Goal: Transaction & Acquisition: Purchase product/service

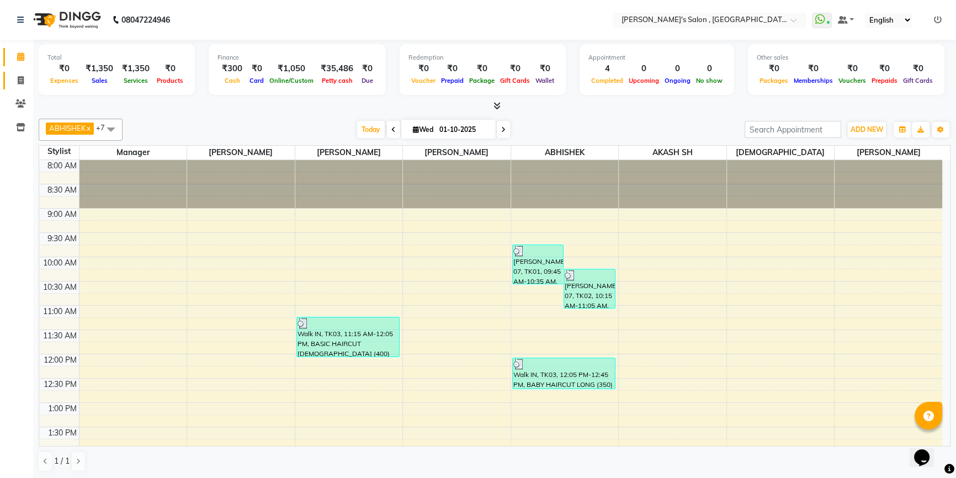
click at [14, 78] on span at bounding box center [20, 81] width 19 height 13
select select "service"
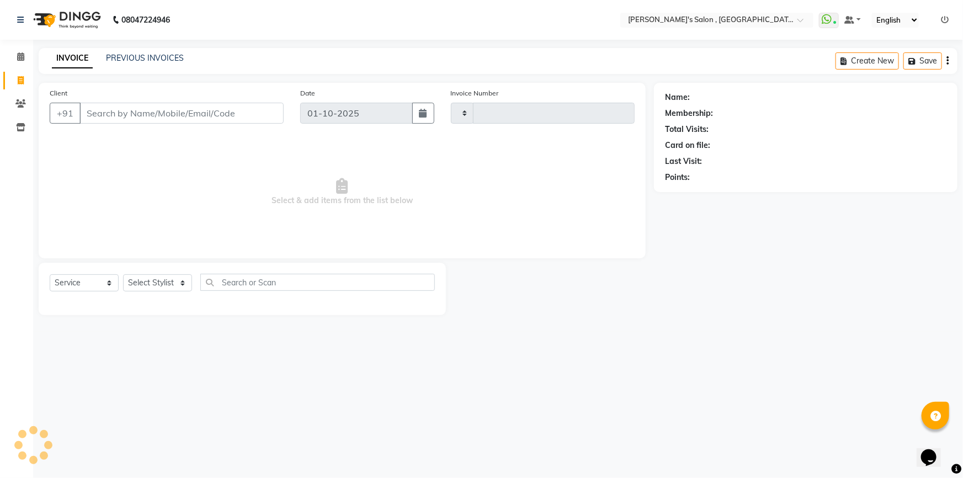
type input "2329"
select select "7416"
click at [99, 107] on input "Client" at bounding box center [182, 113] width 204 height 21
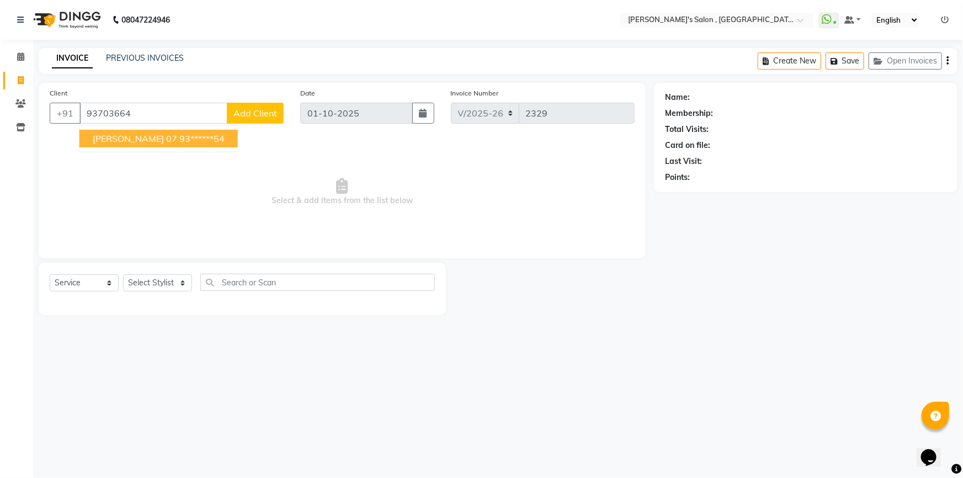
click at [202, 135] on ngb-highlight "93******54" at bounding box center [201, 138] width 45 height 11
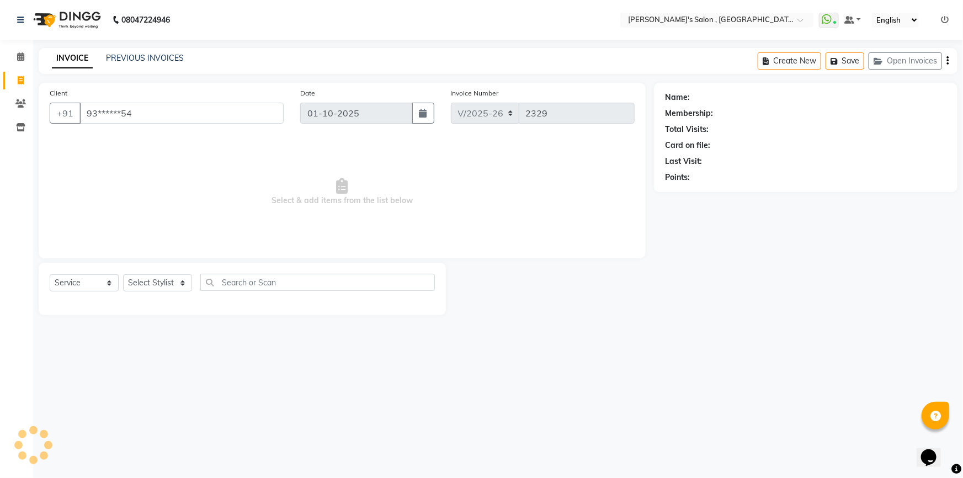
type input "93******54"
select select "1: Object"
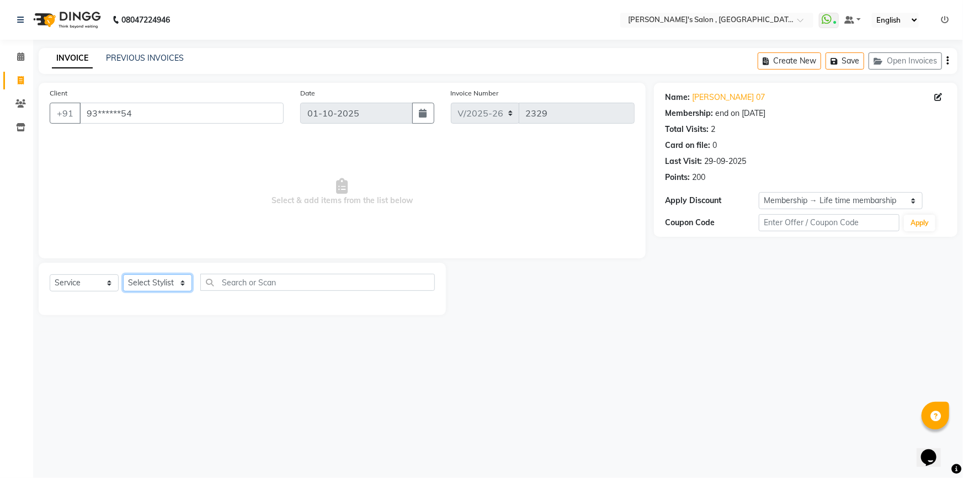
click at [137, 278] on select "Select Stylist ABHISHEK AKASH SH ARJUN SIR Manager MANGESH NAGESH SAHIL SUJATA …" at bounding box center [157, 282] width 69 height 17
select select "79873"
click at [123, 274] on select "Select Stylist ABHISHEK AKASH SH ARJUN SIR Manager MANGESH NAGESH SAHIL SUJATA …" at bounding box center [157, 282] width 69 height 17
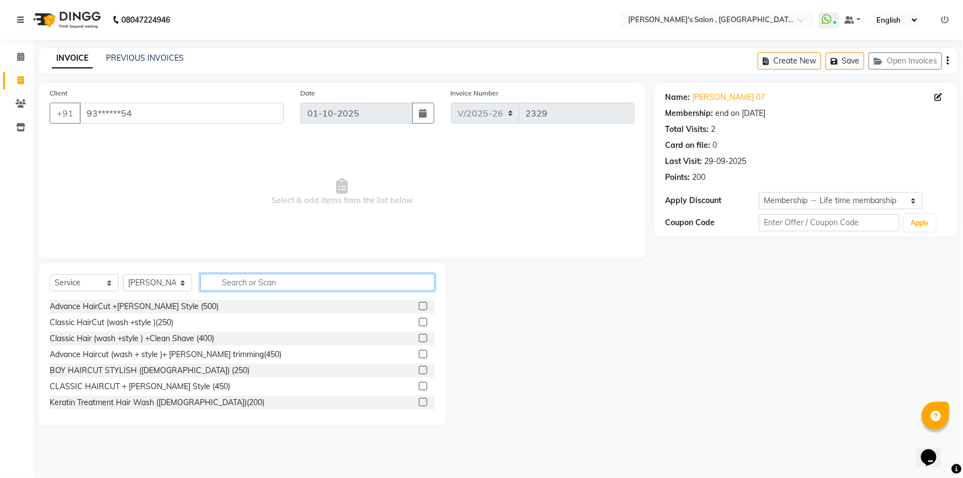
click at [248, 285] on input "text" at bounding box center [317, 282] width 235 height 17
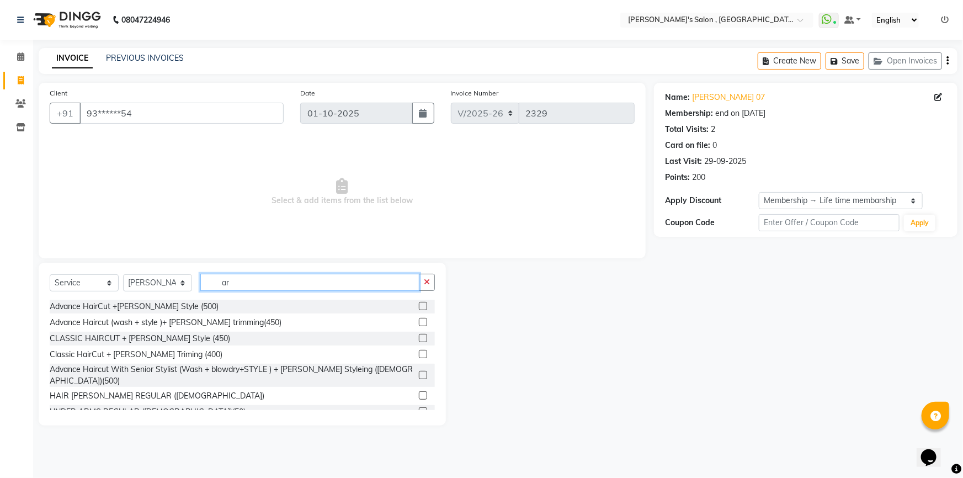
type input "a"
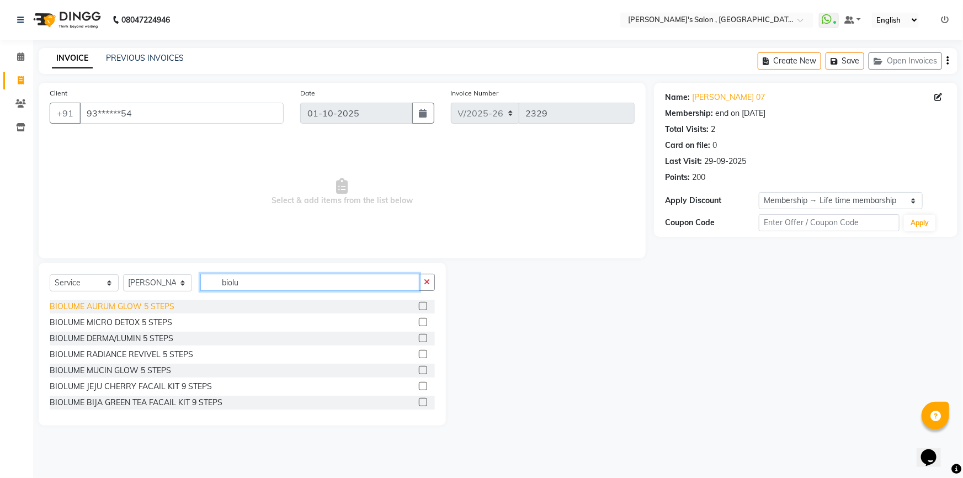
type input "biolu"
click at [152, 305] on div "BIOLUME AURUM GLOW 5 STEPS" at bounding box center [112, 307] width 125 height 12
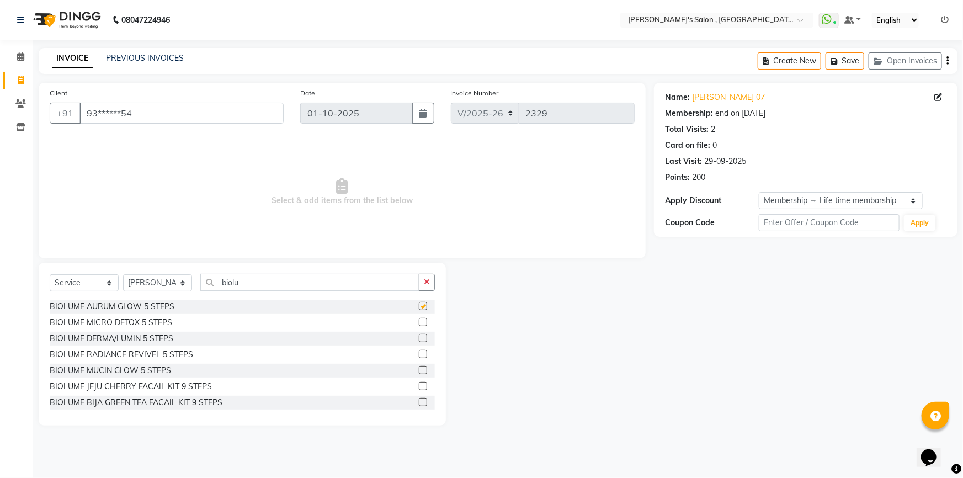
checkbox input "false"
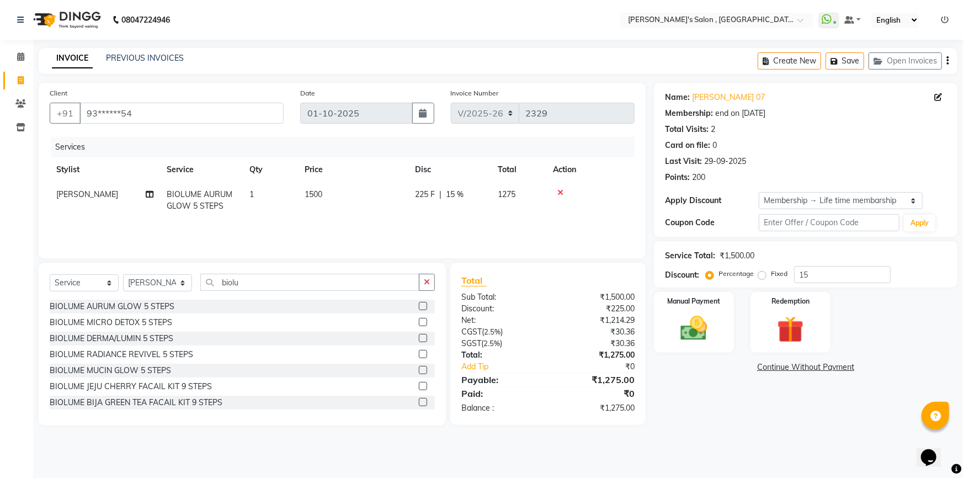
click at [315, 194] on span "1500" at bounding box center [314, 194] width 18 height 10
select select "79873"
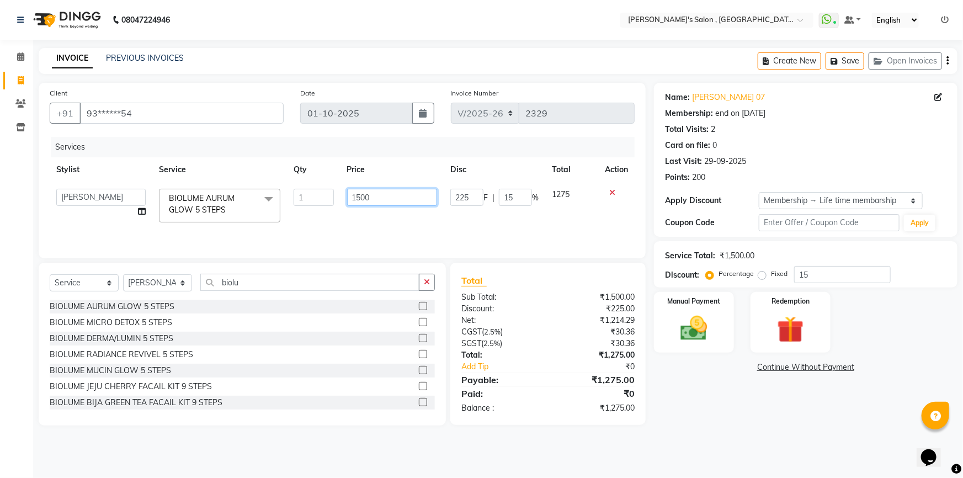
click at [363, 195] on input "1500" at bounding box center [392, 197] width 91 height 17
type input "1800"
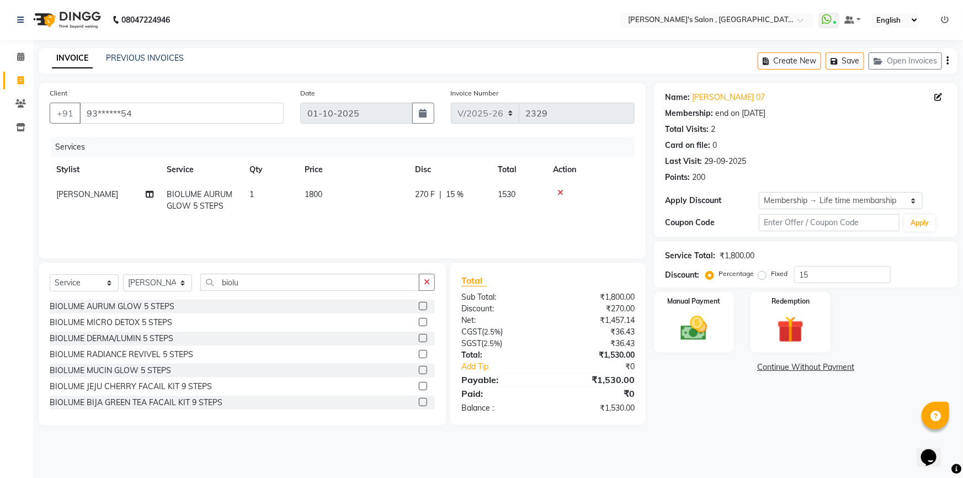
click at [408, 219] on td "1800" at bounding box center [353, 200] width 110 height 36
select select "79873"
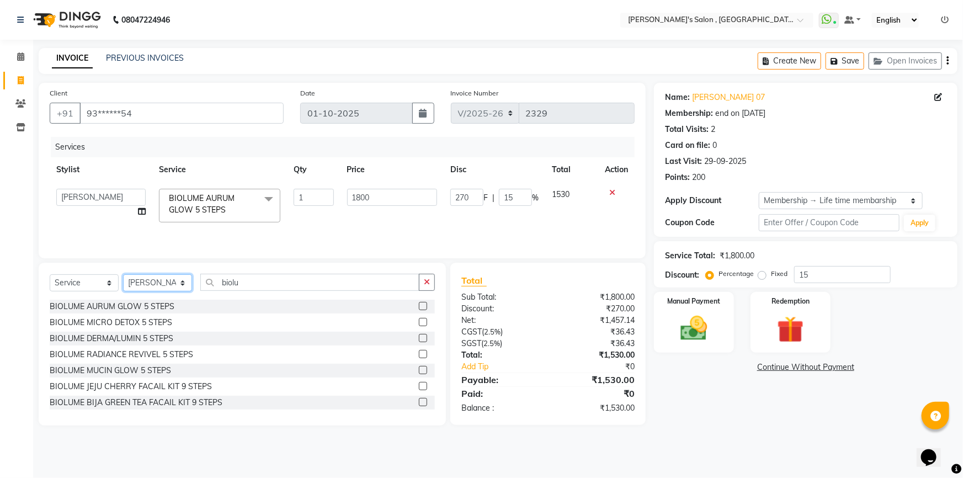
click at [165, 288] on select "Select Stylist ABHISHEK AKASH SH ARJUN SIR Manager MANGESH NAGESH SAHIL SUJATA …" at bounding box center [157, 282] width 69 height 17
select select "67371"
click at [123, 274] on select "Select Stylist ABHISHEK AKASH SH ARJUN SIR Manager MANGESH NAGESH SAHIL SUJATA …" at bounding box center [157, 282] width 69 height 17
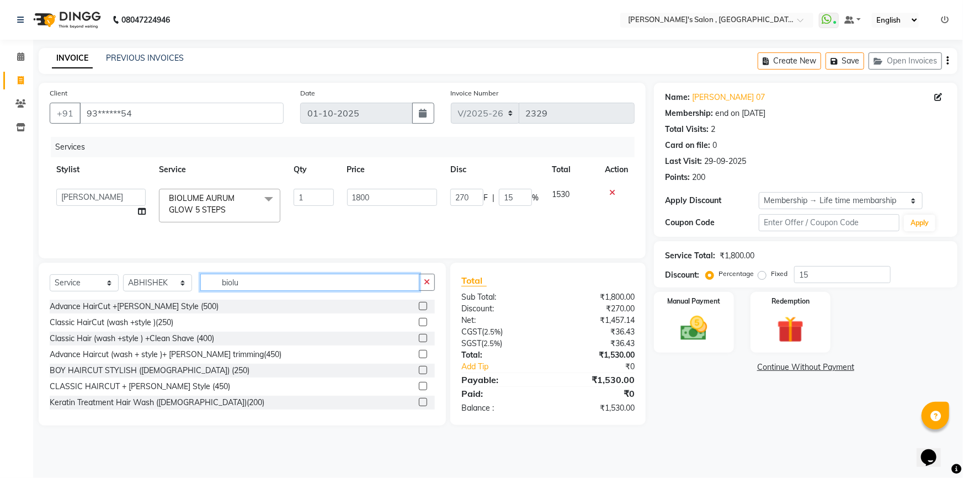
click at [250, 283] on input "biolu" at bounding box center [309, 282] width 219 height 17
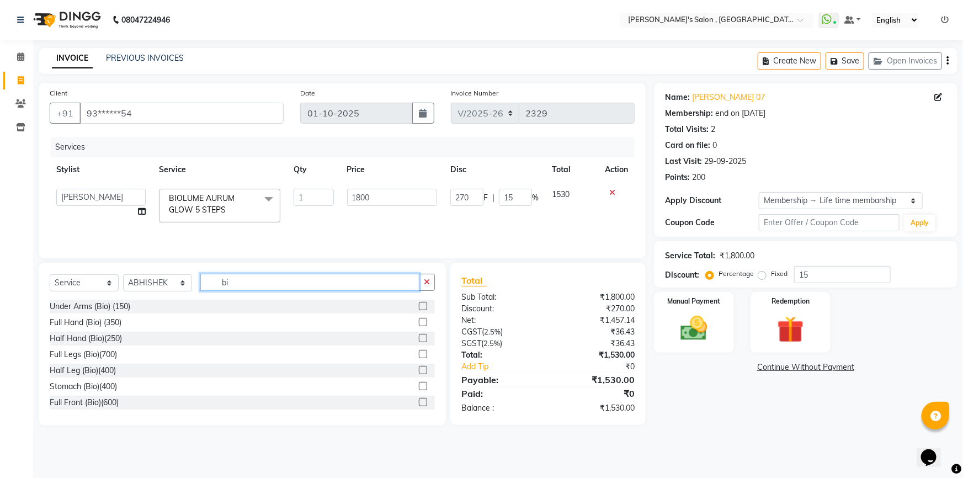
type input "b"
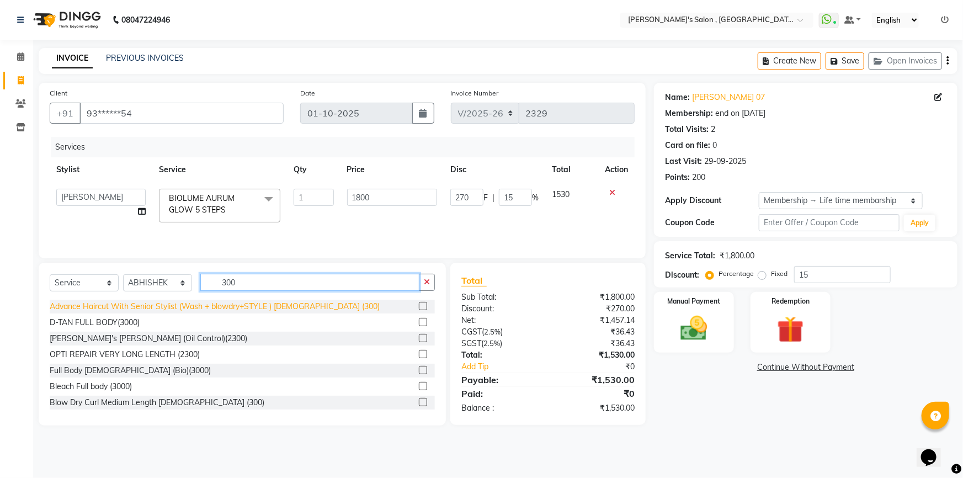
type input "300"
click at [251, 305] on div "Advance Haircut With Senior Stylist (Wash + blowdry+STYLE ) MALE (300)" at bounding box center [215, 307] width 330 height 12
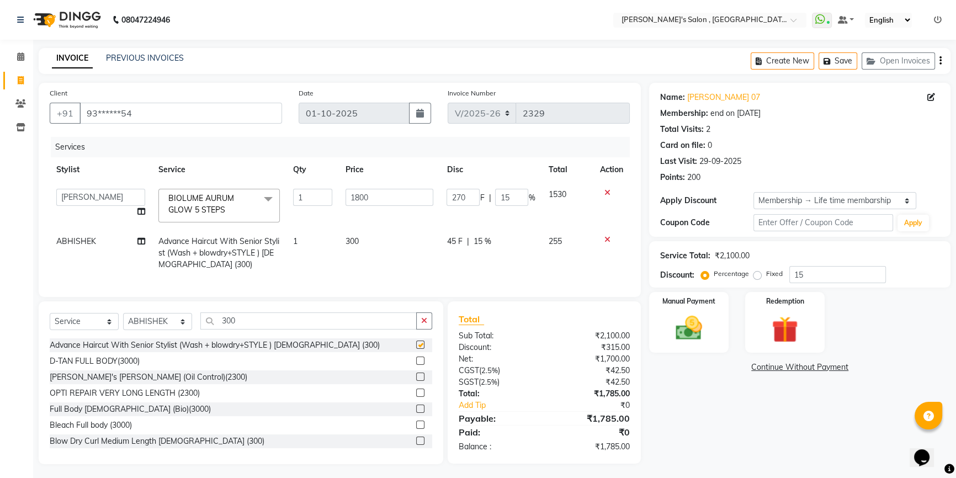
checkbox input "false"
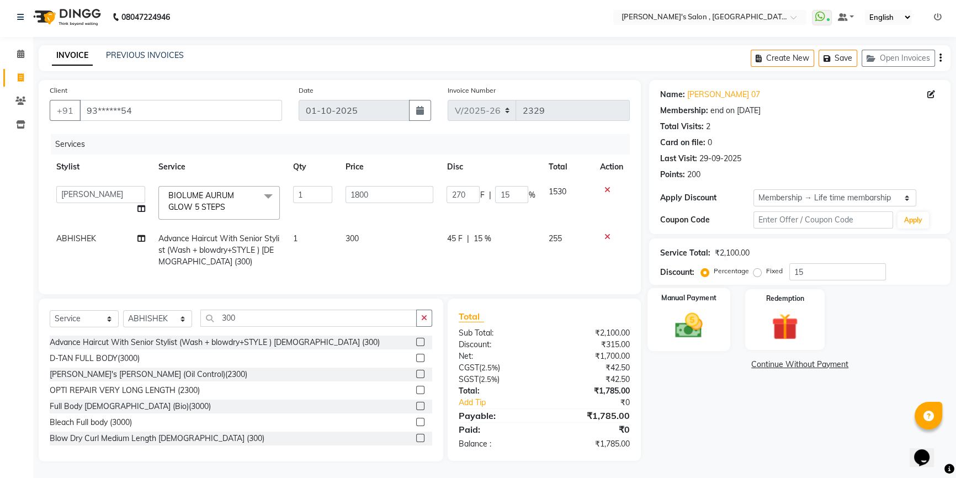
click at [718, 309] on div "Manual Payment" at bounding box center [689, 319] width 83 height 63
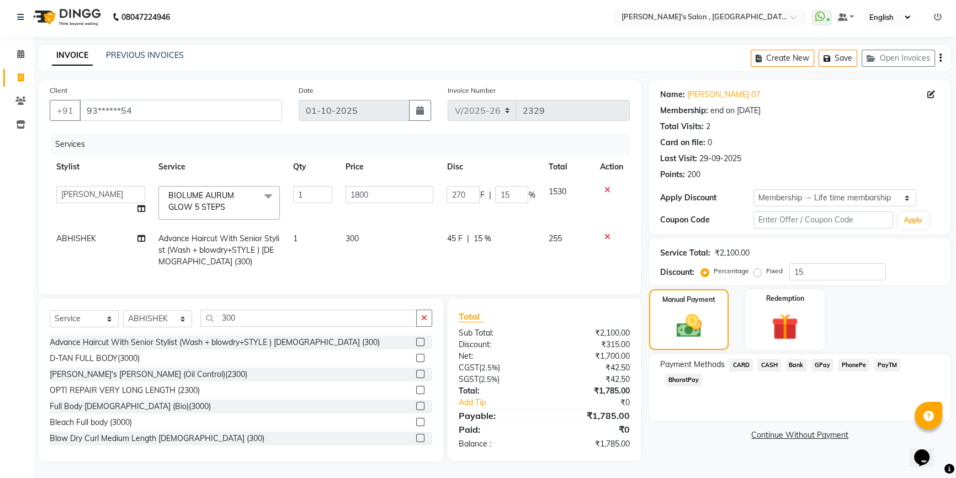
click at [685, 374] on span "BharatPay" at bounding box center [684, 380] width 38 height 13
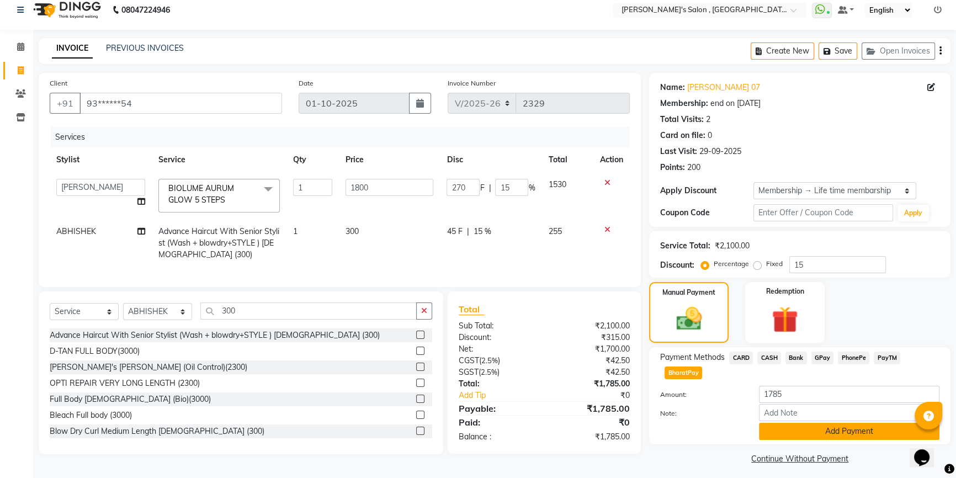
click at [814, 431] on button "Add Payment" at bounding box center [849, 431] width 181 height 17
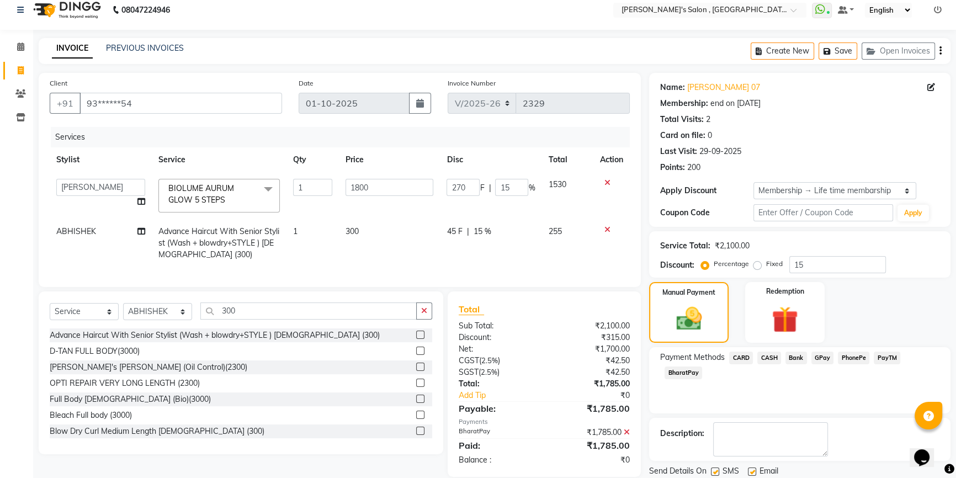
scroll to position [88, 0]
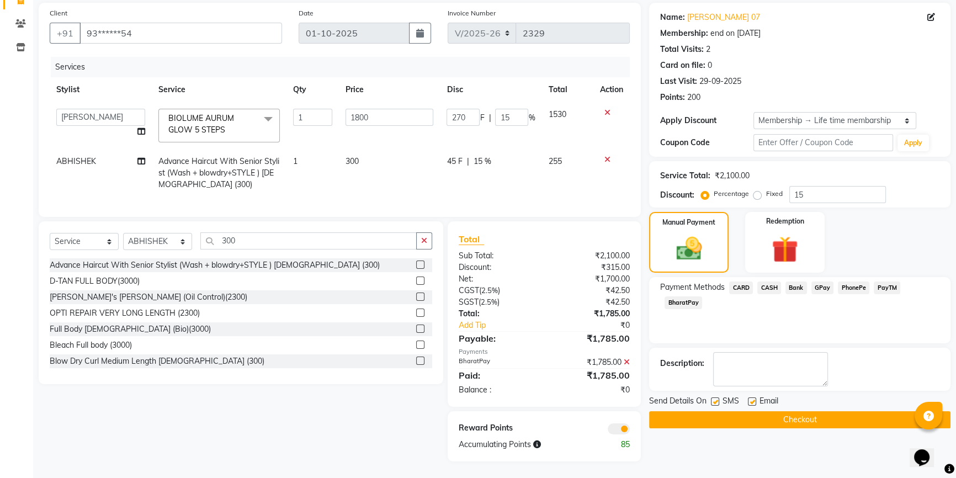
click at [813, 417] on button "Checkout" at bounding box center [799, 419] width 301 height 17
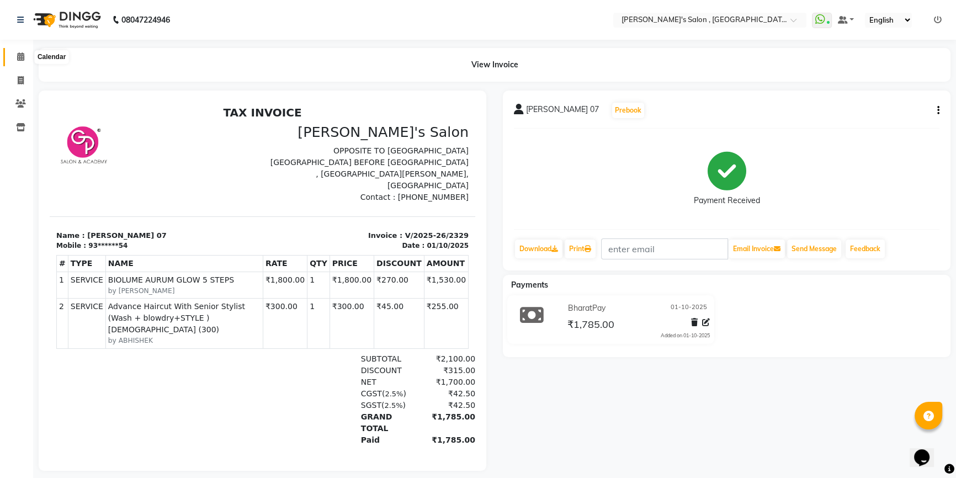
click at [16, 56] on span at bounding box center [20, 57] width 19 height 13
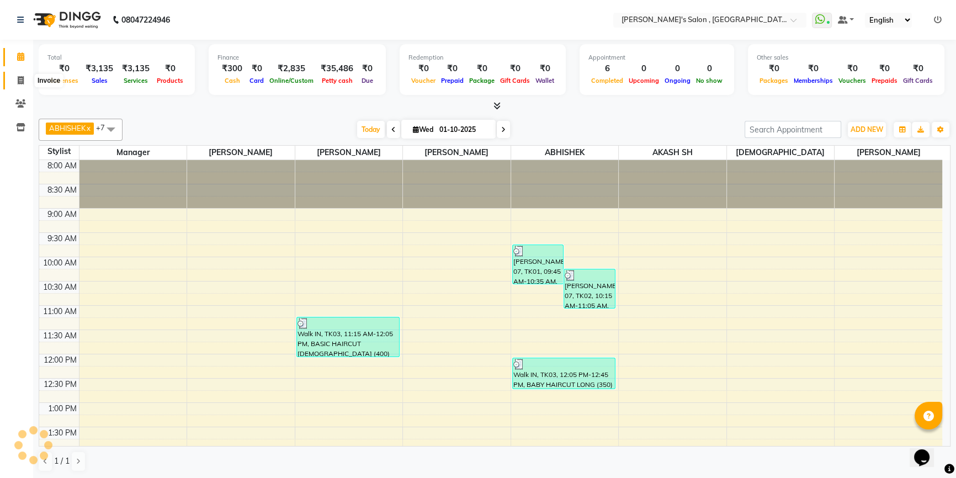
click at [22, 82] on icon at bounding box center [21, 80] width 6 height 8
select select "service"
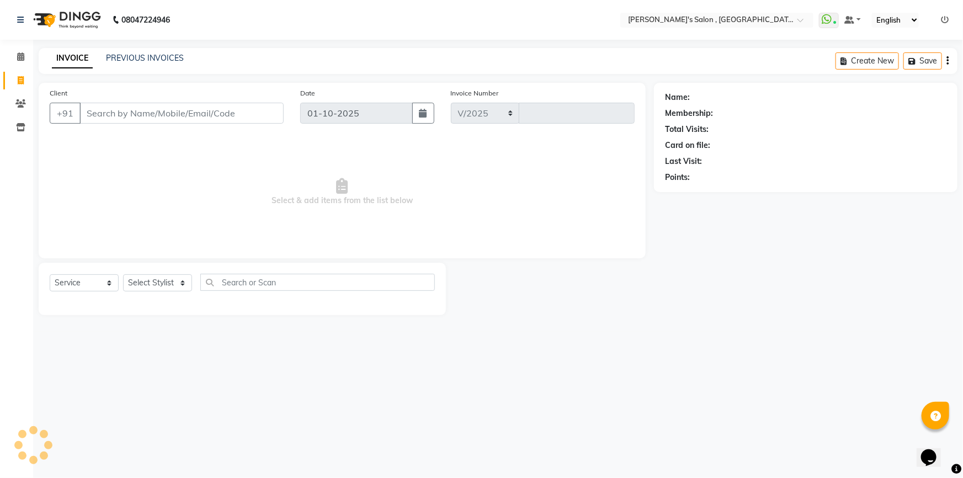
select select "7416"
type input "2330"
click at [134, 108] on input "Client" at bounding box center [182, 113] width 204 height 21
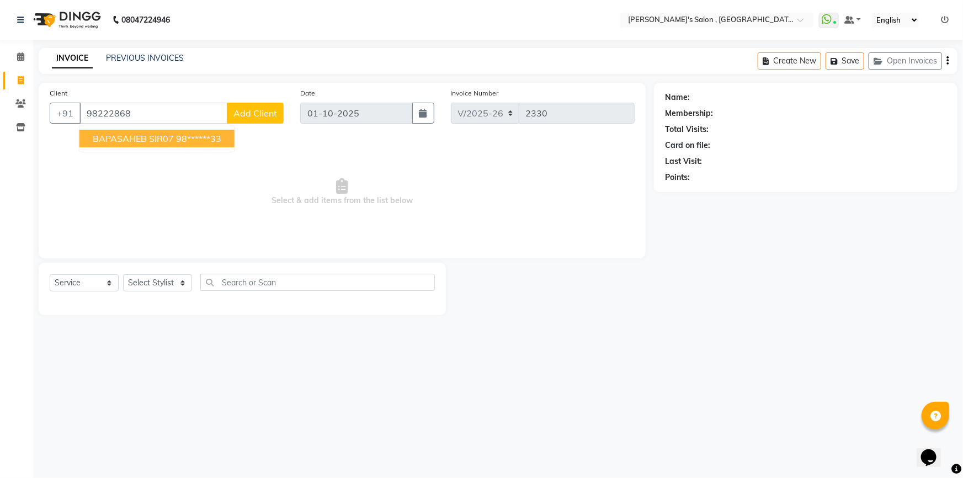
click at [139, 135] on span "BAPASAHEB SIR07" at bounding box center [133, 138] width 81 height 11
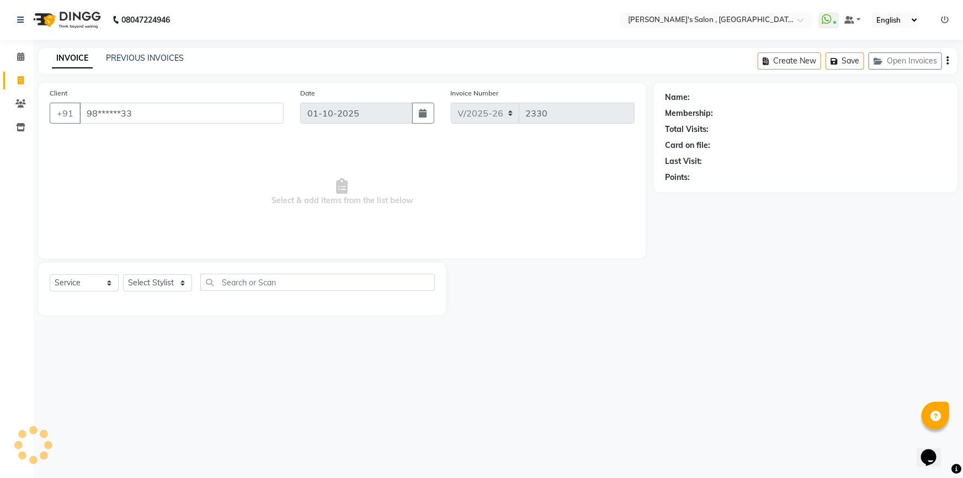
type input "98******33"
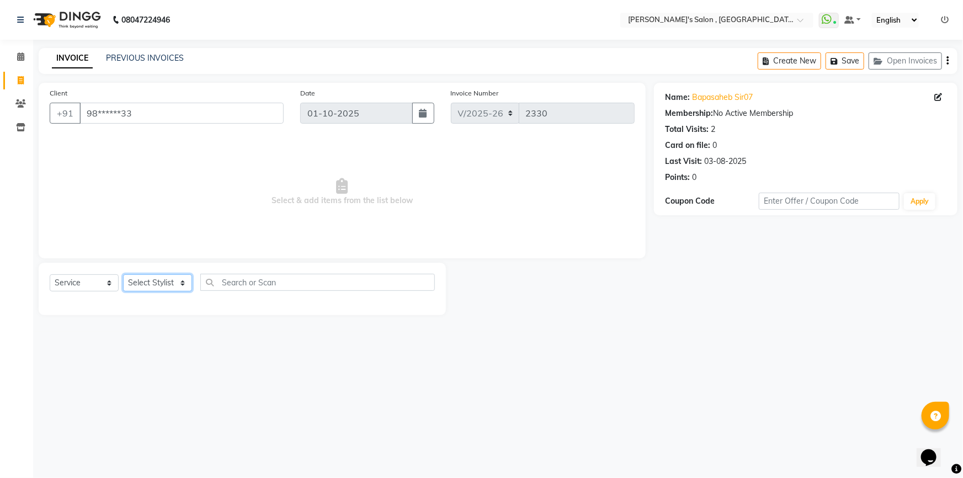
click at [160, 282] on select "Select Stylist ABHISHEK AKASH SH ARJUN SIR Manager MANGESH NAGESH SAHIL SUJATA …" at bounding box center [157, 282] width 69 height 17
select select "67371"
click at [123, 274] on select "Select Stylist ABHISHEK AKASH SH ARJUN SIR Manager MANGESH NAGESH SAHIL SUJATA …" at bounding box center [157, 282] width 69 height 17
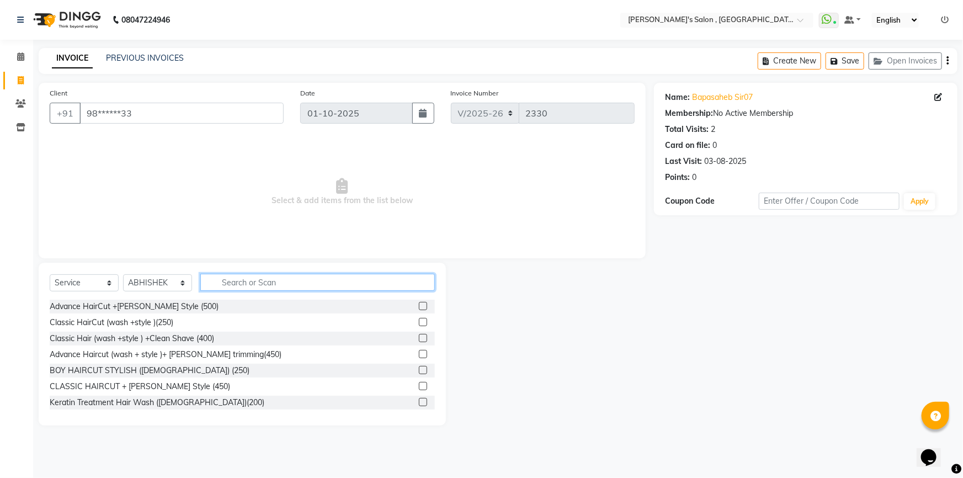
click at [247, 279] on input "text" at bounding box center [317, 282] width 235 height 17
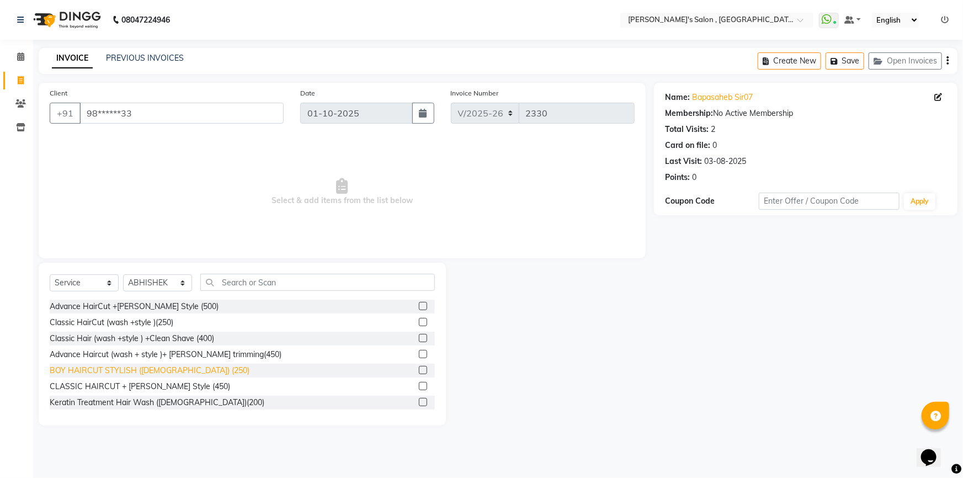
click at [103, 372] on div "BOY HAIRCUT STYLISH (Male) (250)" at bounding box center [150, 371] width 200 height 12
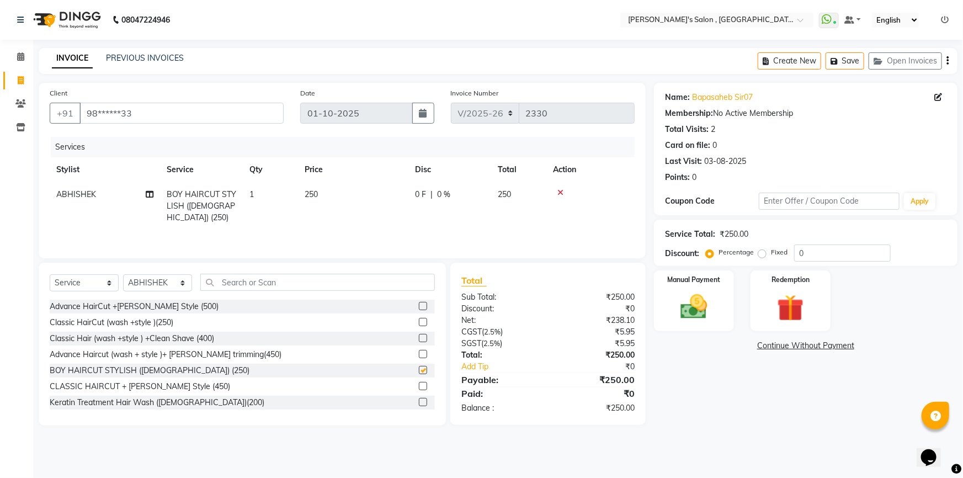
checkbox input "false"
click at [713, 303] on img at bounding box center [694, 307] width 45 height 32
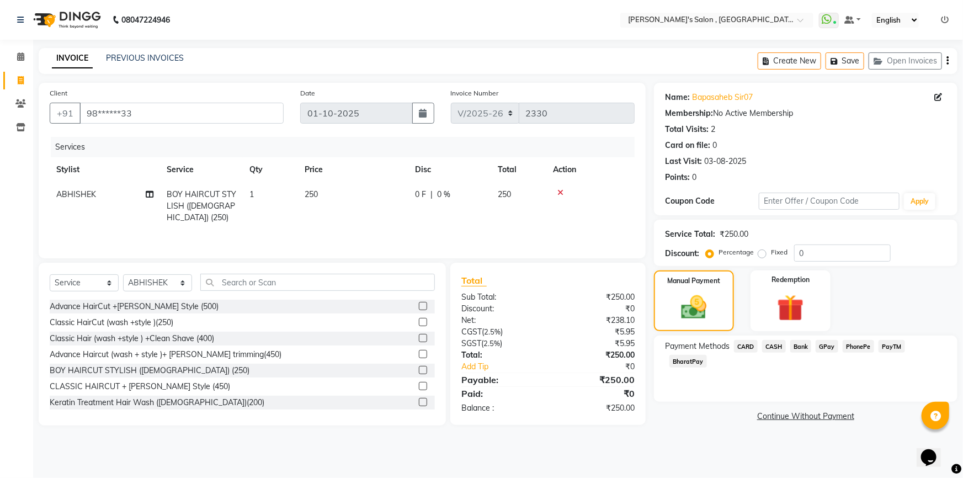
click at [776, 348] on span "CASH" at bounding box center [774, 346] width 24 height 13
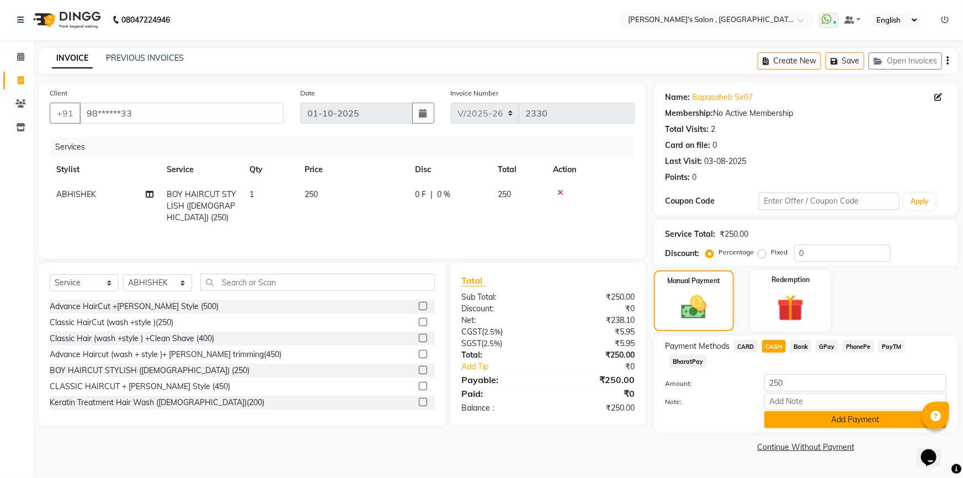
click at [778, 411] on button "Add Payment" at bounding box center [856, 419] width 182 height 17
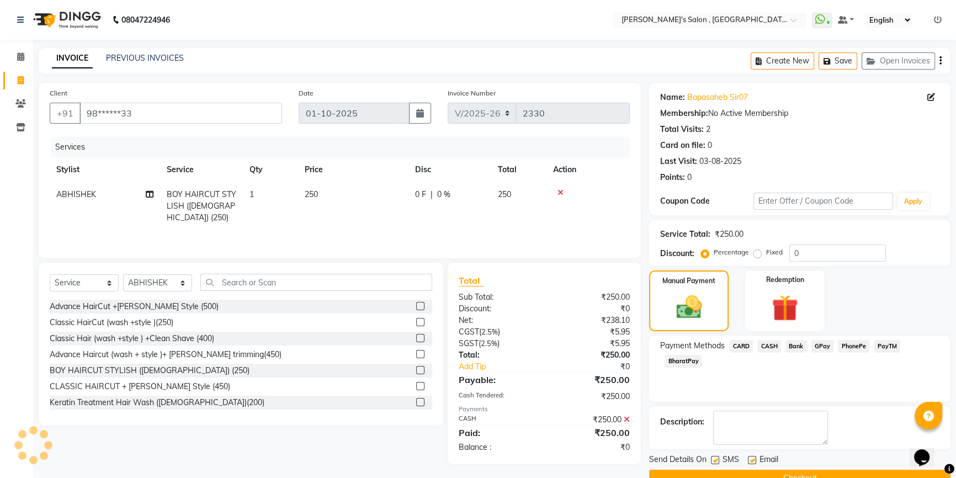
scroll to position [24, 0]
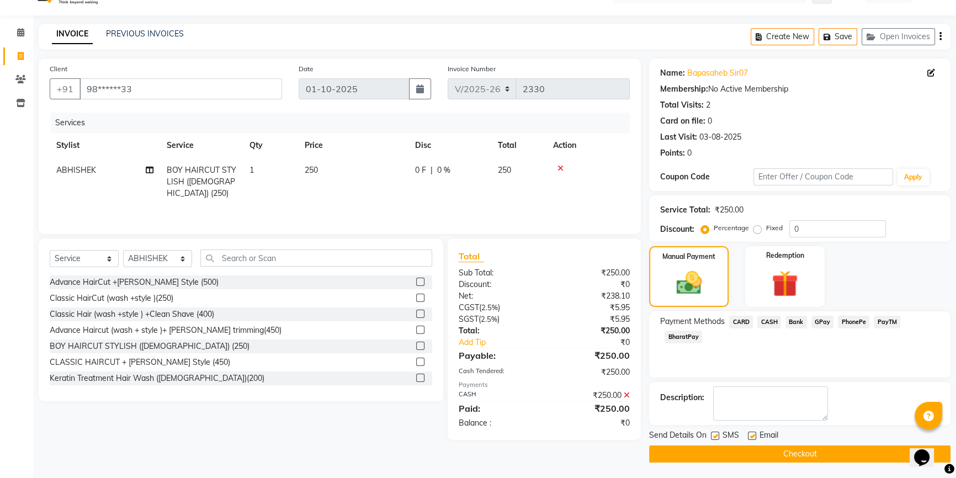
click at [717, 452] on button "Checkout" at bounding box center [799, 454] width 301 height 17
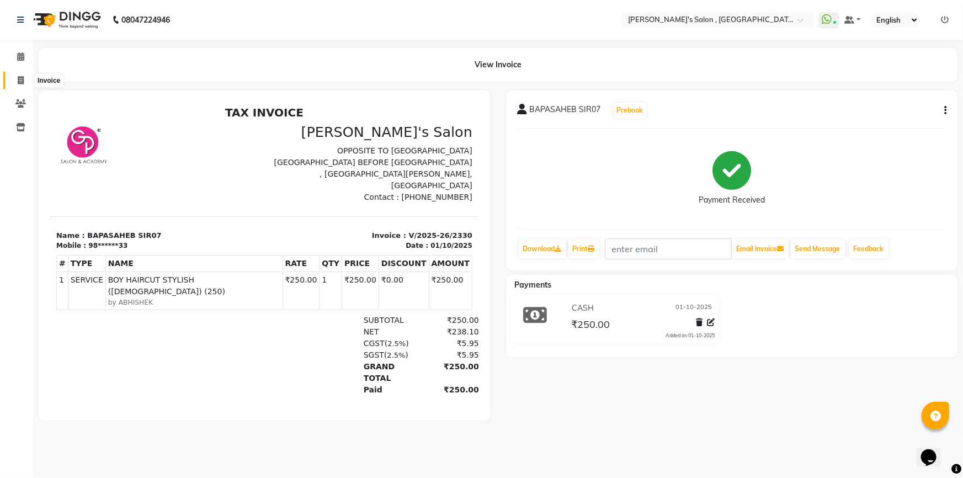
click at [24, 76] on span at bounding box center [20, 81] width 19 height 13
select select "service"
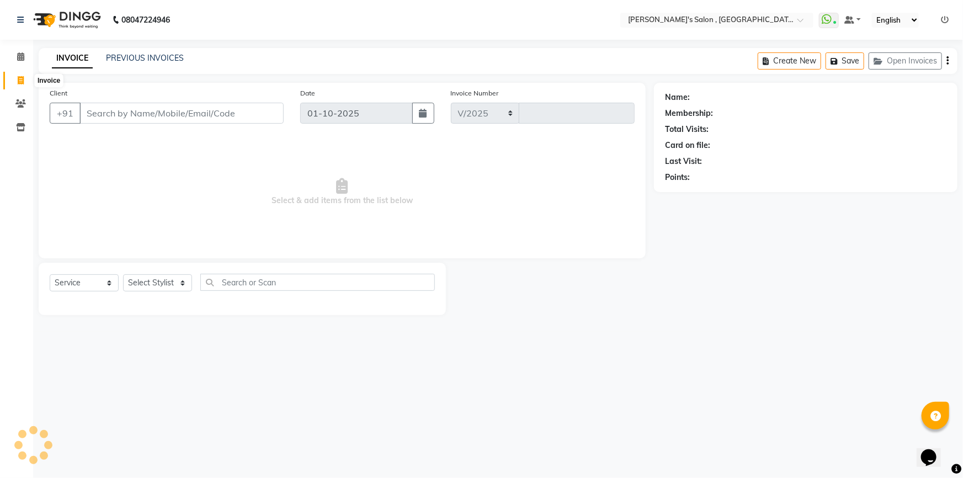
select select "7416"
type input "2331"
click at [163, 285] on select "Select Stylist" at bounding box center [157, 282] width 69 height 17
click at [160, 285] on select "Select Stylist ABHISHEK AKASH SH ARJUN SIR Manager MANGESH NAGESH SAHIL SUJATA …" at bounding box center [157, 282] width 69 height 17
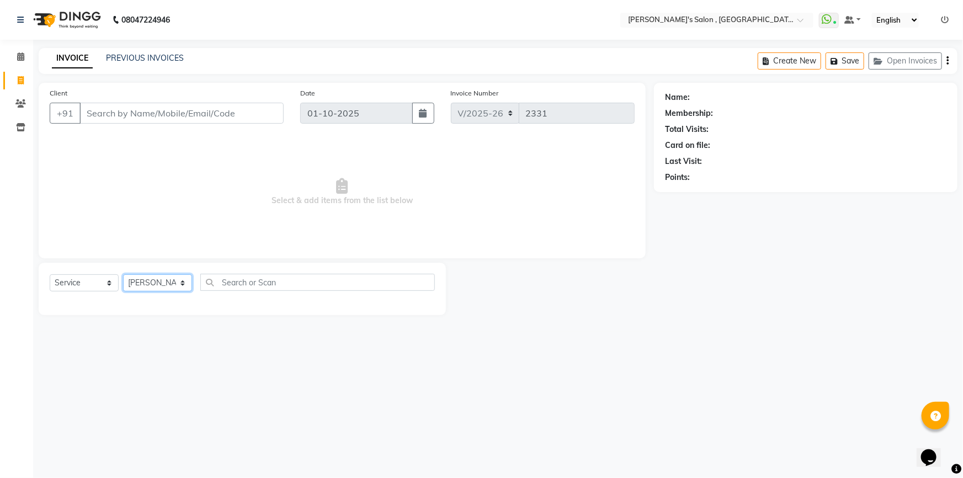
click at [123, 274] on select "Select Stylist ABHISHEK AKASH SH ARJUN SIR Manager MANGESH NAGESH SAHIL SUJATA …" at bounding box center [157, 282] width 69 height 17
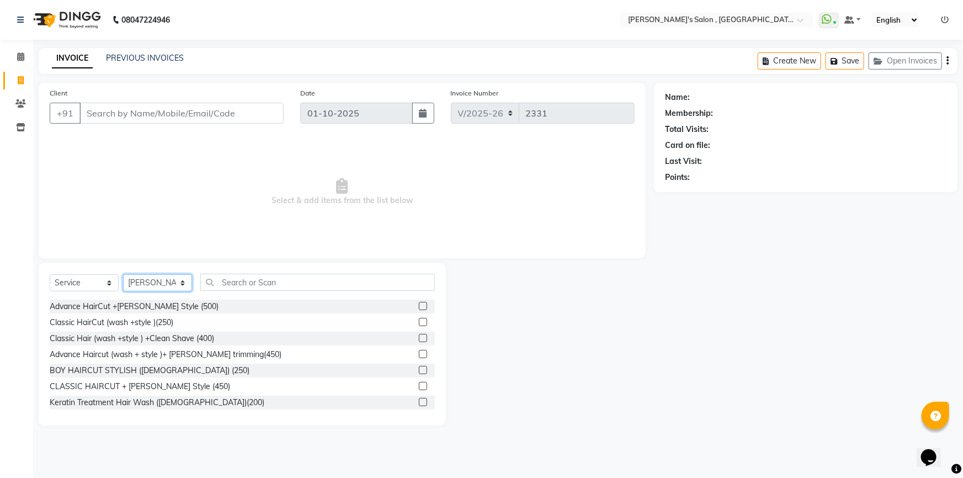
click at [182, 284] on select "Select Stylist ABHISHEK AKASH SH ARJUN SIR Manager MANGESH NAGESH SAHIL SUJATA …" at bounding box center [157, 282] width 69 height 17
select select "67371"
click at [123, 274] on select "Select Stylist ABHISHEK AKASH SH ARJUN SIR Manager MANGESH NAGESH SAHIL SUJATA …" at bounding box center [157, 282] width 69 height 17
click at [108, 372] on div "BOY HAIRCUT STYLISH (Male) (250)" at bounding box center [150, 371] width 200 height 12
checkbox input "false"
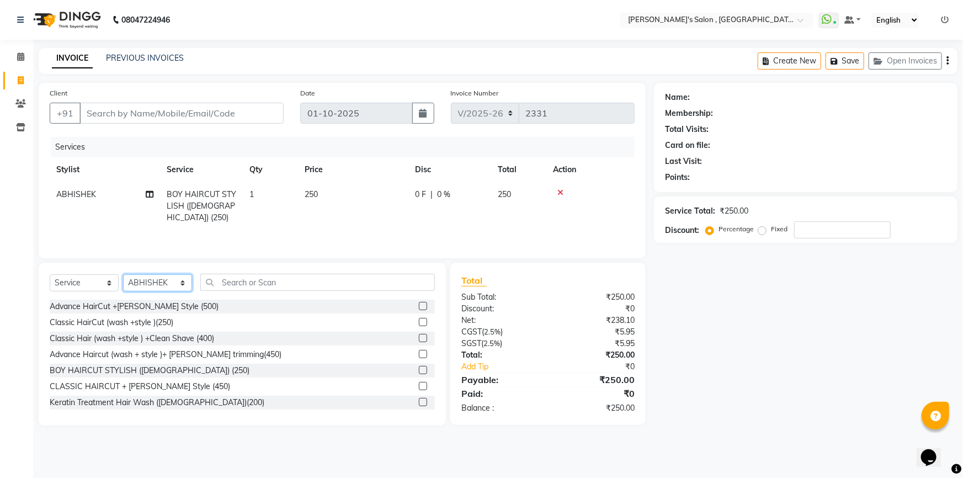
click at [153, 279] on select "Select Stylist ABHISHEK AKASH SH ARJUN SIR Manager MANGESH NAGESH SAHIL SUJATA …" at bounding box center [157, 282] width 69 height 17
select select "66056"
click at [123, 274] on select "Select Stylist ABHISHEK AKASH SH ARJUN SIR Manager MANGESH NAGESH SAHIL SUJATA …" at bounding box center [157, 282] width 69 height 17
click at [271, 281] on input "text" at bounding box center [317, 282] width 235 height 17
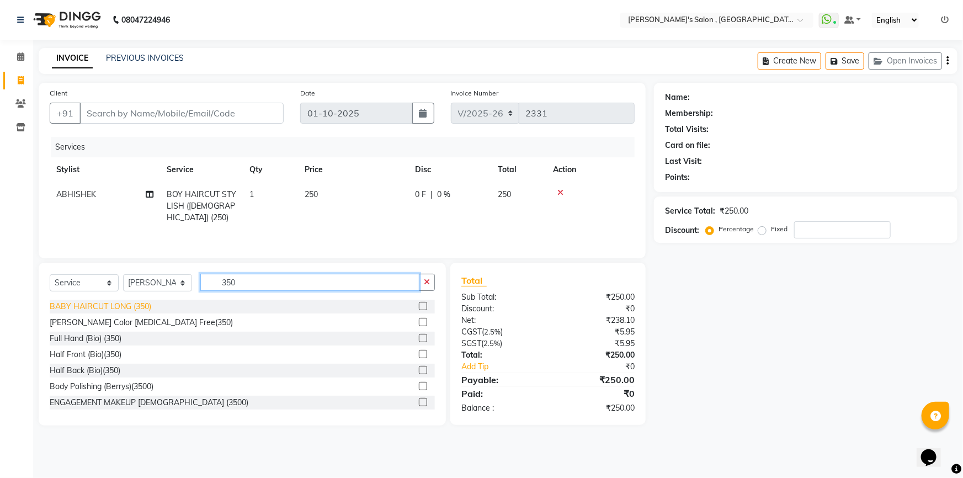
type input "350"
click at [88, 308] on div "BABY HAIRCUT LONG (350)" at bounding box center [101, 307] width 102 height 12
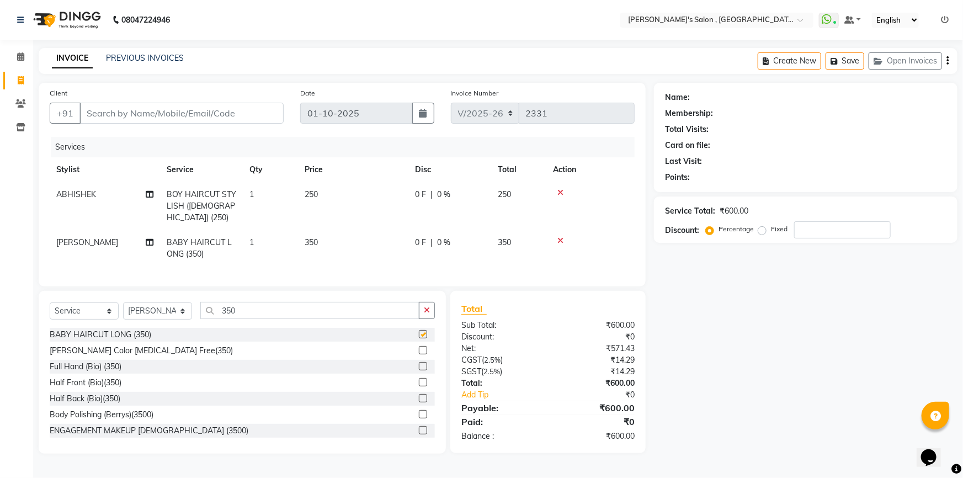
checkbox input "false"
click at [563, 237] on div at bounding box center [590, 241] width 75 height 8
click at [560, 237] on icon at bounding box center [561, 241] width 6 height 8
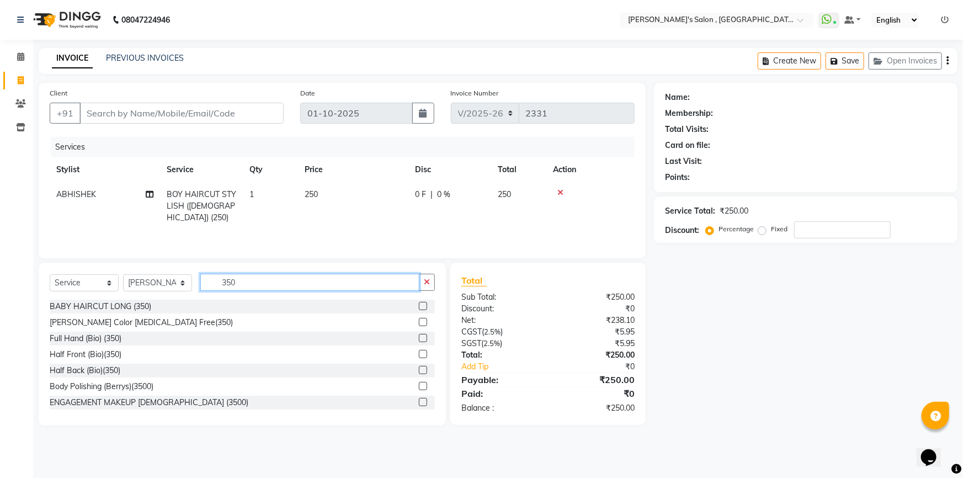
click at [241, 287] on input "350" at bounding box center [309, 282] width 219 height 17
type input "3"
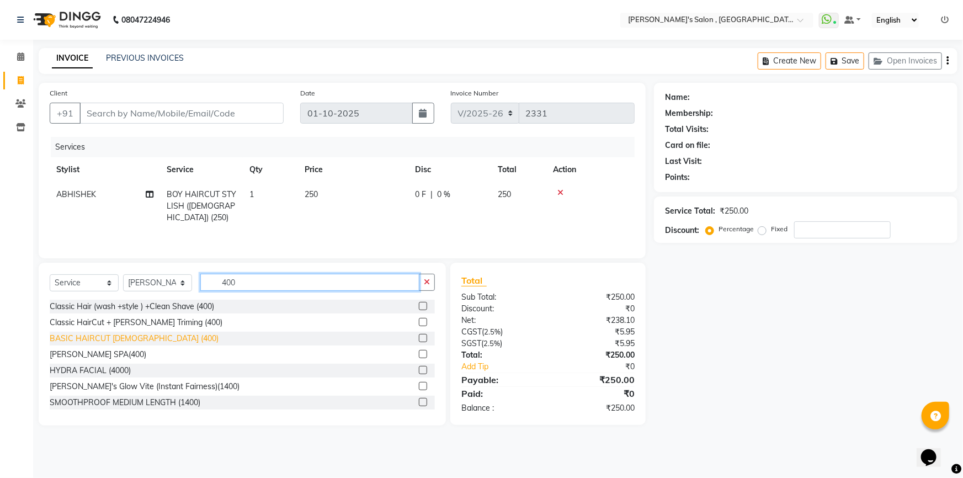
type input "400"
click at [133, 339] on div "BASIC HAIRCUT FEMALE (400)" at bounding box center [134, 339] width 169 height 12
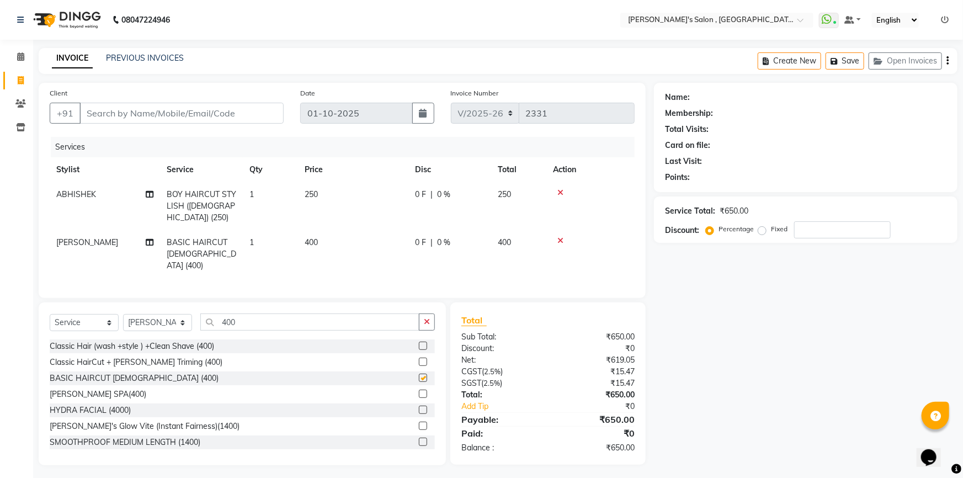
checkbox input "false"
click at [163, 117] on input "Client" at bounding box center [182, 113] width 204 height 21
type input "9"
type input "0"
type input "9922208464"
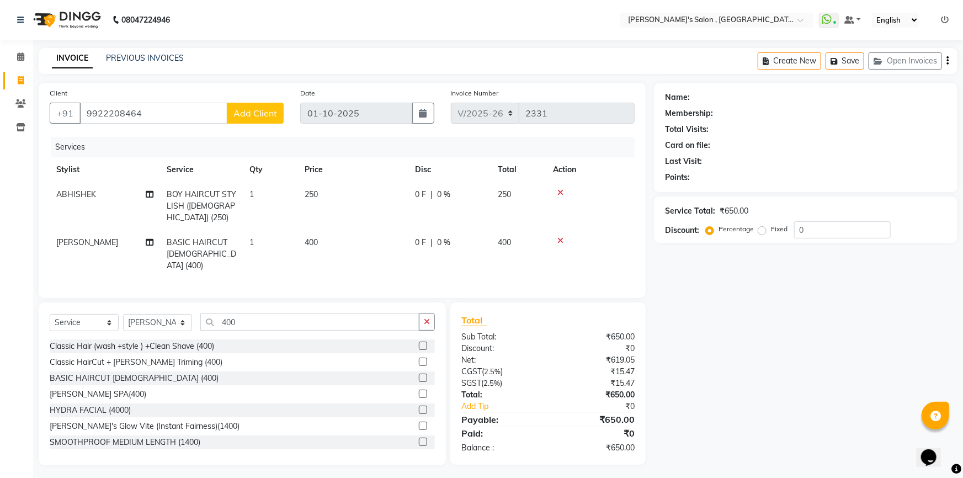
click at [262, 119] on button "Add Client" at bounding box center [255, 113] width 57 height 21
select select "22"
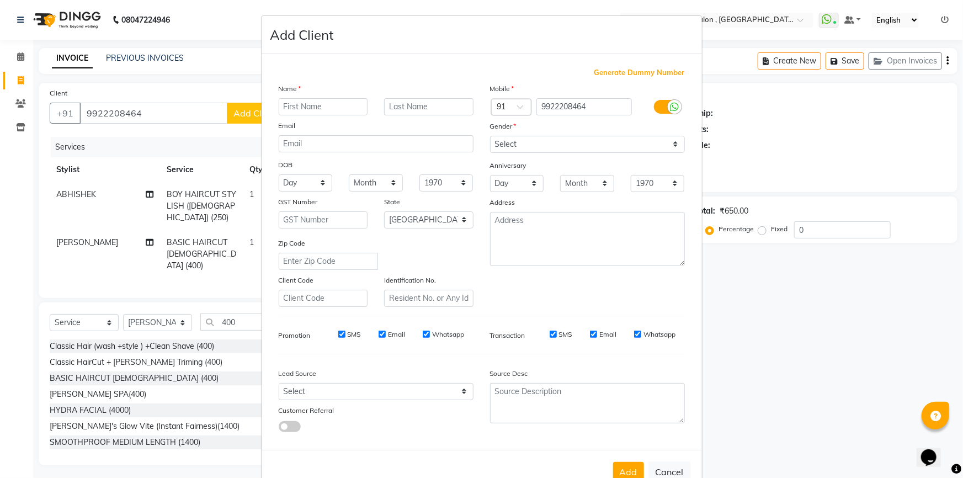
click at [346, 107] on input "text" at bounding box center [323, 106] width 89 height 17
type input "b"
type input "[PERSON_NAME] PATIL 07"
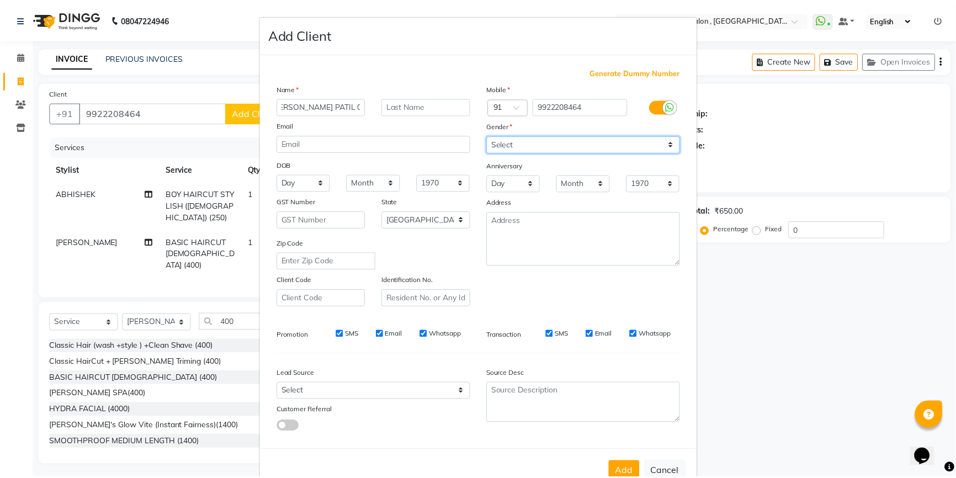
scroll to position [0, 0]
click at [616, 148] on select "Select Male Female Other Prefer Not To Say" at bounding box center [587, 144] width 195 height 17
select select "male"
click at [490, 136] on select "Select Male Female Other Prefer Not To Say" at bounding box center [587, 144] width 195 height 17
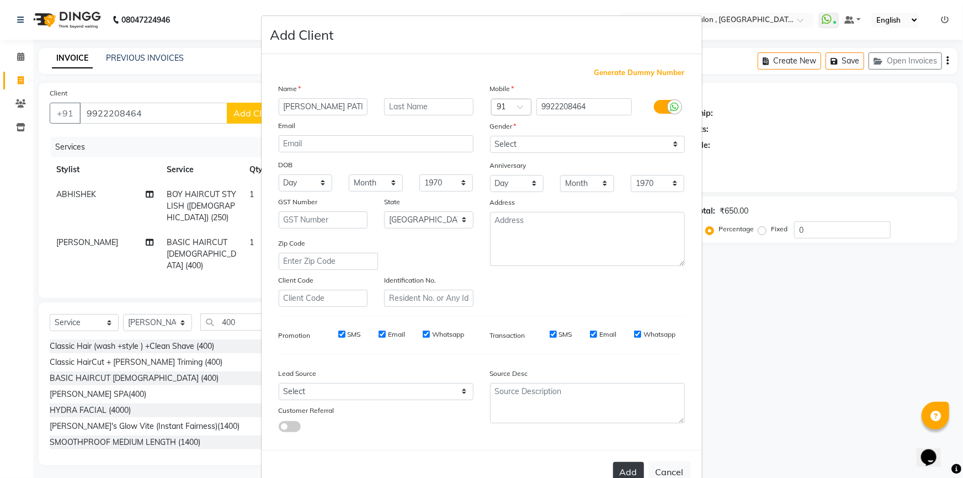
click at [626, 472] on button "Add" at bounding box center [628, 472] width 31 height 20
type input "99******64"
select select
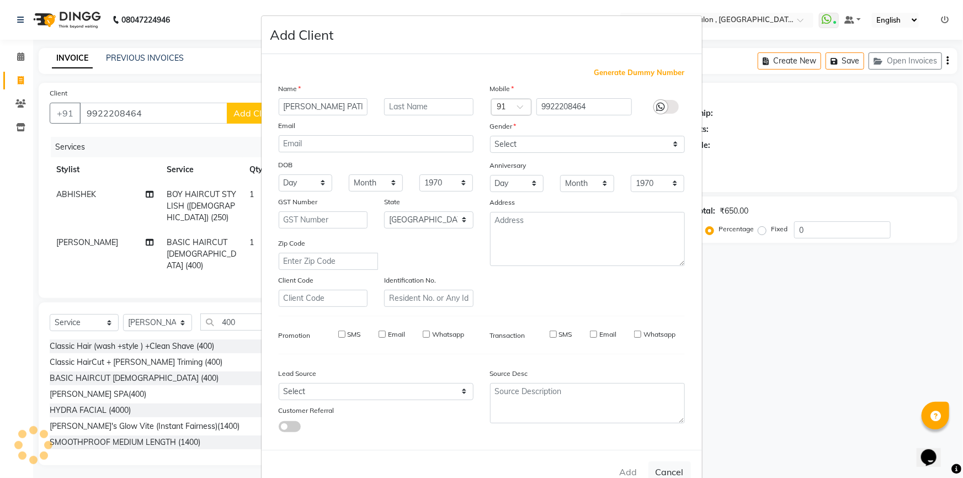
select select "null"
select select
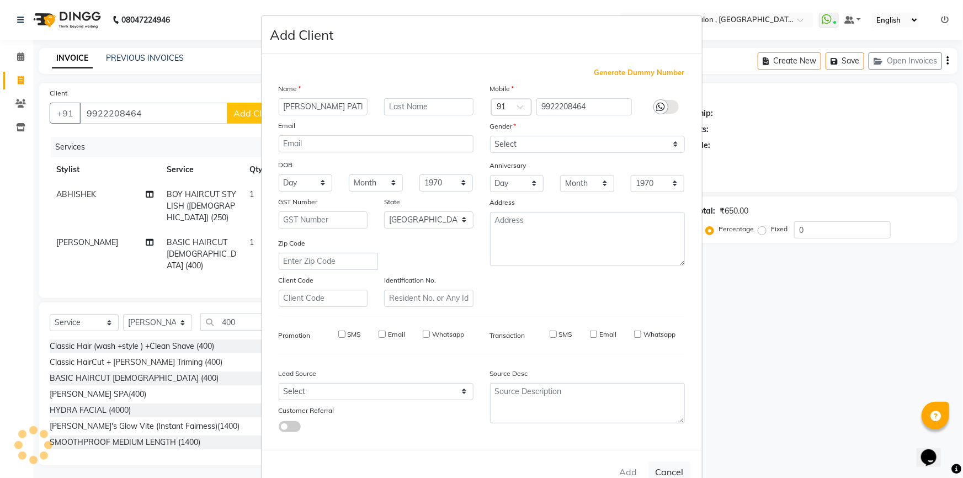
checkbox input "false"
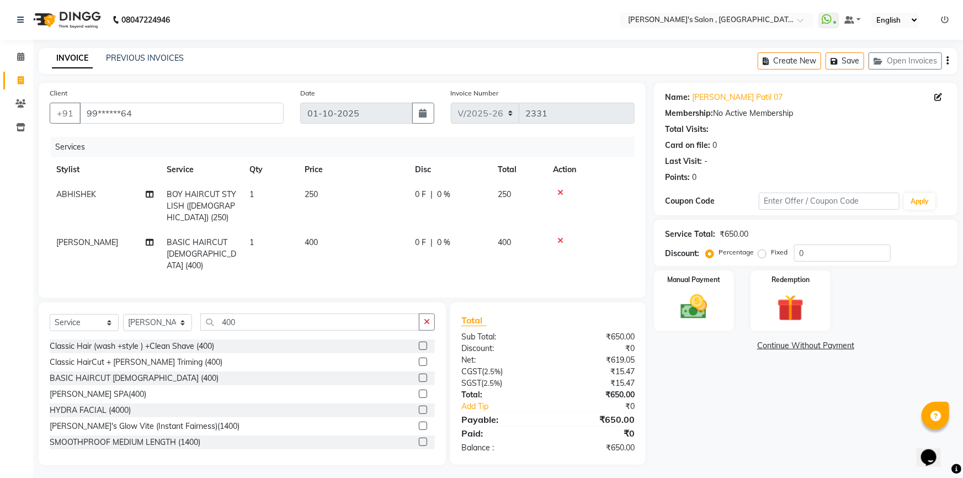
click at [312, 237] on span "400" at bounding box center [311, 242] width 13 height 10
select select "66056"
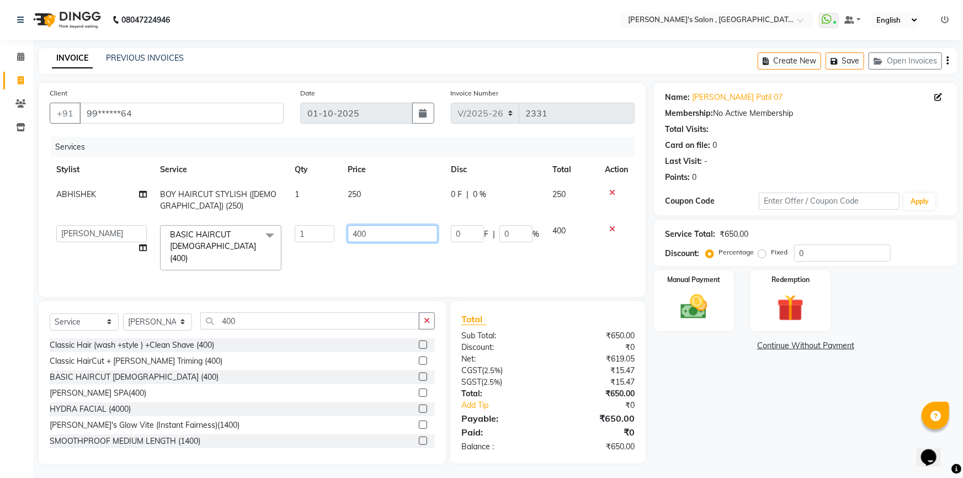
click at [369, 234] on input "400" at bounding box center [393, 233] width 90 height 17
type input "4"
type input "350"
click at [421, 253] on tr "ABHISHEK AKASH SH ARJUN SIR Manager MANGESH NAGESH SAHIL SUJATA vaishali raut V…" at bounding box center [342, 248] width 585 height 59
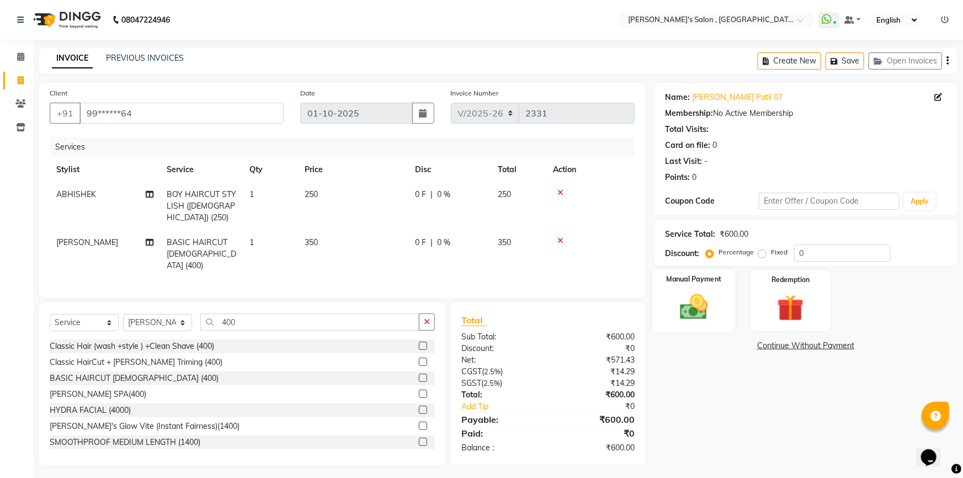
click at [692, 304] on img at bounding box center [694, 307] width 45 height 32
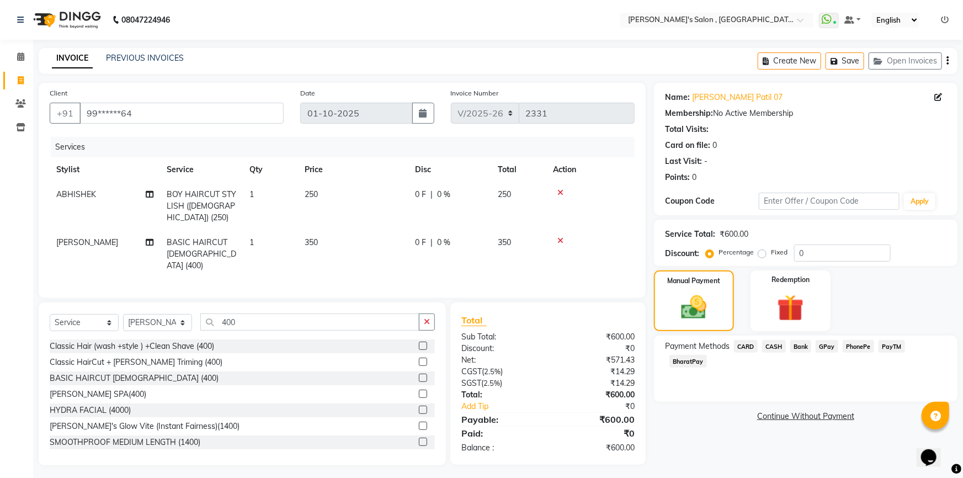
click at [770, 346] on span "CASH" at bounding box center [774, 346] width 24 height 13
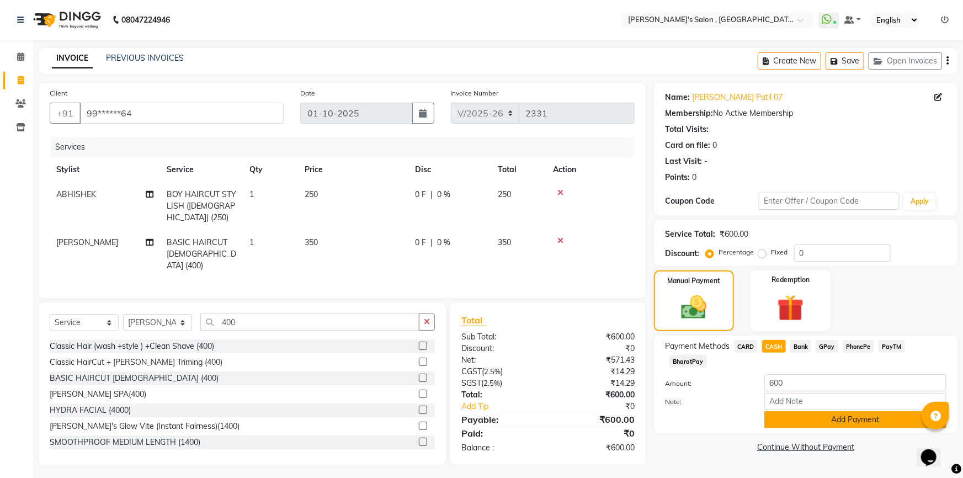
click at [788, 411] on button "Add Payment" at bounding box center [856, 419] width 182 height 17
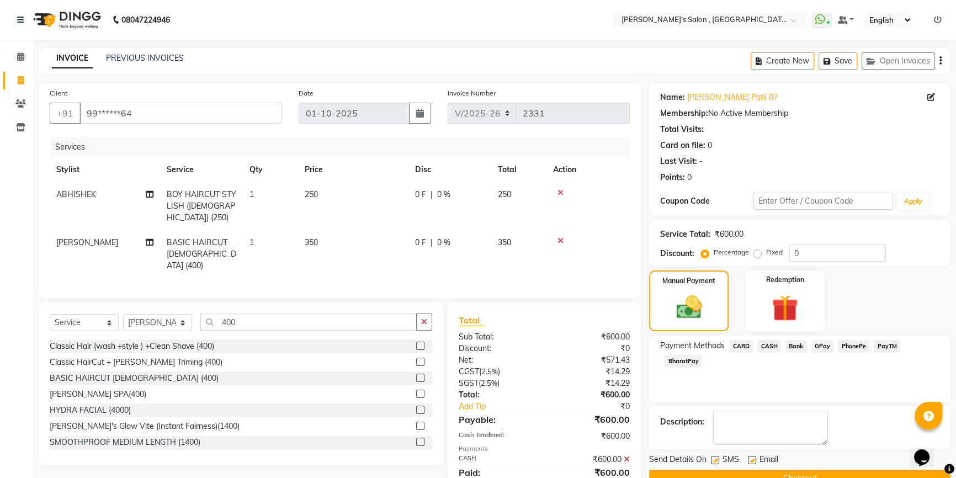
scroll to position [27, 0]
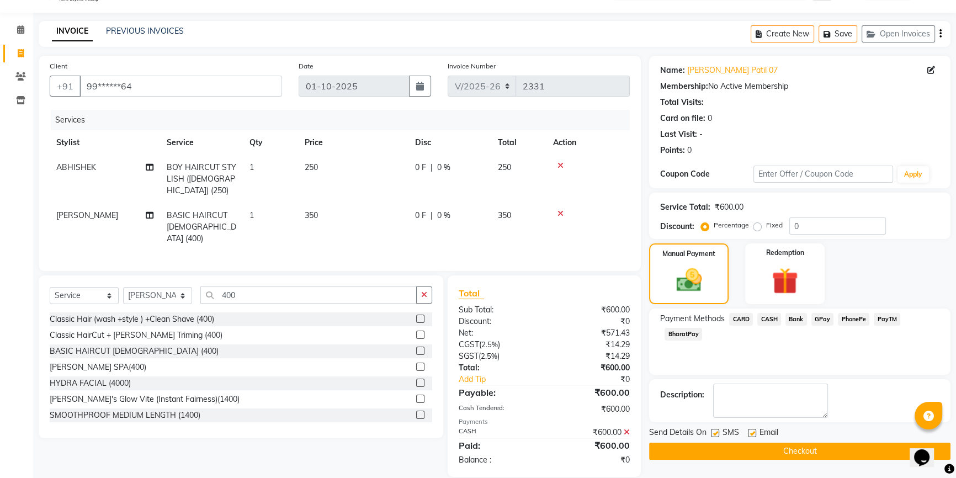
click at [795, 445] on button "Checkout" at bounding box center [799, 451] width 301 height 17
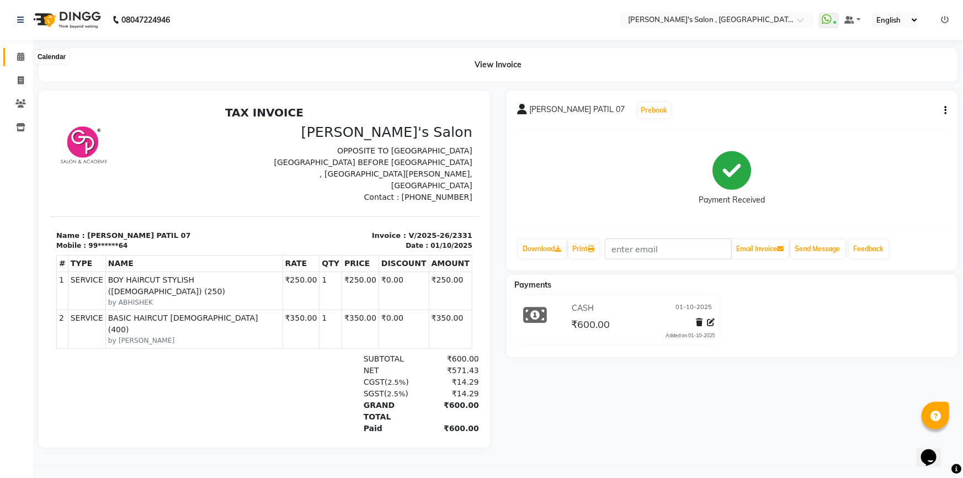
click at [17, 60] on icon at bounding box center [20, 56] width 7 height 8
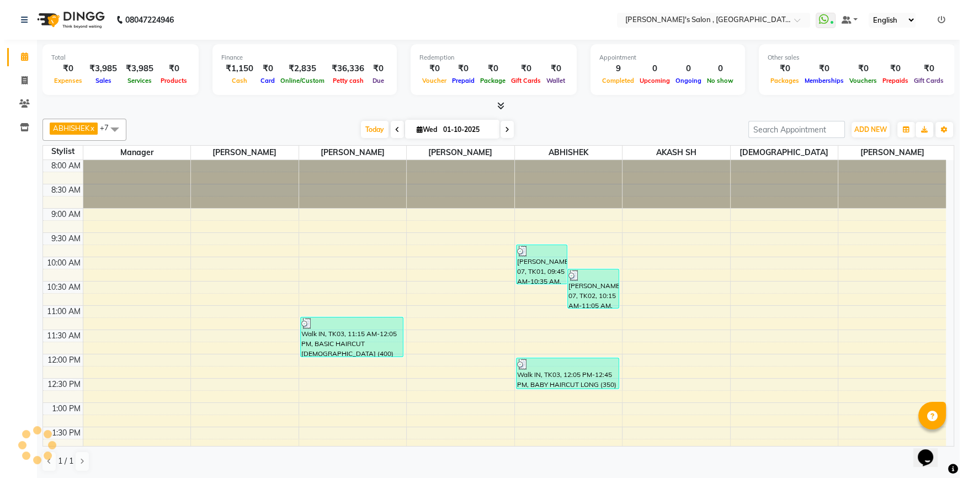
scroll to position [387, 0]
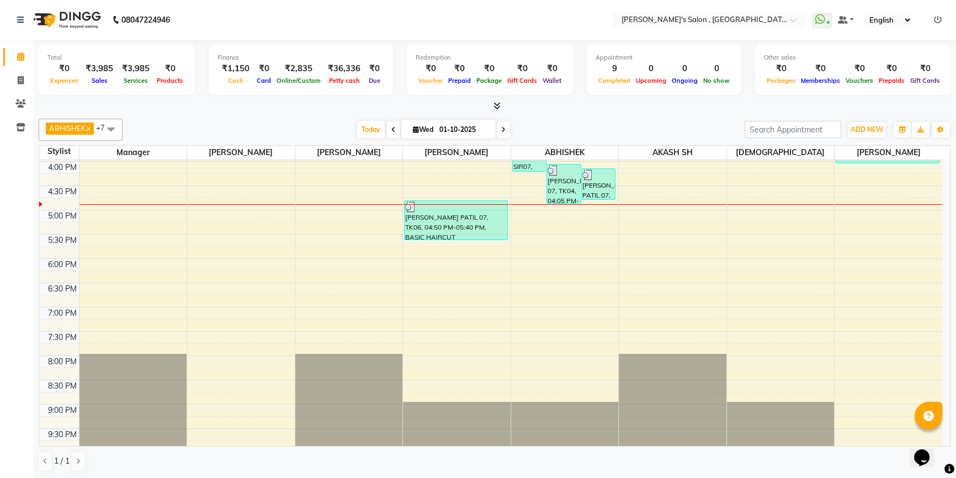
click at [498, 105] on icon at bounding box center [497, 106] width 7 height 8
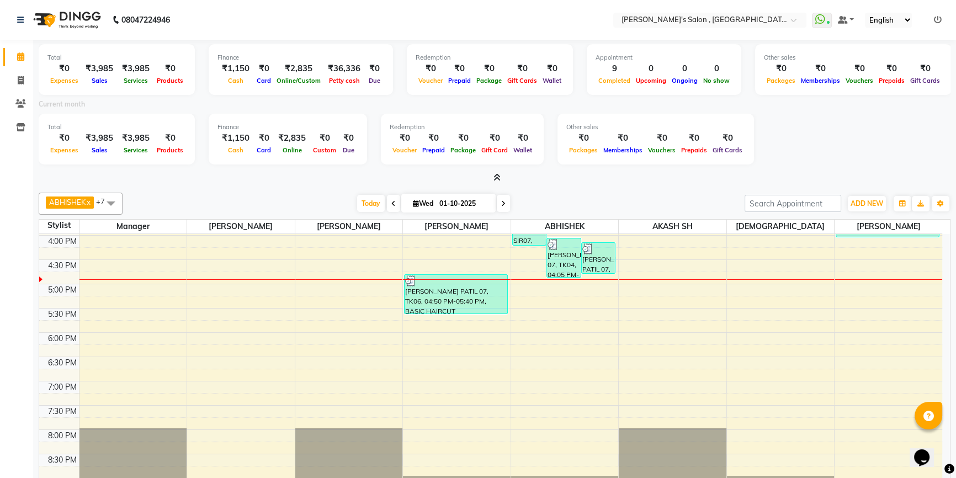
click at [495, 174] on icon at bounding box center [497, 177] width 7 height 8
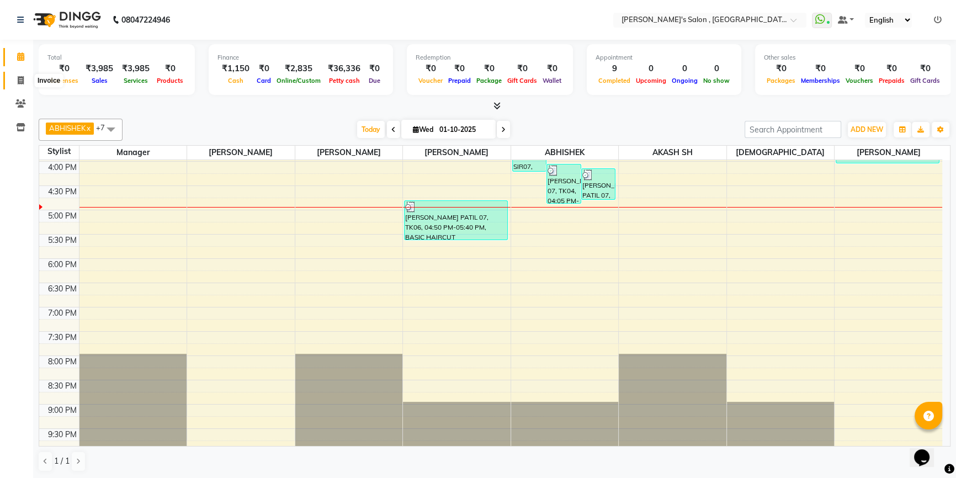
click at [20, 85] on span at bounding box center [20, 81] width 19 height 13
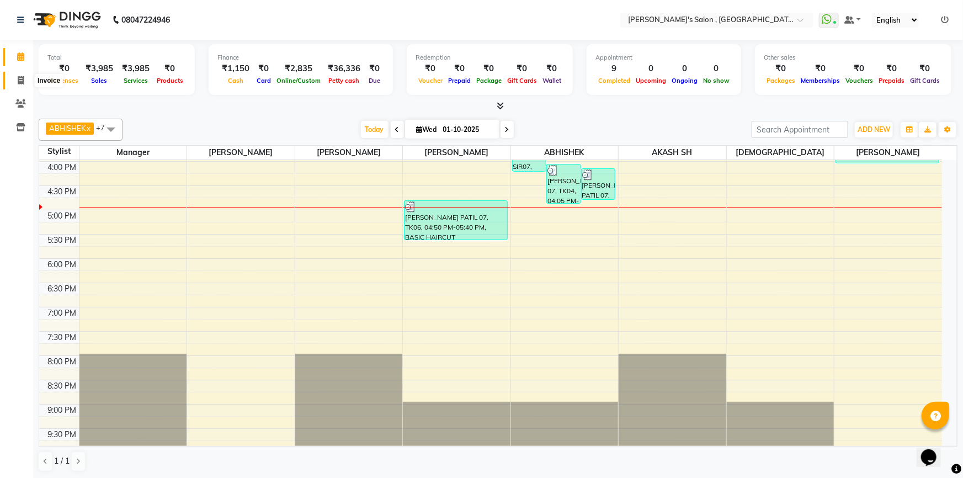
select select "7416"
select select "service"
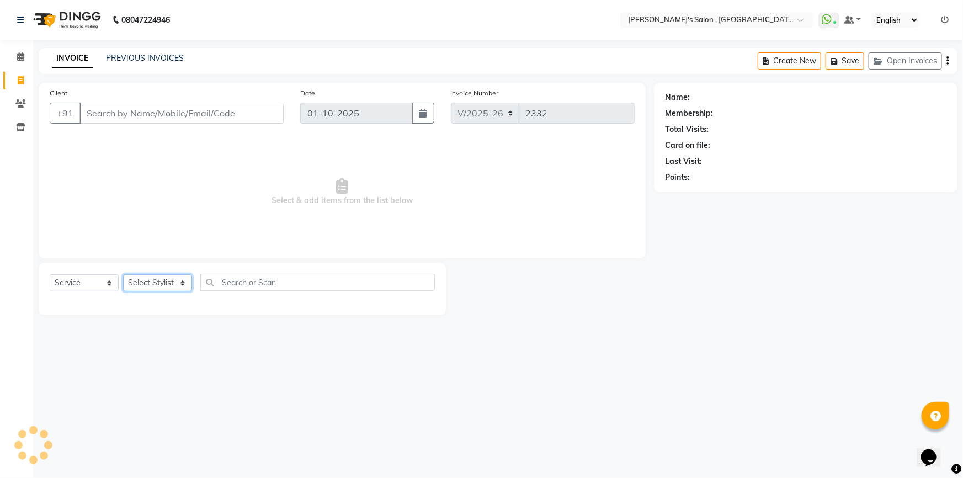
click at [142, 284] on select "Select Stylist ABHISHEK AKASH SH ARJUN SIR Manager MANGESH NAGESH SAHIL SUJATA …" at bounding box center [157, 282] width 69 height 17
select select "64901"
click at [123, 274] on select "Select Stylist ABHISHEK AKASH SH ARJUN SIR Manager MANGESH NAGESH SAHIL SUJATA …" at bounding box center [157, 282] width 69 height 17
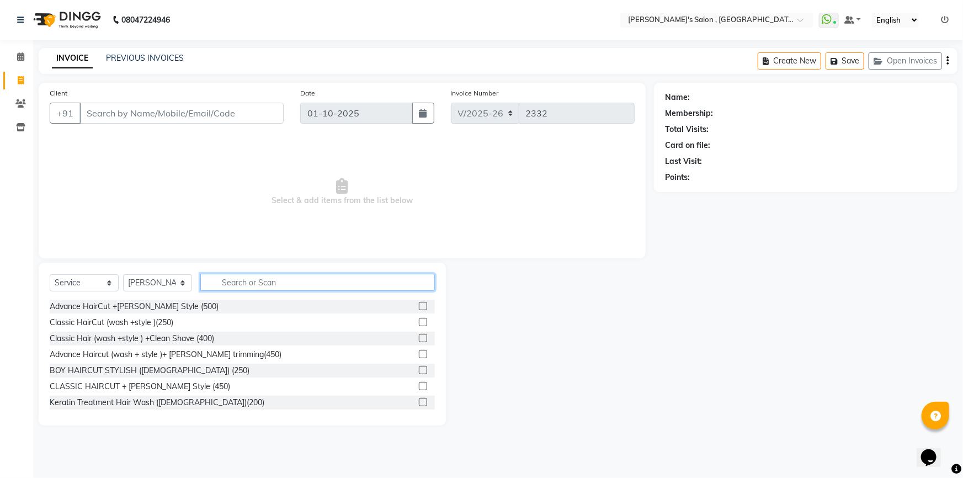
click at [267, 290] on input "text" at bounding box center [317, 282] width 235 height 17
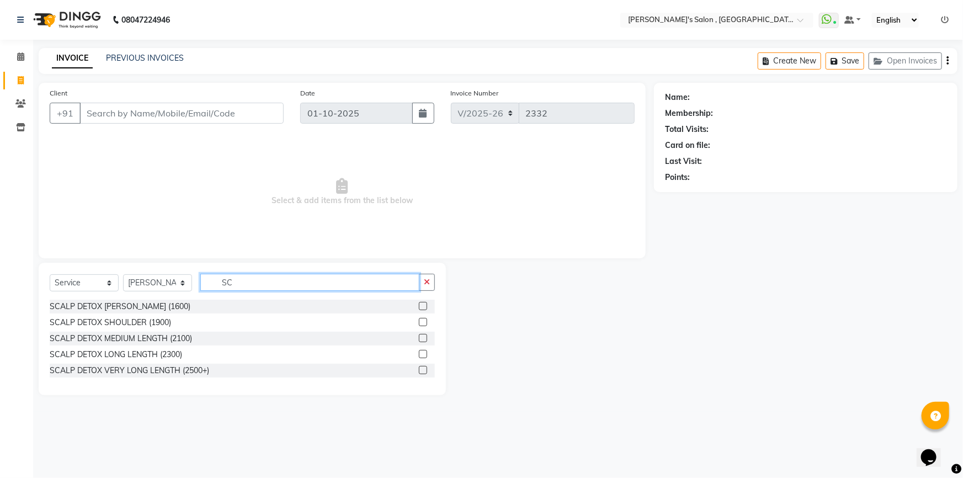
type input "S"
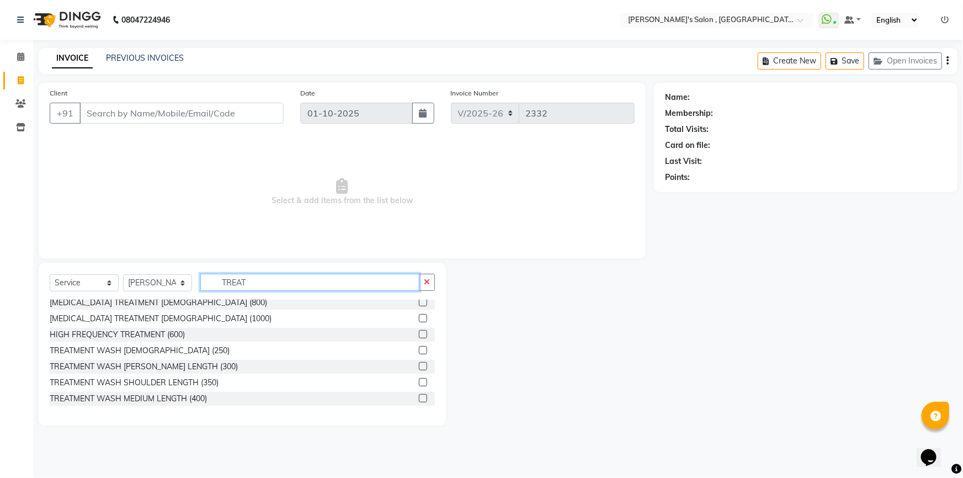
scroll to position [251, 0]
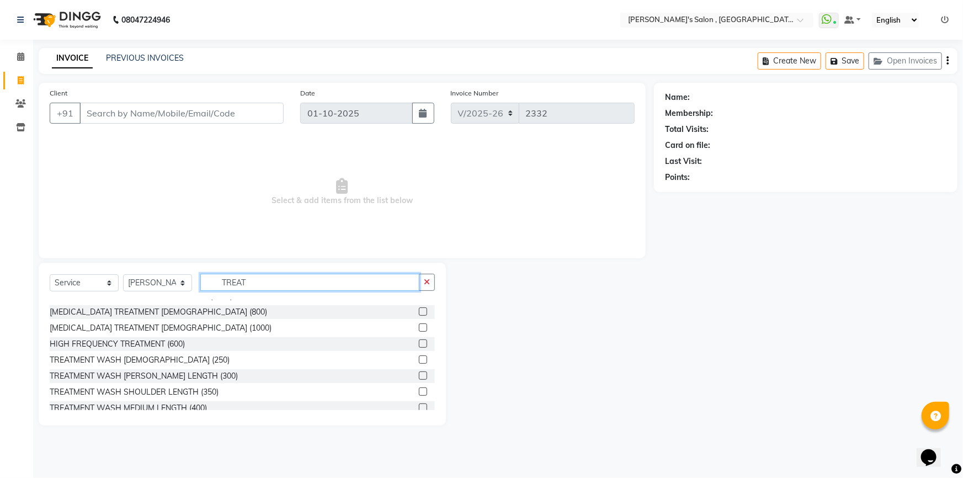
type input "TREAT"
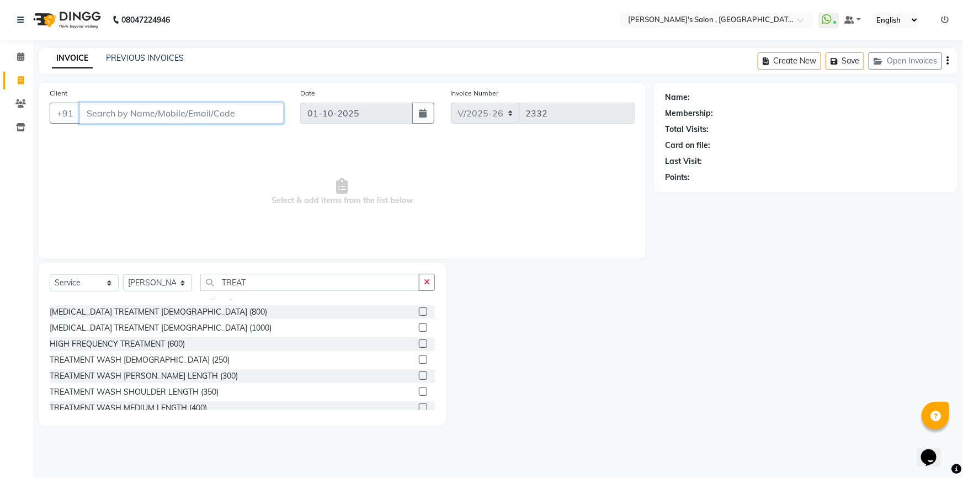
click at [189, 114] on input "Client" at bounding box center [182, 113] width 204 height 21
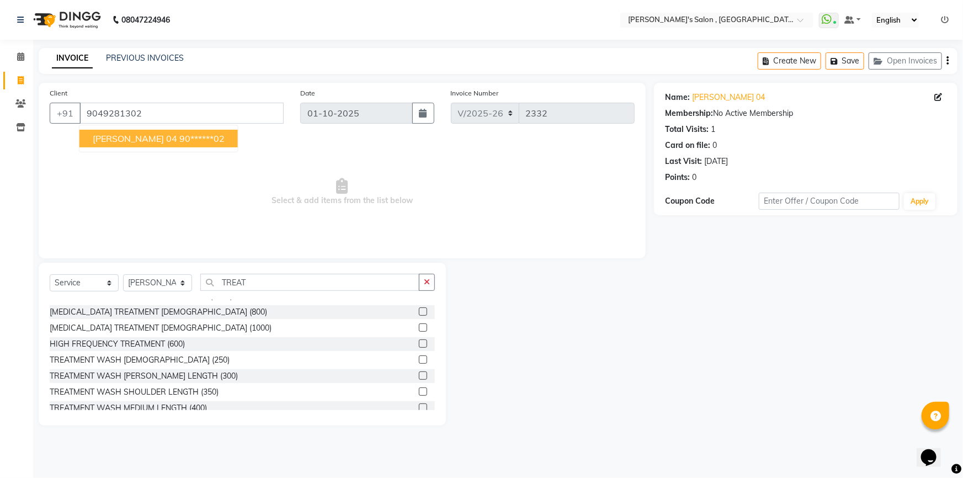
click at [179, 135] on ngb-highlight "90******02" at bounding box center [201, 138] width 45 height 11
type input "90******02"
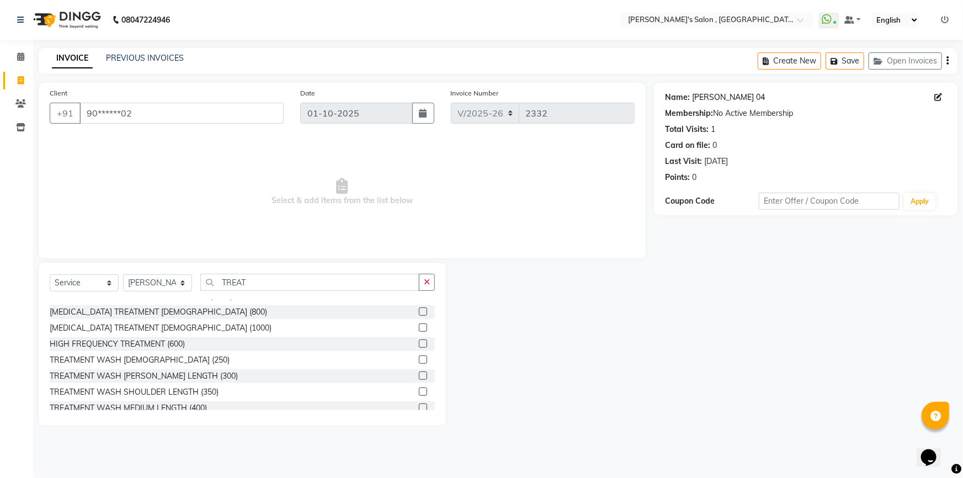
click at [722, 98] on link "Pooja Patil 04" at bounding box center [728, 98] width 73 height 12
click at [734, 99] on link "Pooja Patil 04" at bounding box center [728, 98] width 73 height 12
click at [275, 284] on input "TREAT" at bounding box center [309, 282] width 219 height 17
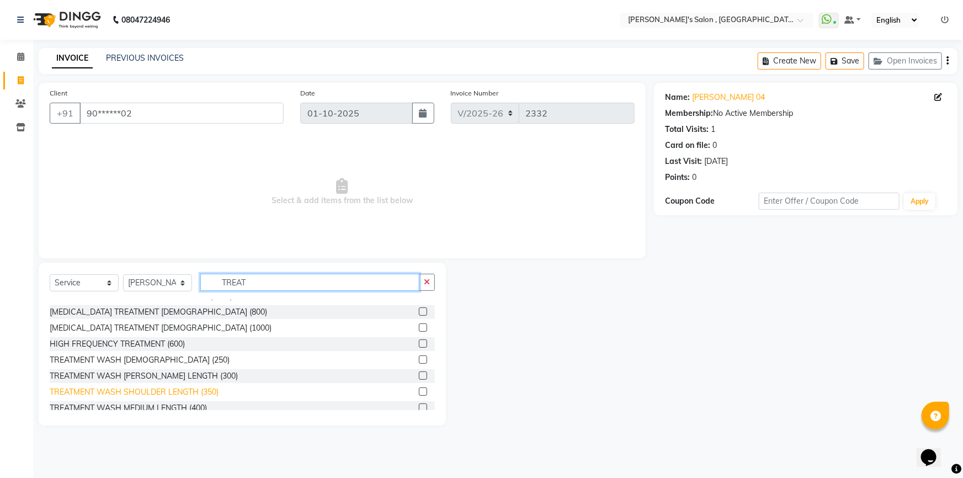
scroll to position [301, 0]
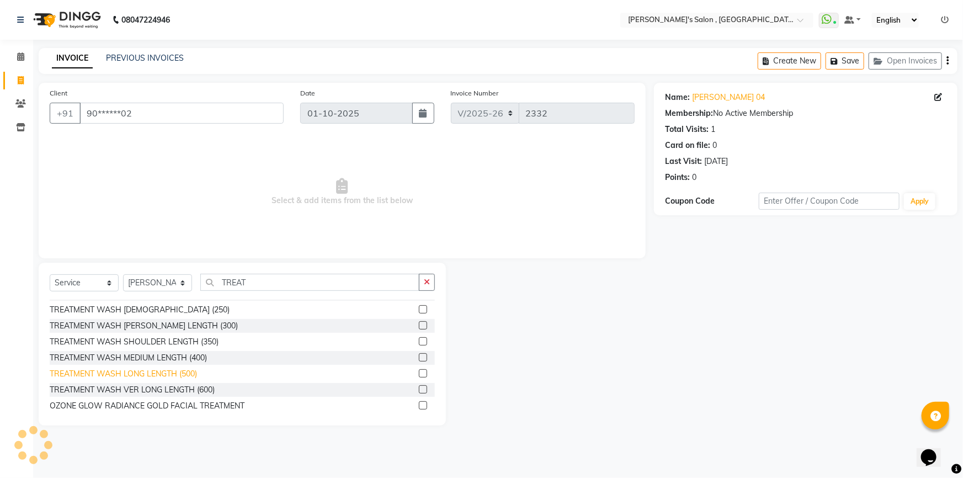
click at [144, 375] on div "TREATMENT WASH LONG LENGTH (500)" at bounding box center [123, 374] width 147 height 12
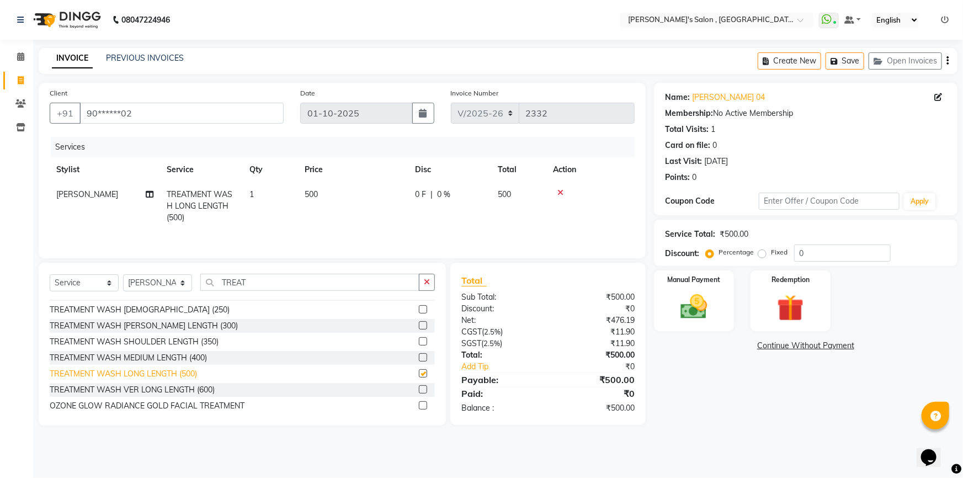
checkbox input "false"
click at [156, 279] on select "Select Stylist ABHISHEK AKASH SH ARJUN SIR Manager MANGESH NAGESH SAHIL SUJATA …" at bounding box center [157, 282] width 69 height 17
select select "66056"
click at [123, 274] on select "Select Stylist ABHISHEK AKASH SH ARJUN SIR Manager MANGESH NAGESH SAHIL SUJATA …" at bounding box center [157, 282] width 69 height 17
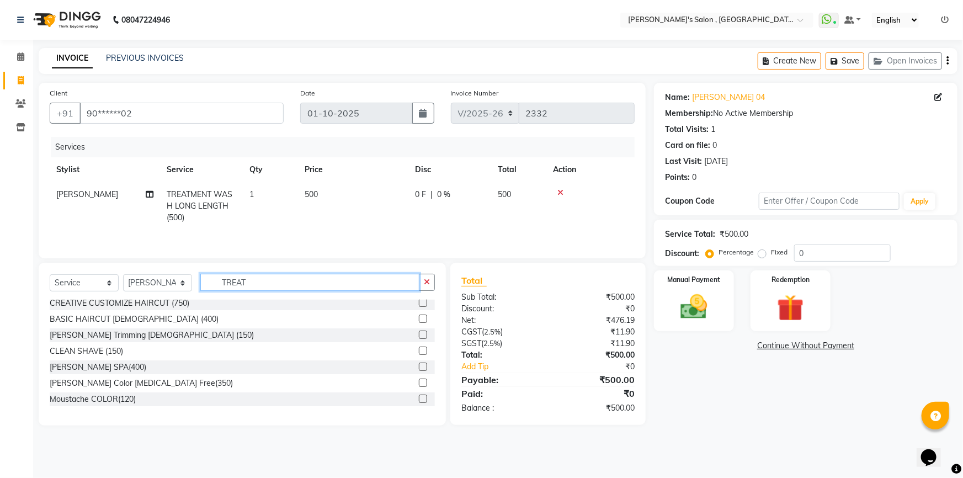
click at [265, 282] on input "TREAT" at bounding box center [309, 282] width 219 height 17
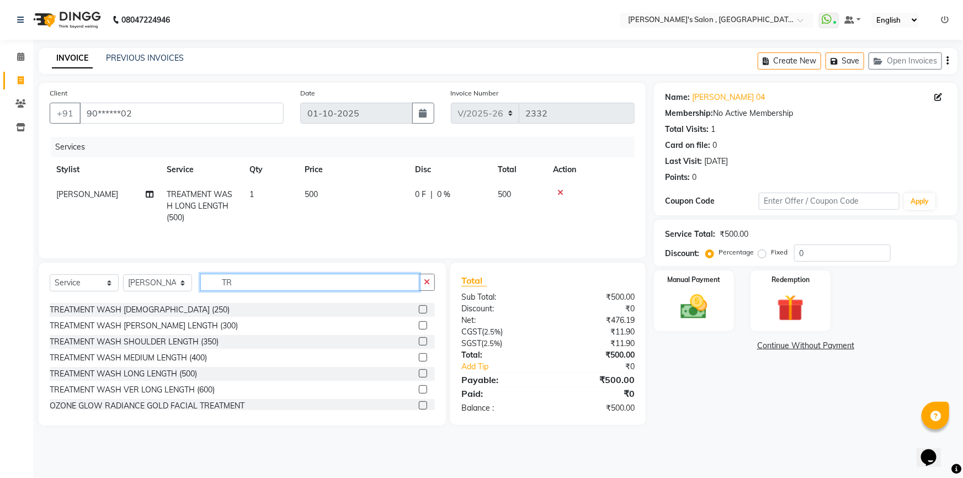
type input "T"
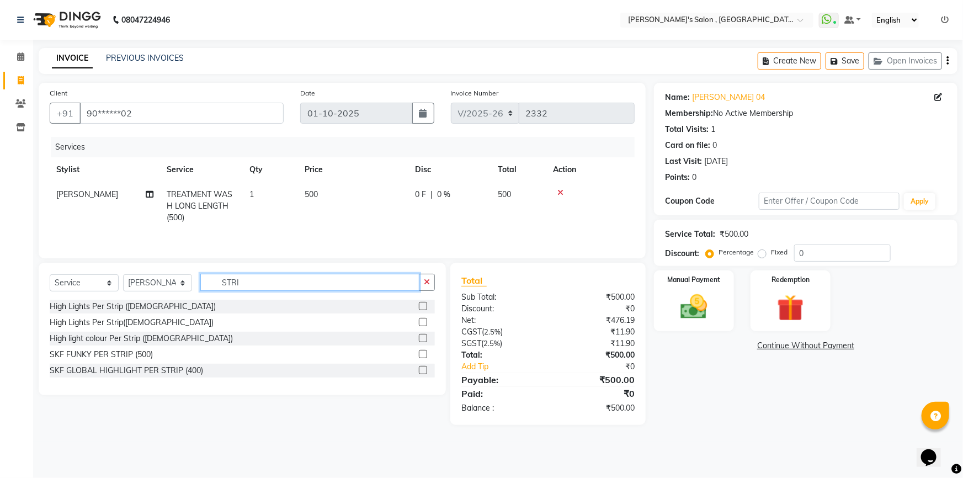
scroll to position [0, 0]
type input "S"
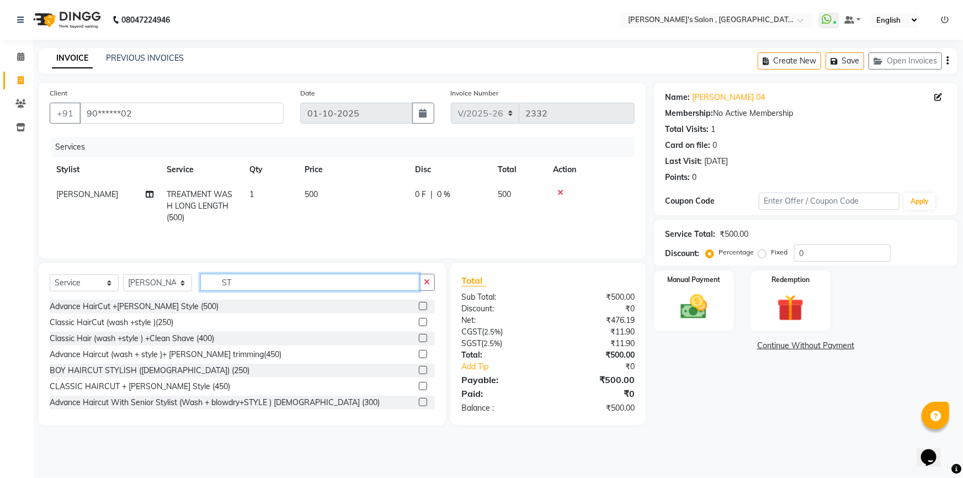
type input "S"
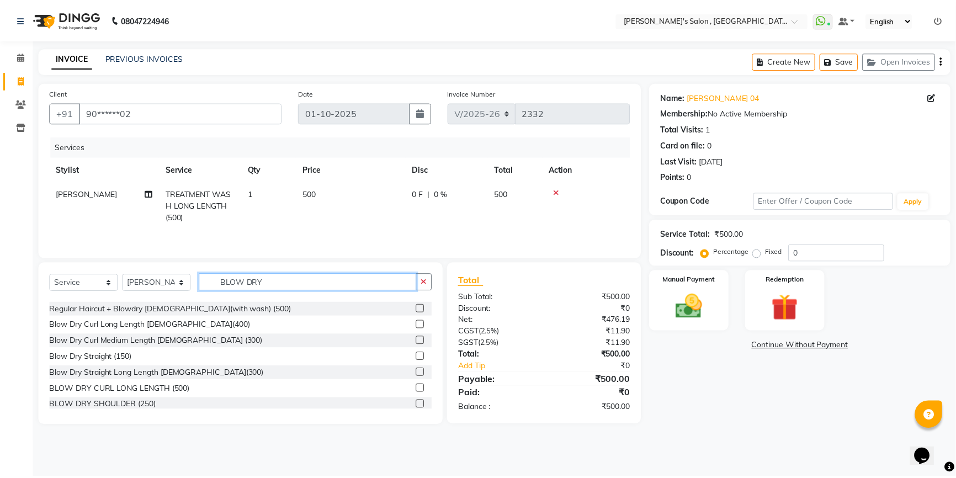
scroll to position [82, 0]
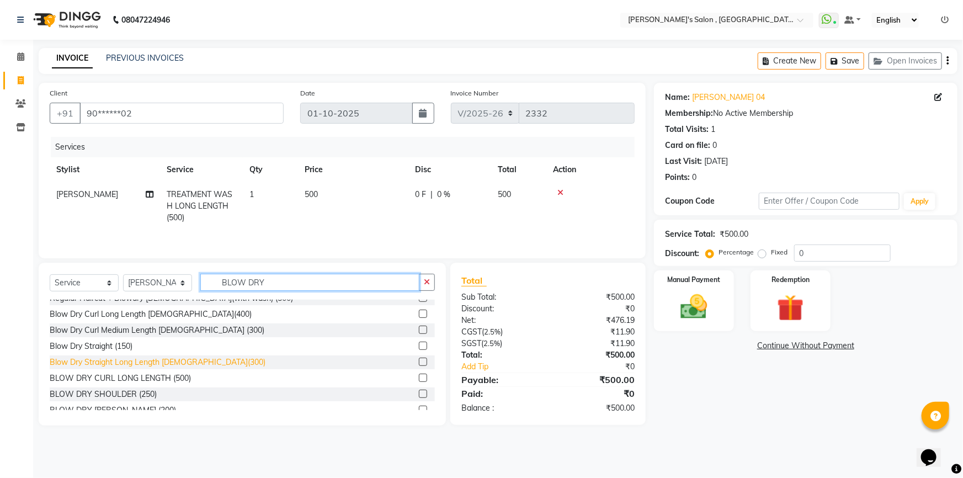
type input "BLOW DRY"
click at [136, 357] on div "Blow Dry Straight Long Length FEMALE(300)" at bounding box center [158, 363] width 216 height 12
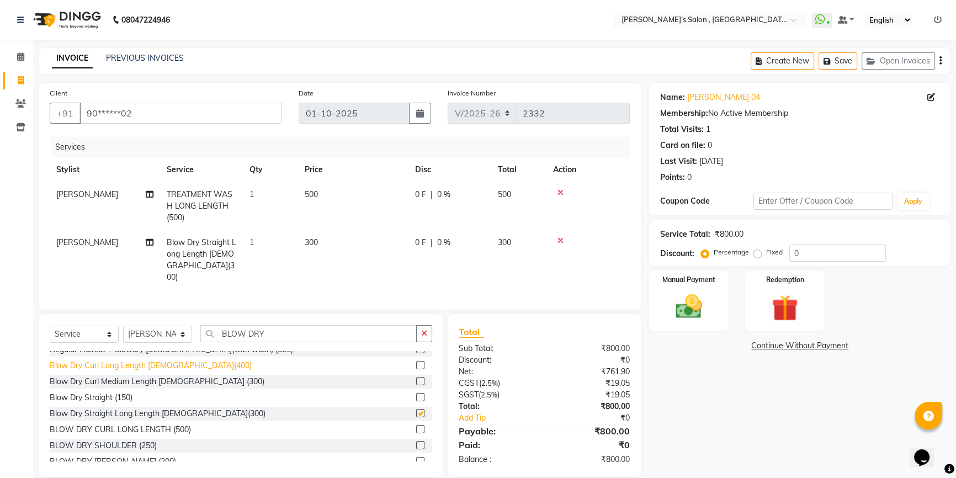
checkbox input "false"
click at [318, 243] on span "300" at bounding box center [311, 242] width 13 height 10
select select "66056"
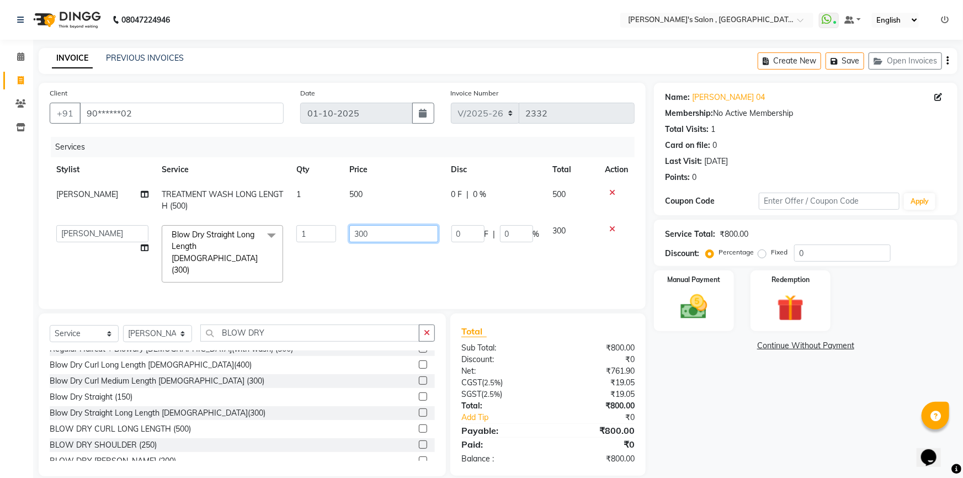
click at [367, 237] on input "300" at bounding box center [393, 233] width 88 height 17
type input "3"
type input "250"
click at [315, 261] on tr "ABHISHEK AKASH SH ARJUN SIR Manager MANGESH NAGESH SAHIL SUJATA vaishali raut V…" at bounding box center [342, 254] width 585 height 71
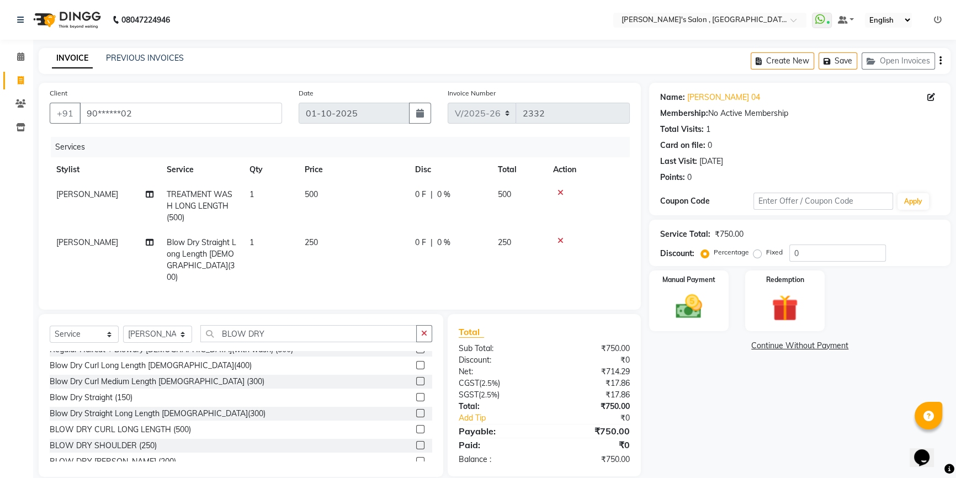
scroll to position [11, 0]
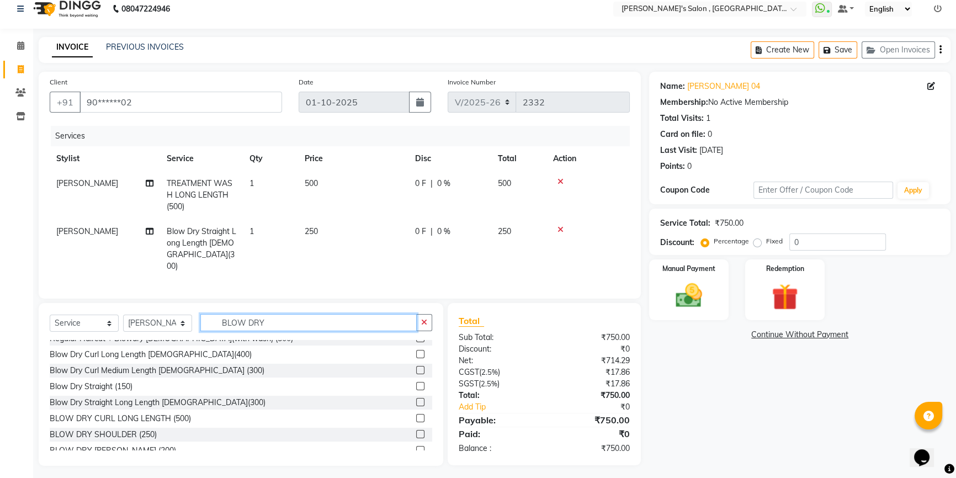
click at [285, 321] on input "BLOW DRY" at bounding box center [308, 322] width 216 height 17
type input "B"
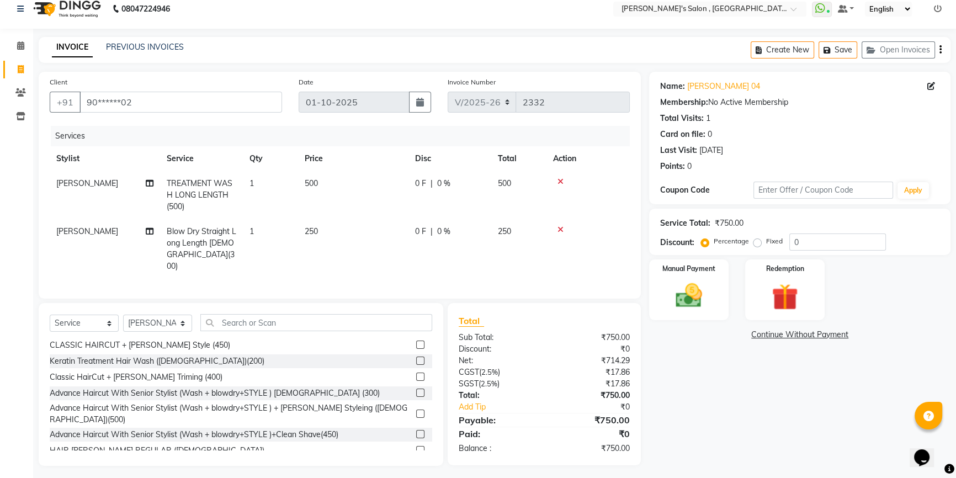
click at [73, 231] on span "SUJATA" at bounding box center [87, 231] width 62 height 10
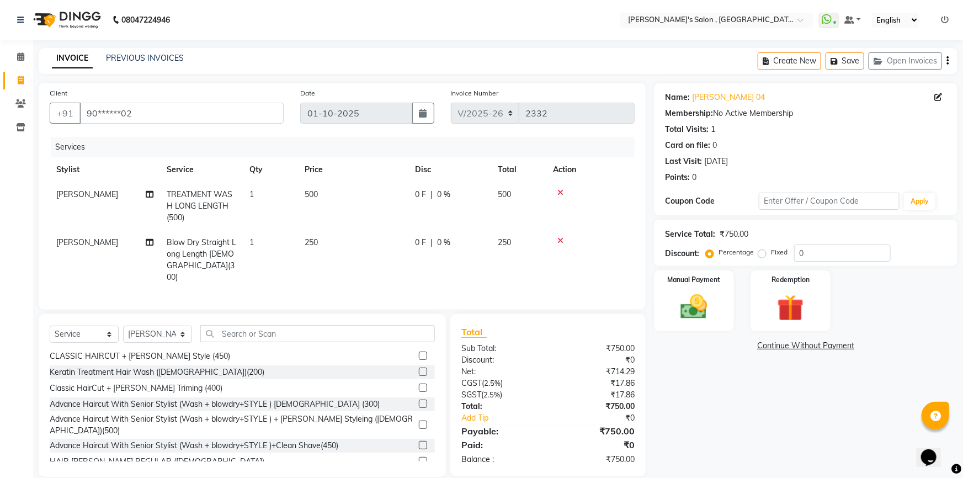
select select "66056"
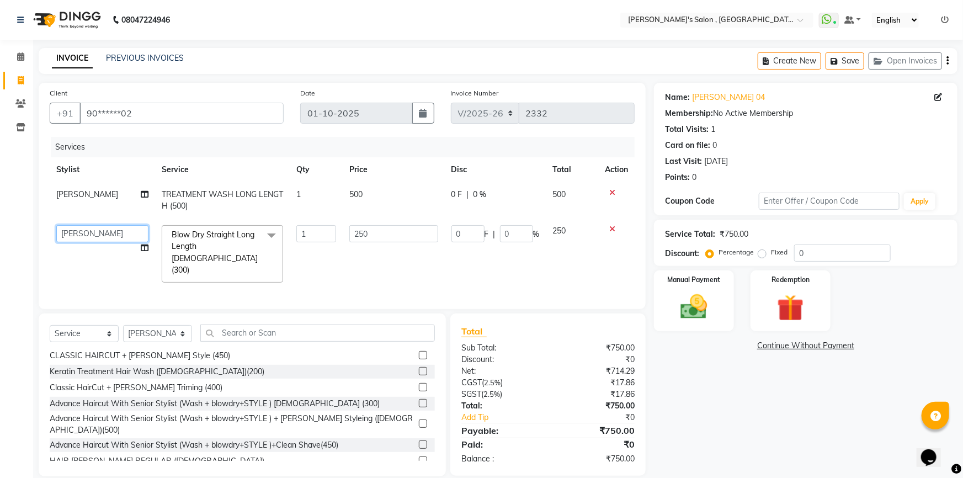
click at [73, 231] on select "ABHISHEK AKASH SH ARJUN SIR Manager MANGESH NAGESH SAHIL SUJATA vaishali raut V…" at bounding box center [102, 233] width 92 height 17
select select "64901"
click at [157, 325] on select "Select Stylist ABHISHEK AKASH SH ARJUN SIR Manager MANGESH NAGESH SAHIL SUJATA …" at bounding box center [157, 333] width 69 height 17
click at [123, 325] on select "Select Stylist ABHISHEK AKASH SH ARJUN SIR Manager MANGESH NAGESH SAHIL SUJATA …" at bounding box center [157, 333] width 69 height 17
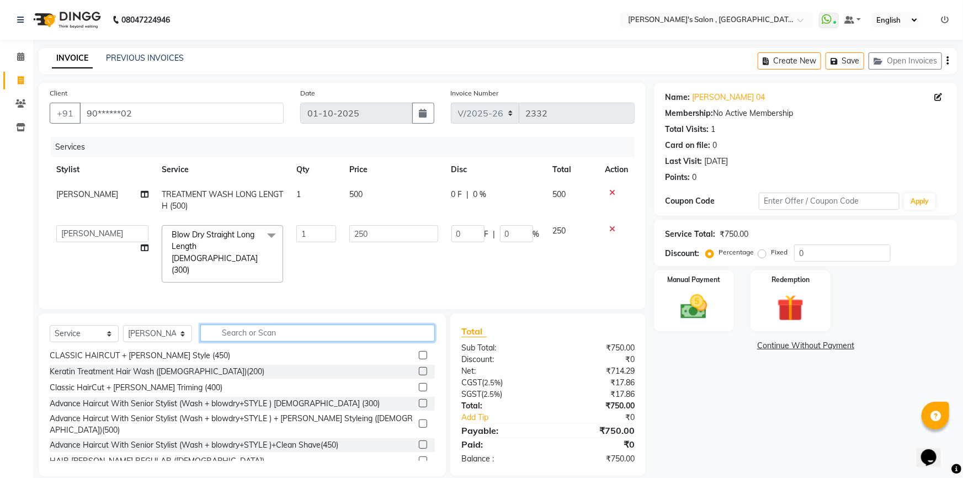
click at [298, 325] on input "text" at bounding box center [317, 333] width 235 height 17
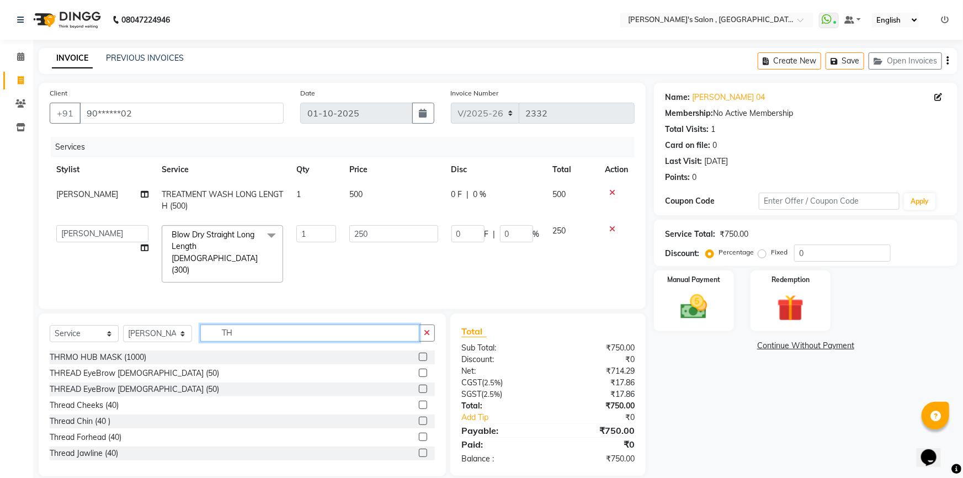
type input "T"
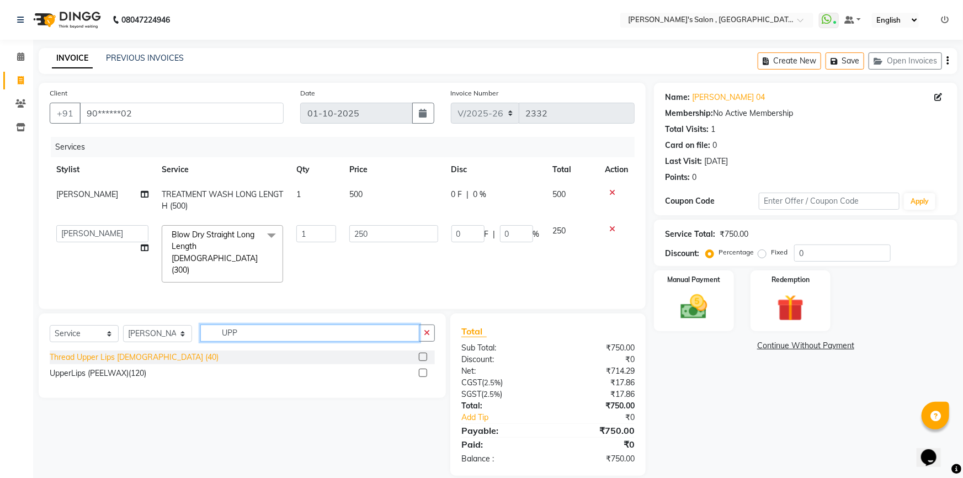
type input "UPP"
click at [130, 352] on div "Thread Upper Lips Female (40)" at bounding box center [134, 358] width 169 height 12
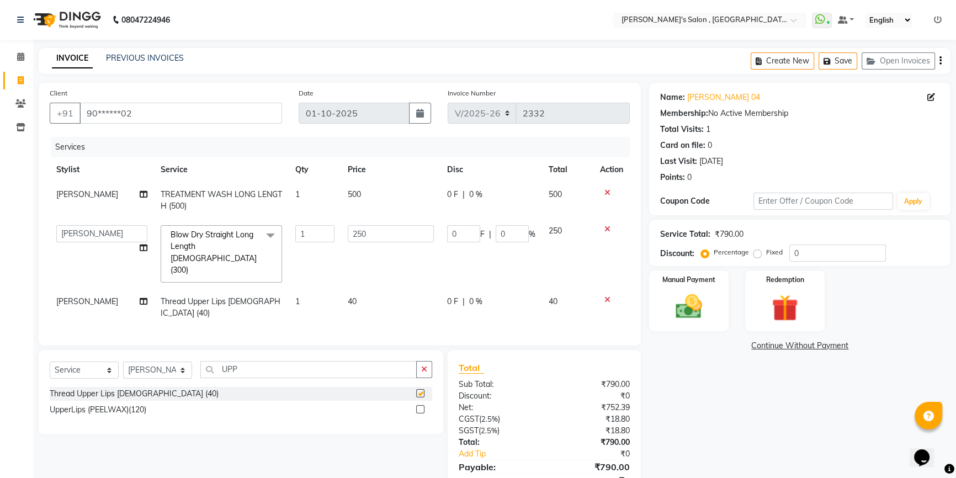
checkbox input "false"
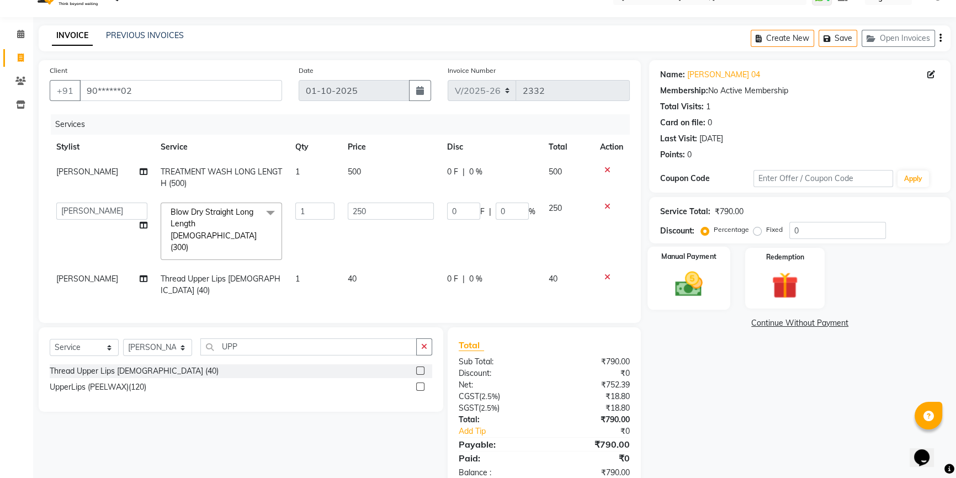
click at [686, 287] on img at bounding box center [689, 283] width 45 height 31
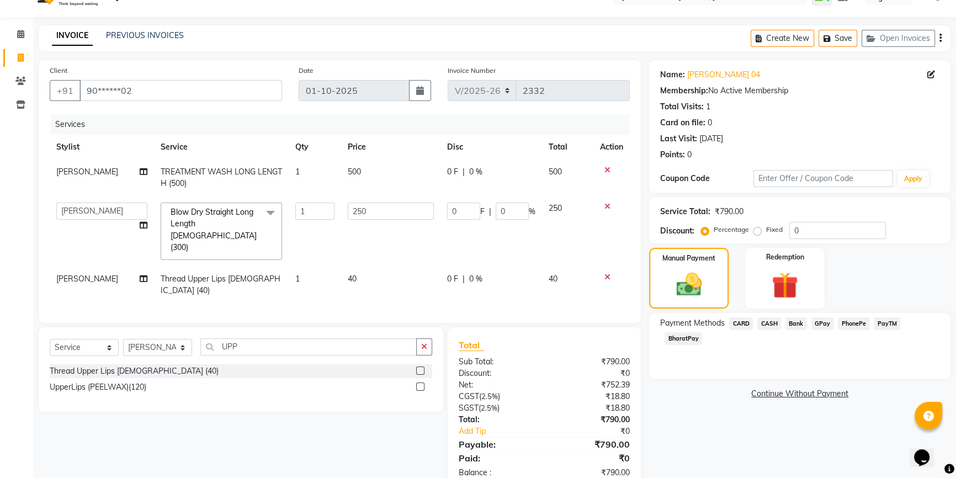
click at [771, 321] on span "CASH" at bounding box center [769, 323] width 24 height 13
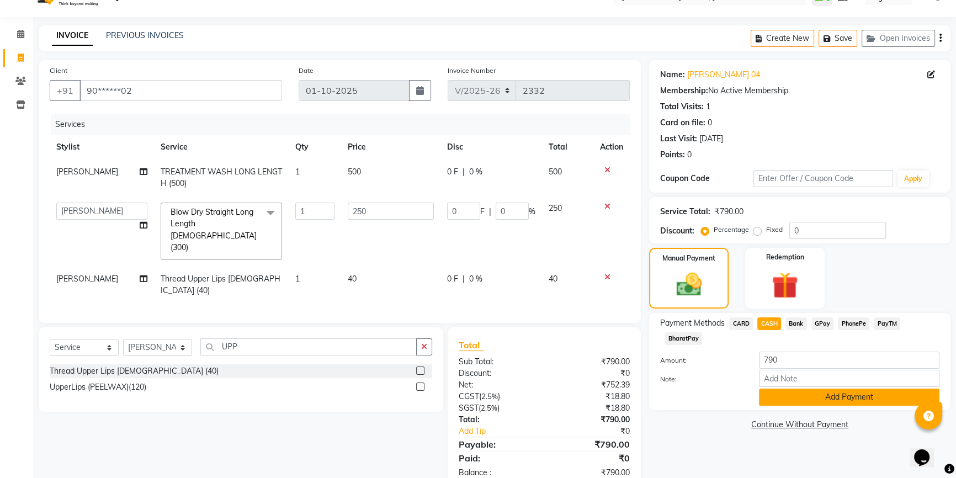
click at [785, 391] on button "Add Payment" at bounding box center [849, 397] width 181 height 17
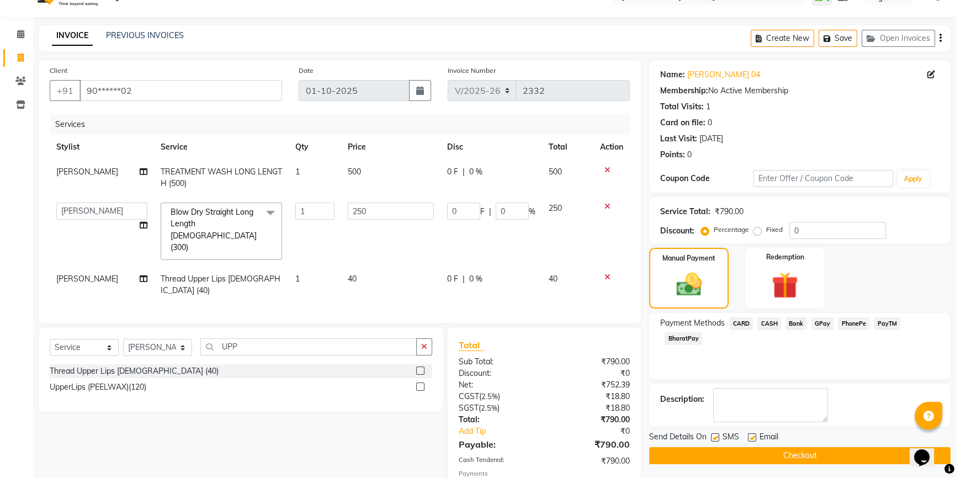
scroll to position [62, 0]
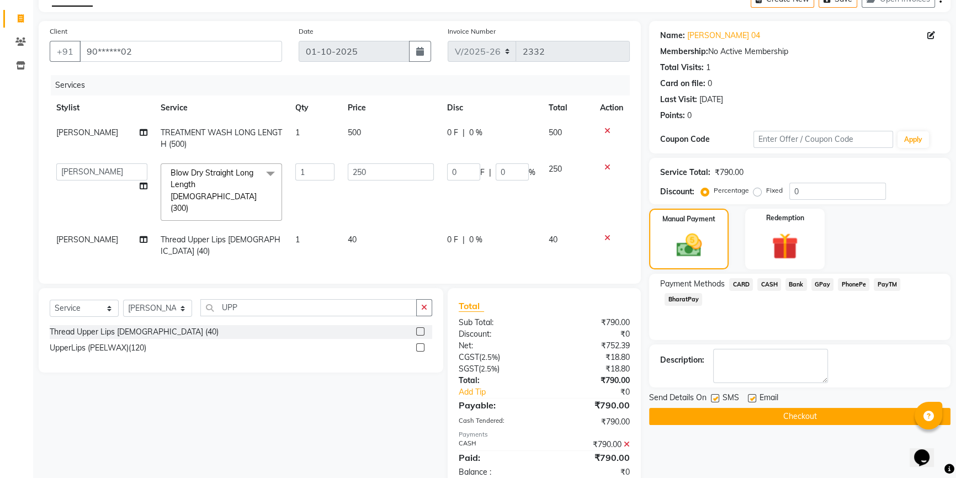
click at [738, 412] on button "Checkout" at bounding box center [799, 416] width 301 height 17
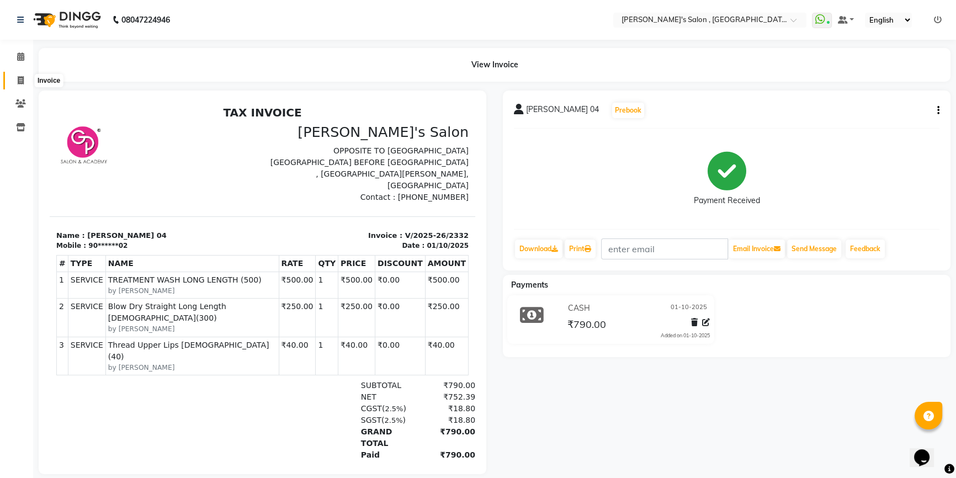
click at [21, 77] on icon at bounding box center [21, 80] width 6 height 8
select select "service"
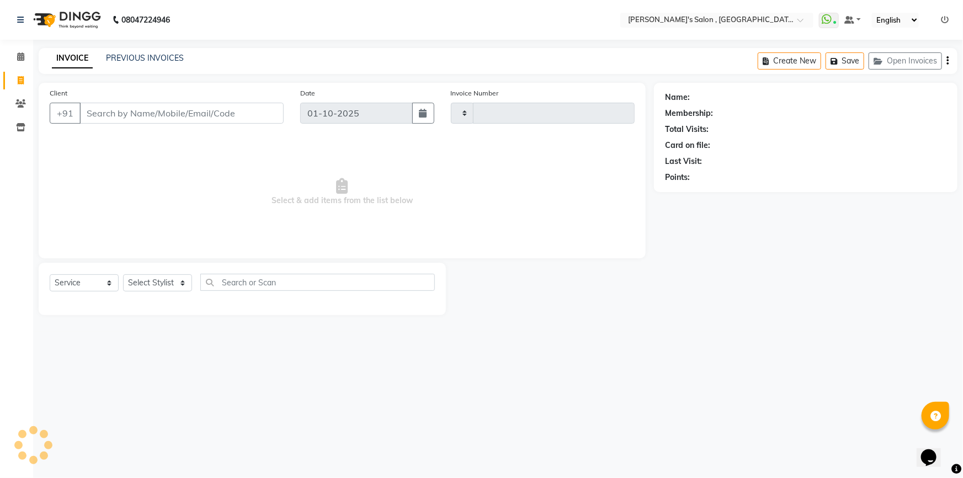
type input "2333"
select select "7416"
click at [23, 60] on icon at bounding box center [20, 56] width 7 height 8
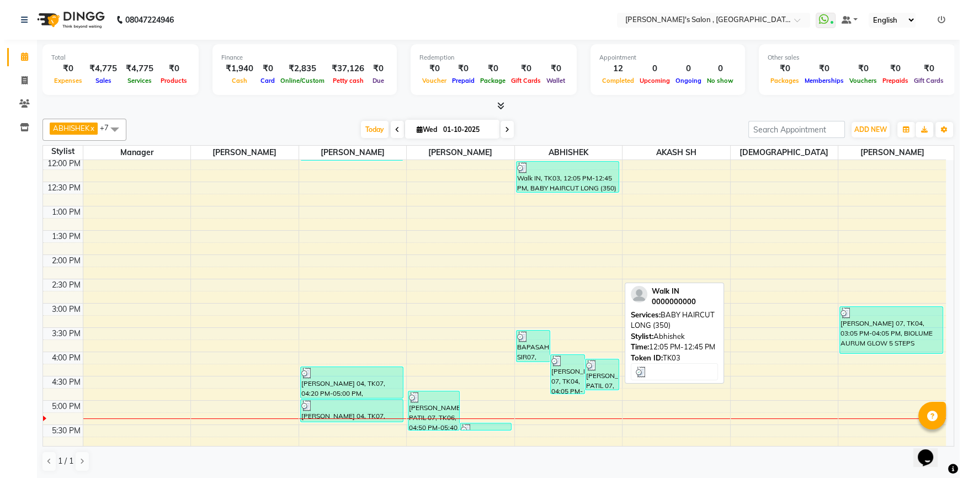
scroll to position [200, 0]
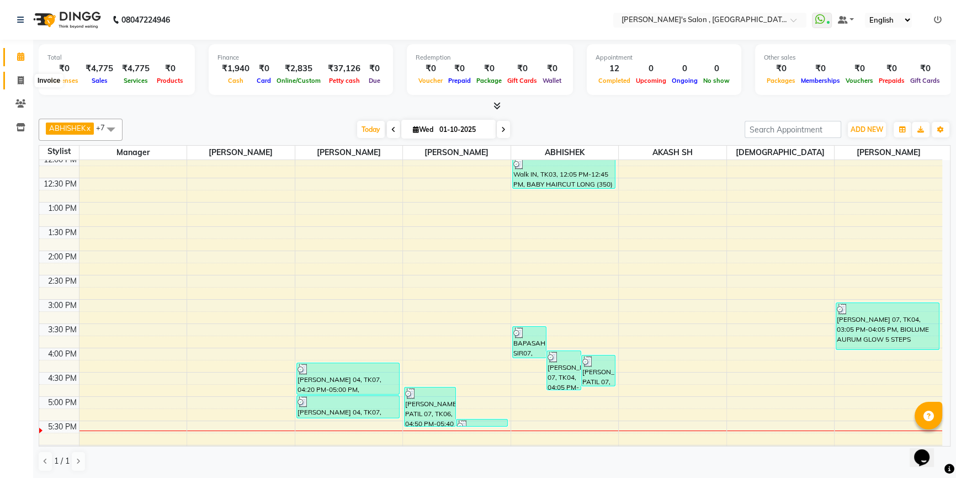
click at [16, 76] on span at bounding box center [20, 81] width 19 height 13
select select "service"
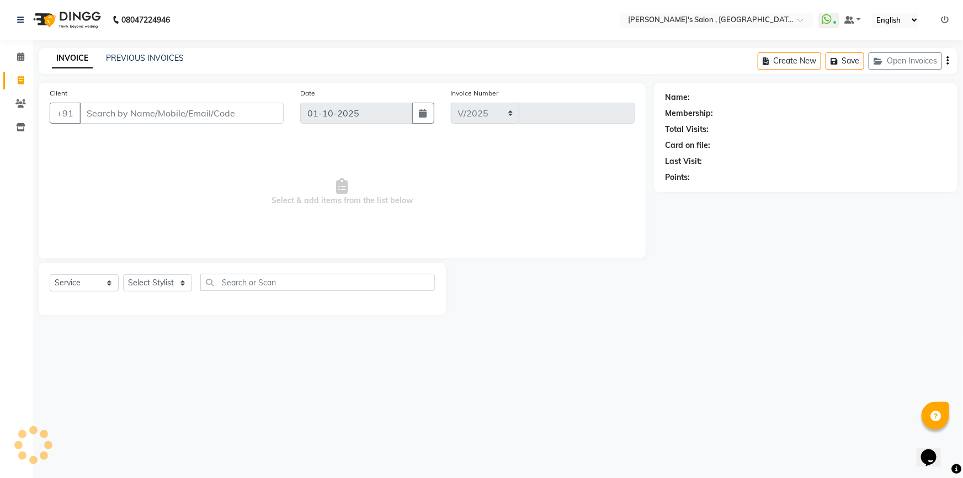
select select "7416"
type input "2333"
click at [166, 285] on select "Select Stylist ABHISHEK AKASH SH ARJUN SIR Manager MANGESH NAGESH SAHIL SUJATA …" at bounding box center [157, 282] width 69 height 17
drag, startPoint x: 166, startPoint y: 285, endPoint x: 166, endPoint y: 291, distance: 6.1
click at [166, 285] on select "Select Stylist ABHISHEK AKASH SH ARJUN SIR Manager MANGESH NAGESH SAHIL SUJATA …" at bounding box center [157, 282] width 69 height 17
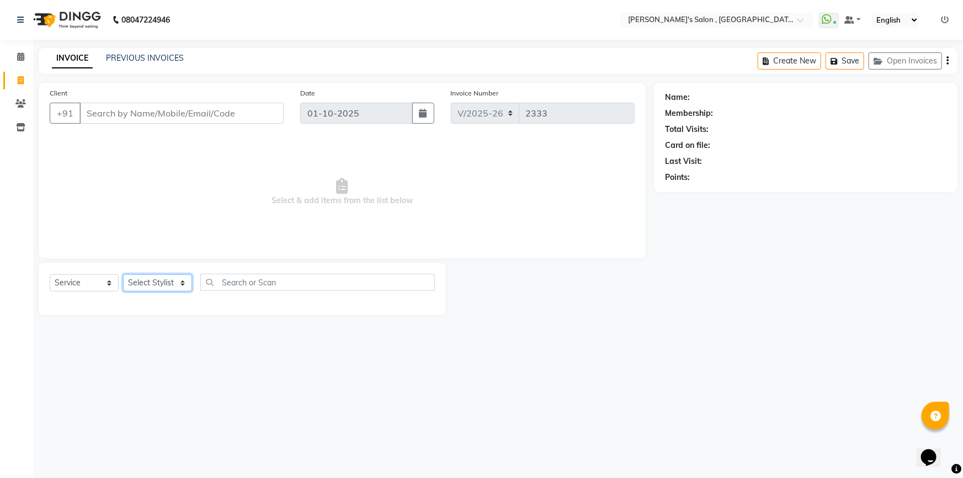
drag, startPoint x: 164, startPoint y: 284, endPoint x: 180, endPoint y: 292, distance: 17.8
click at [164, 284] on select "Select Stylist ABHISHEK AKASH SH ARJUN SIR Manager MANGESH NAGESH SAHIL SUJATA …" at bounding box center [157, 282] width 69 height 17
select select "79873"
click at [123, 274] on select "Select Stylist ABHISHEK AKASH SH ARJUN SIR Manager MANGESH NAGESH SAHIL SUJATA …" at bounding box center [157, 282] width 69 height 17
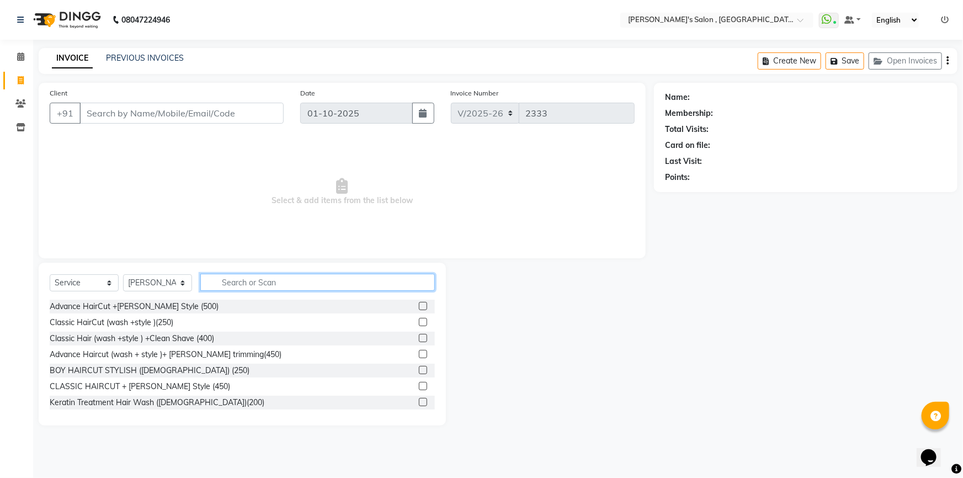
click at [257, 287] on input "text" at bounding box center [317, 282] width 235 height 17
type input "200"
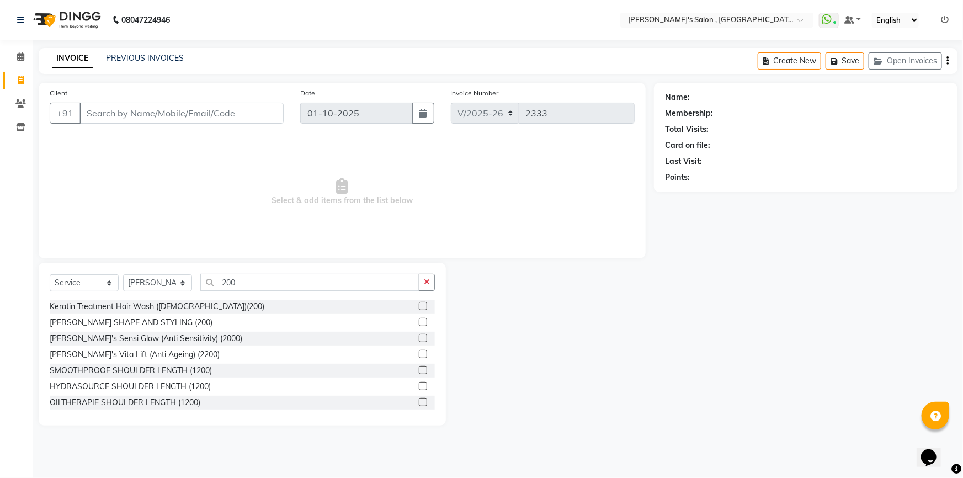
click at [419, 320] on label at bounding box center [423, 322] width 8 height 8
click at [419, 320] on input "checkbox" at bounding box center [422, 322] width 7 height 7
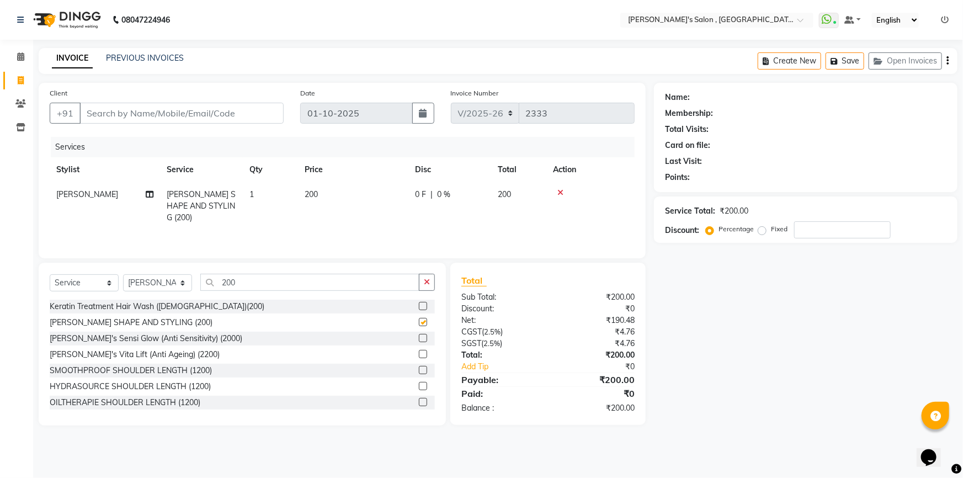
checkbox input "false"
click at [377, 287] on input "200" at bounding box center [309, 282] width 219 height 17
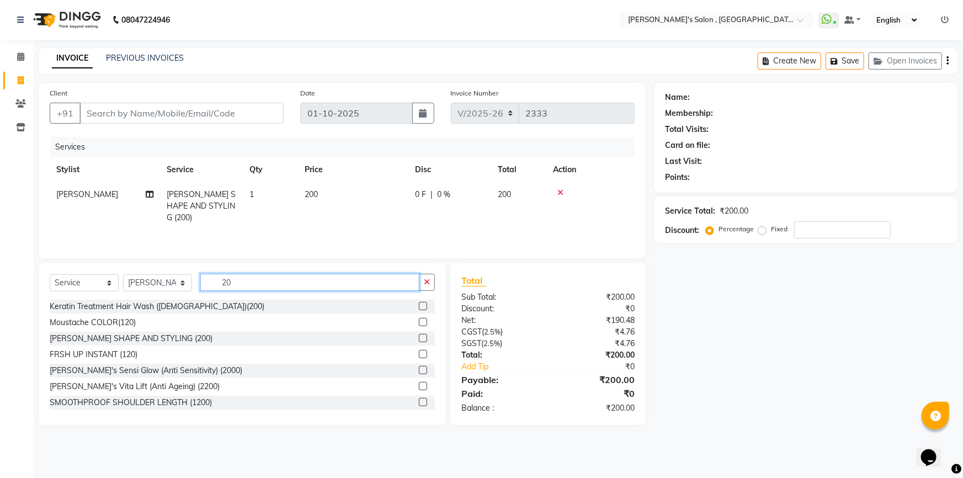
type input "2"
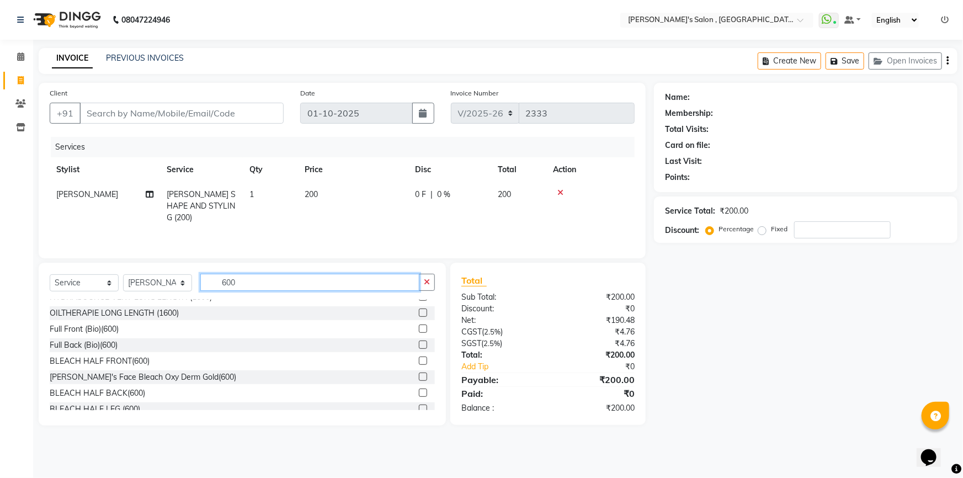
scroll to position [251, 0]
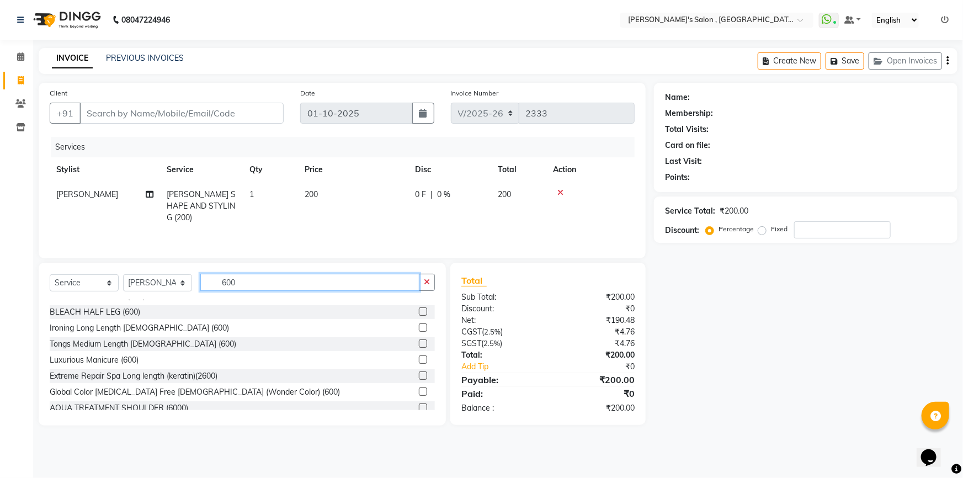
type input "600"
click at [426, 391] on div at bounding box center [427, 392] width 16 height 14
click at [419, 392] on label at bounding box center [423, 392] width 8 height 8
click at [419, 392] on input "checkbox" at bounding box center [422, 392] width 7 height 7
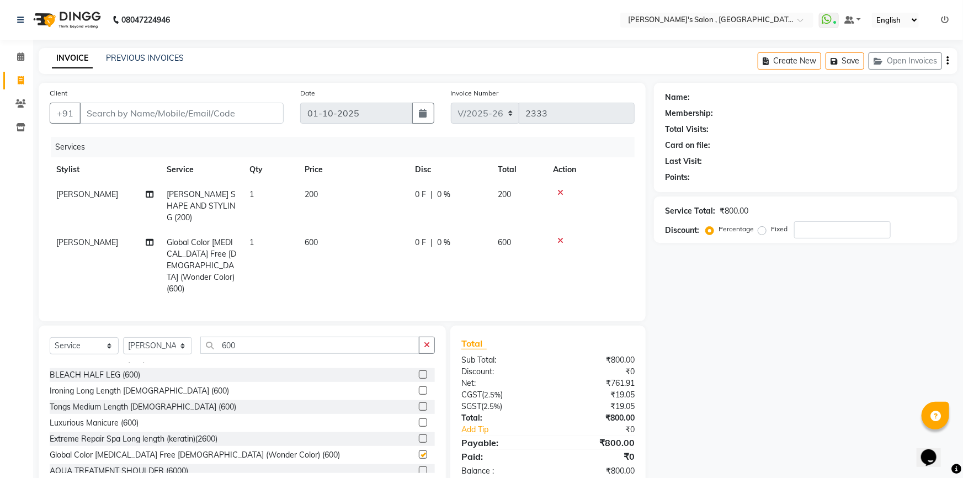
checkbox input "false"
click at [248, 337] on input "600" at bounding box center [309, 345] width 219 height 17
type input "6"
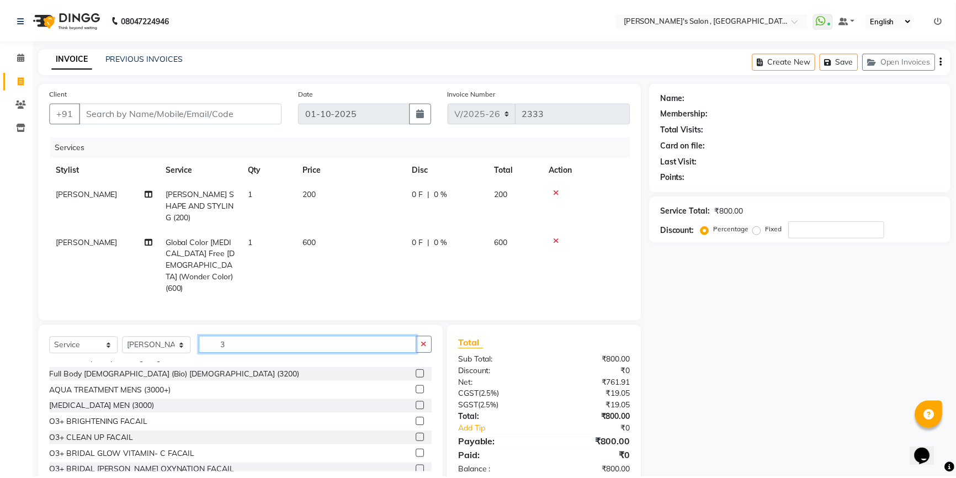
scroll to position [0, 0]
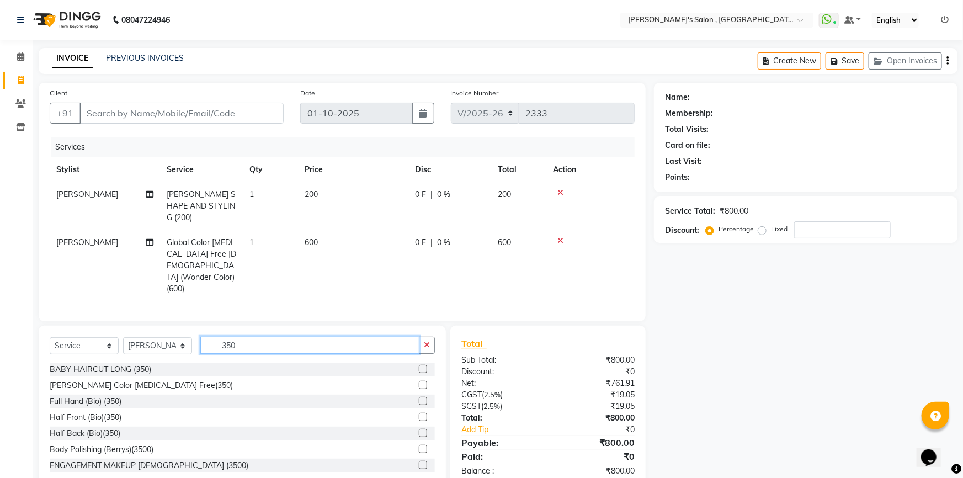
type input "350"
click at [419, 381] on label at bounding box center [423, 385] width 8 height 8
click at [419, 382] on input "checkbox" at bounding box center [422, 385] width 7 height 7
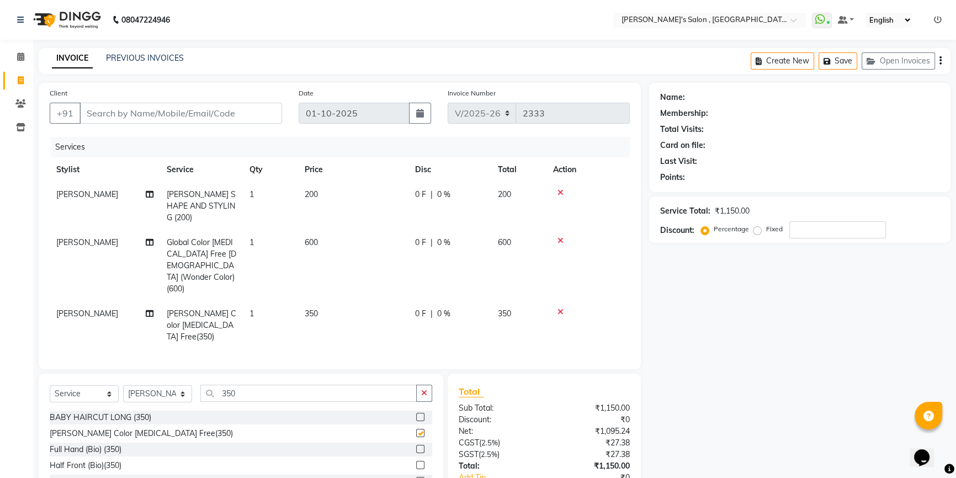
checkbox input "false"
click at [245, 118] on input "Client" at bounding box center [181, 113] width 203 height 21
type input "D"
type input "0"
type input "D"
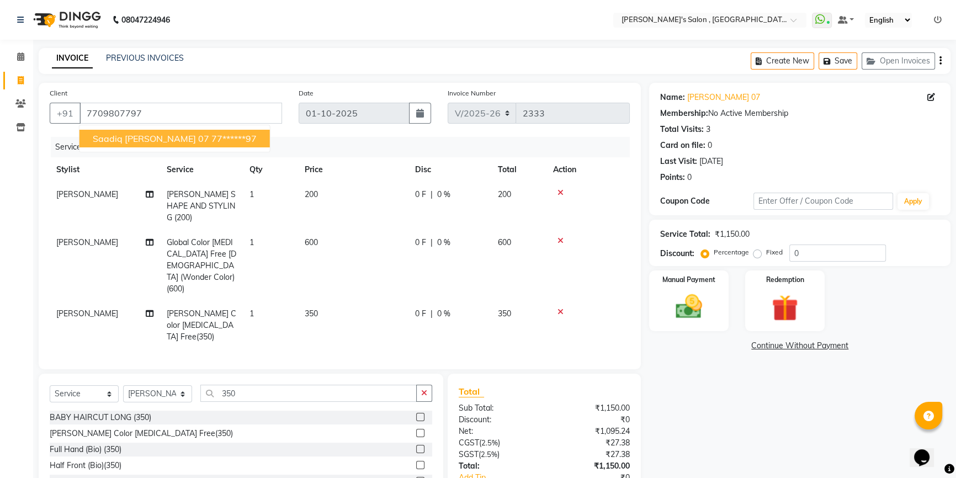
click at [211, 144] on ngb-highlight "77******97" at bounding box center [233, 138] width 45 height 11
type input "77******97"
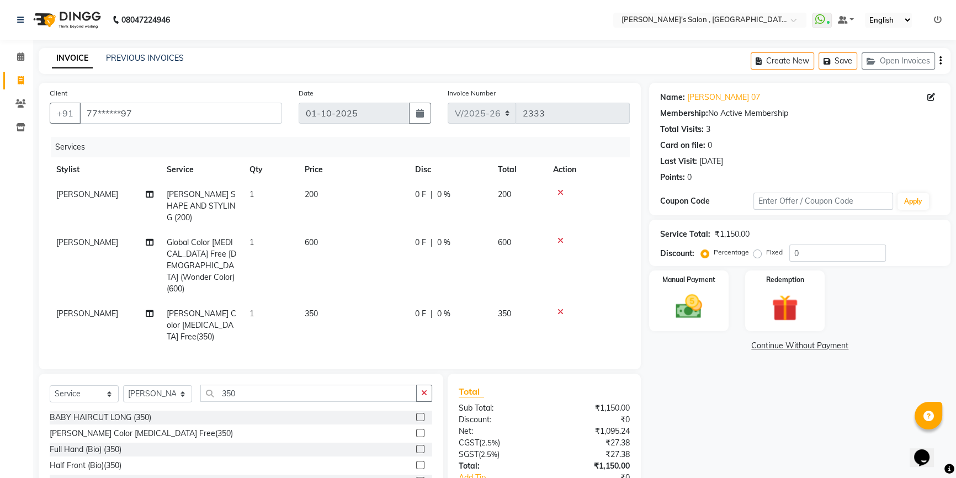
scroll to position [36, 0]
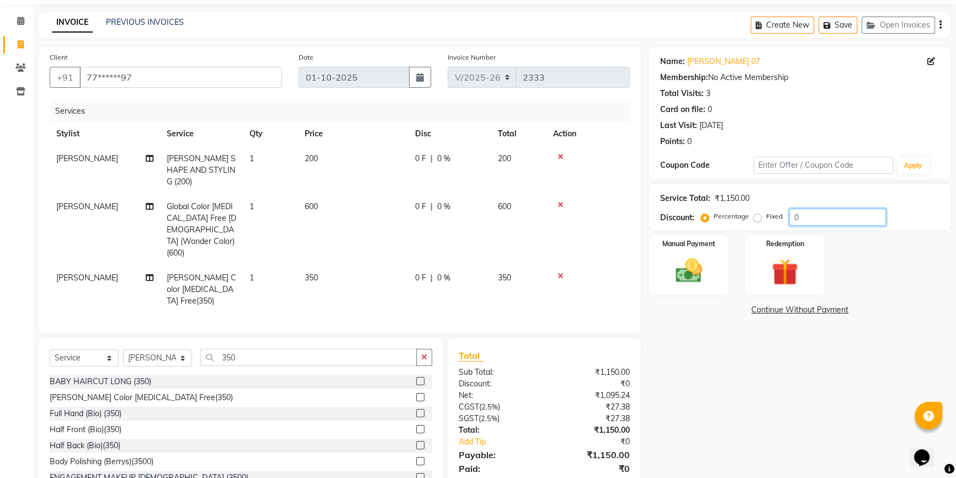
click at [858, 221] on input "0" at bounding box center [837, 217] width 97 height 17
type input "1"
click at [766, 216] on label "Fixed" at bounding box center [774, 216] width 17 height 10
click at [756, 216] on input "Fixed" at bounding box center [760, 217] width 8 height 8
radio input "true"
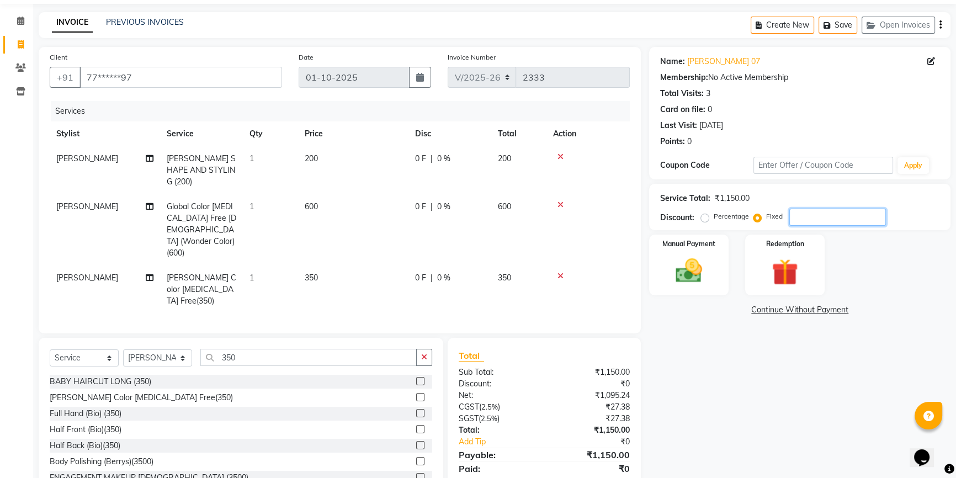
click at [798, 216] on input "number" at bounding box center [837, 217] width 97 height 17
type input "100"
click at [661, 291] on div "Manual Payment" at bounding box center [689, 265] width 83 height 63
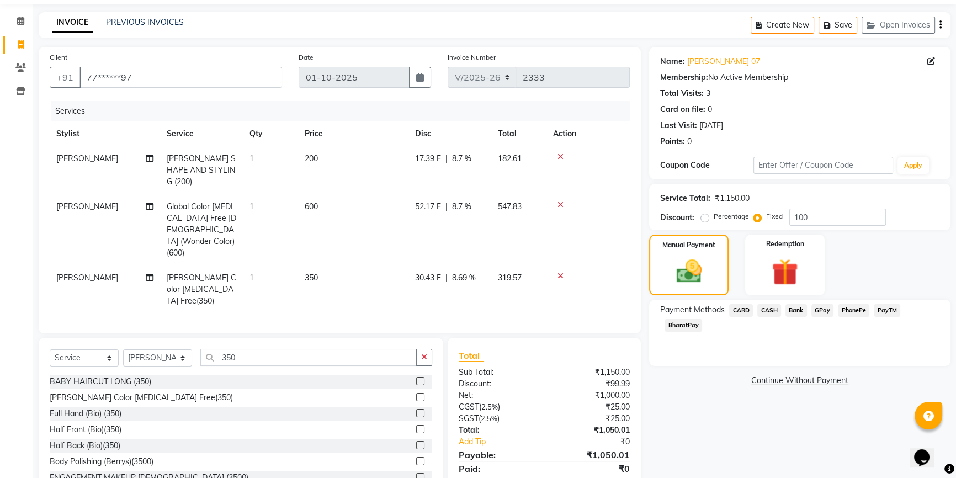
click at [695, 326] on span "BharatPay" at bounding box center [684, 325] width 38 height 13
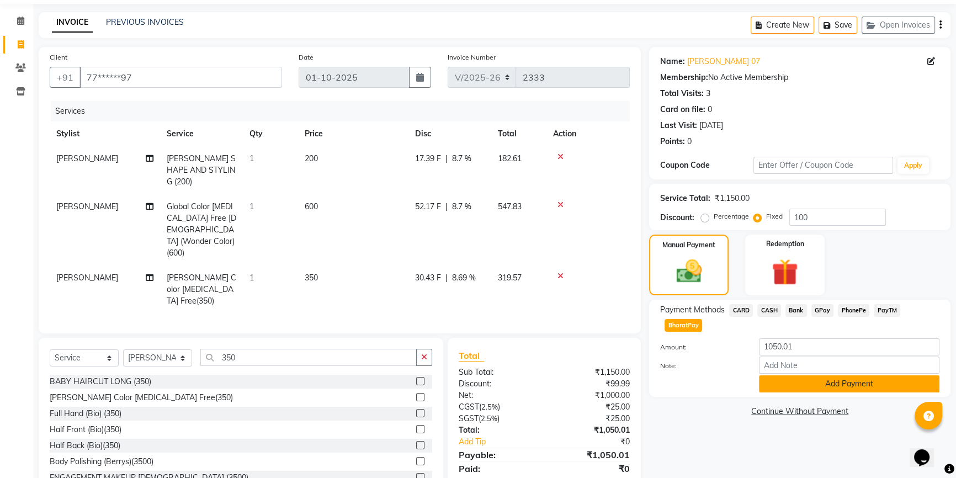
click at [789, 383] on button "Add Payment" at bounding box center [849, 383] width 181 height 17
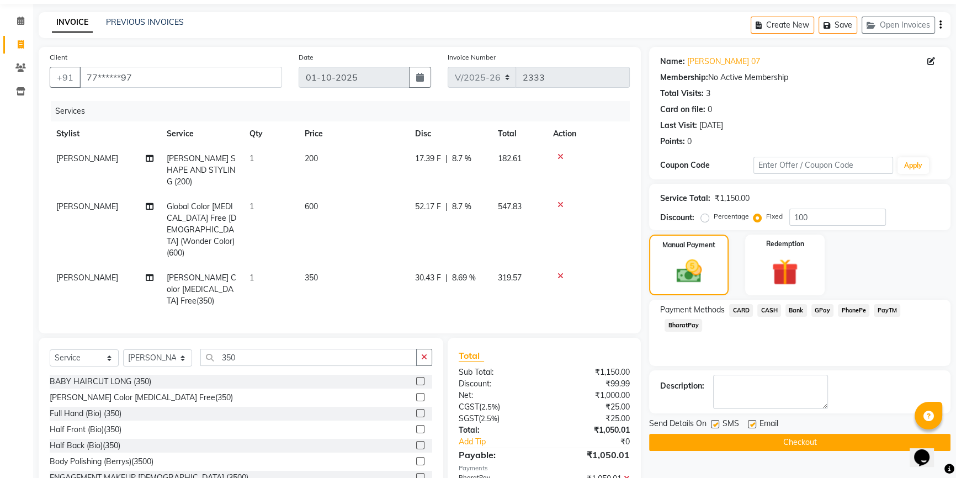
scroll to position [59, 0]
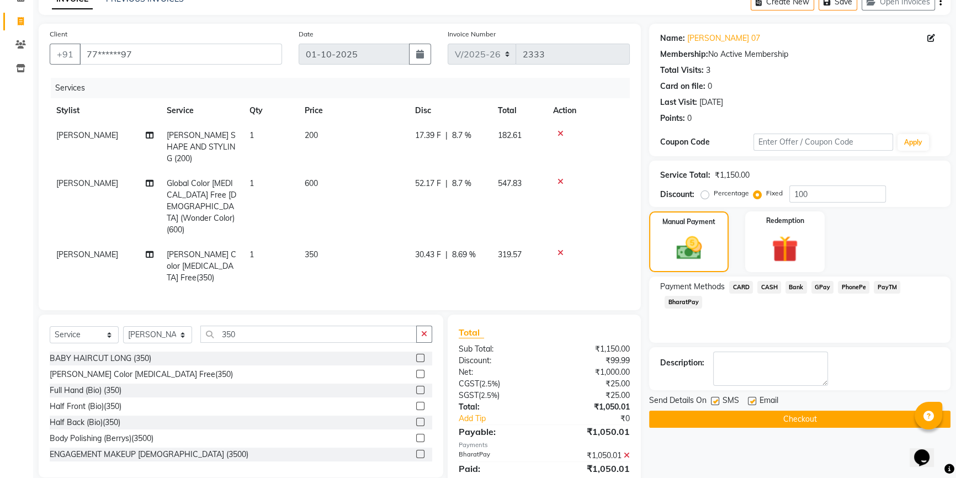
click at [755, 411] on button "Checkout" at bounding box center [799, 419] width 301 height 17
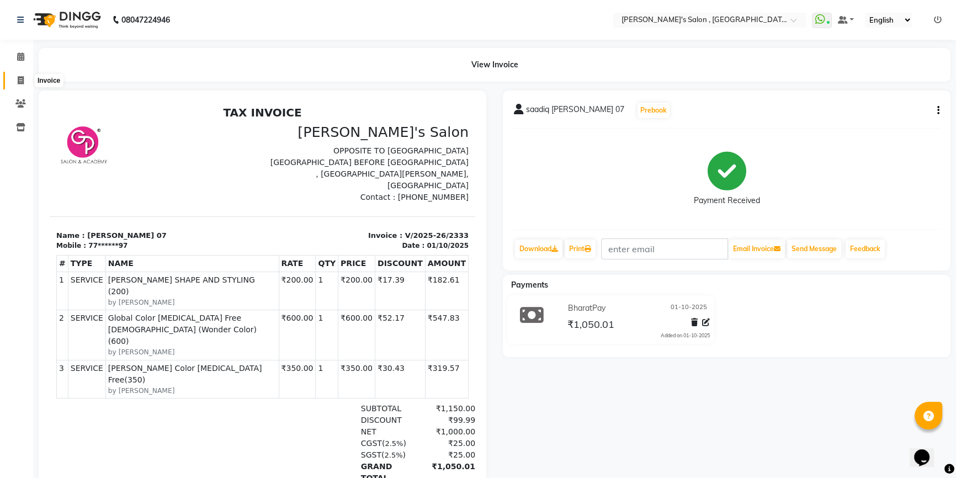
click at [18, 80] on icon at bounding box center [21, 80] width 6 height 8
select select "service"
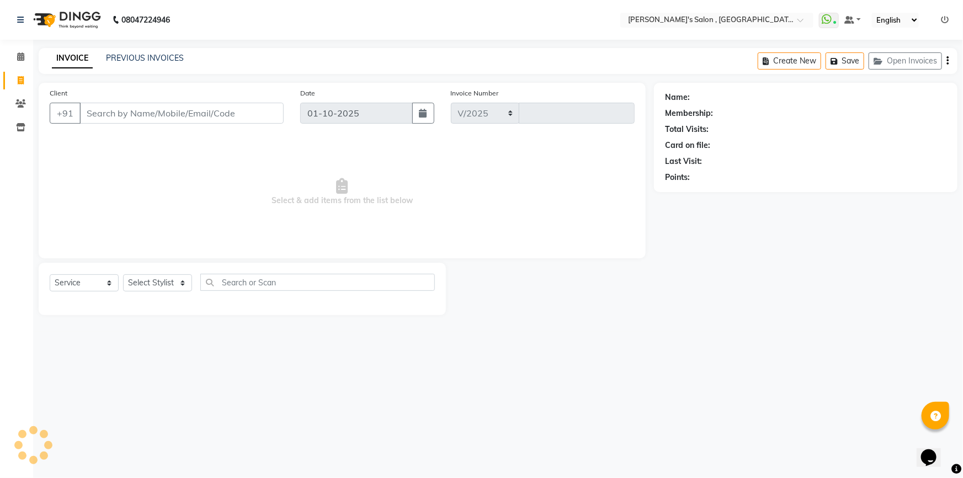
select select "7416"
type input "2334"
click at [188, 283] on select "Select Stylist ABHISHEK AKASH SH ARJUN SIR Manager MANGESH NAGESH SAHIL SUJATA …" at bounding box center [157, 282] width 69 height 17
select select "67371"
click at [123, 274] on select "Select Stylist ABHISHEK AKASH SH ARJUN SIR Manager MANGESH NAGESH SAHIL SUJATA …" at bounding box center [157, 282] width 69 height 17
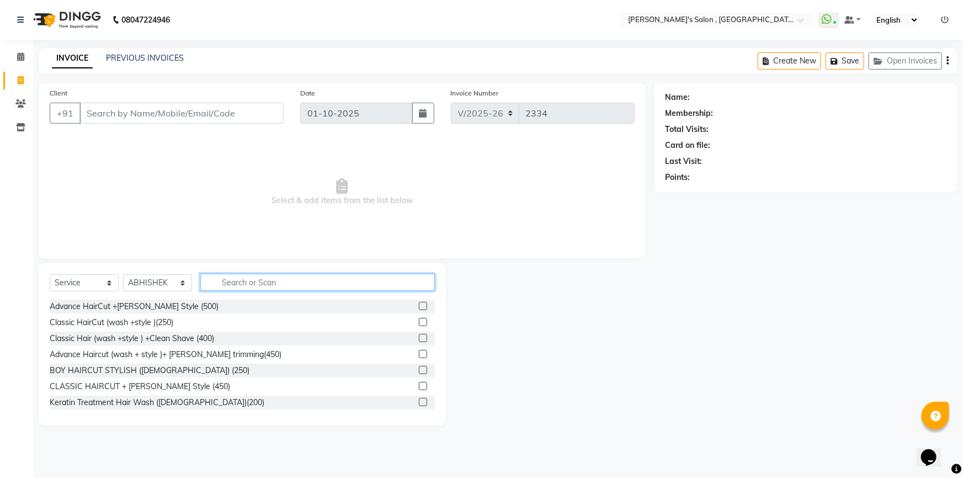
click at [230, 283] on input "text" at bounding box center [317, 282] width 235 height 17
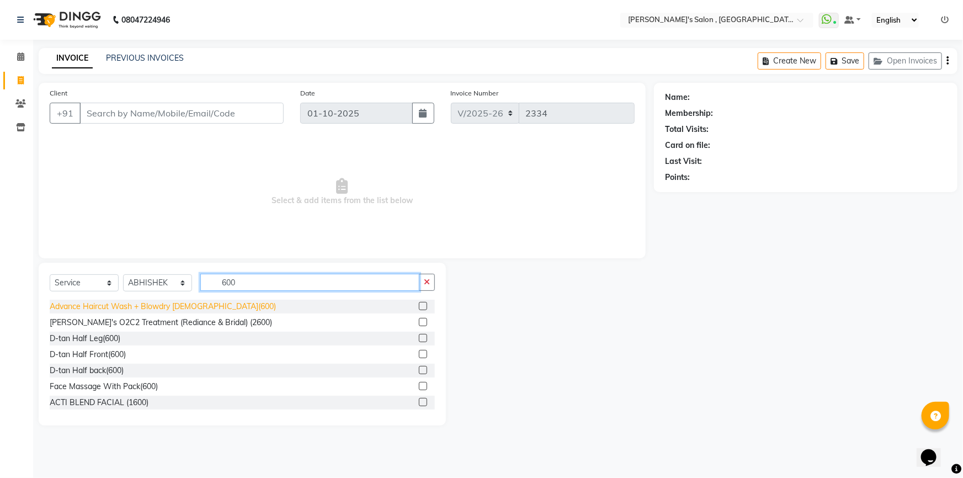
type input "600"
click at [172, 303] on div "Advance Haircut Wash + Blowdry FEMALE(600)" at bounding box center [163, 307] width 226 height 12
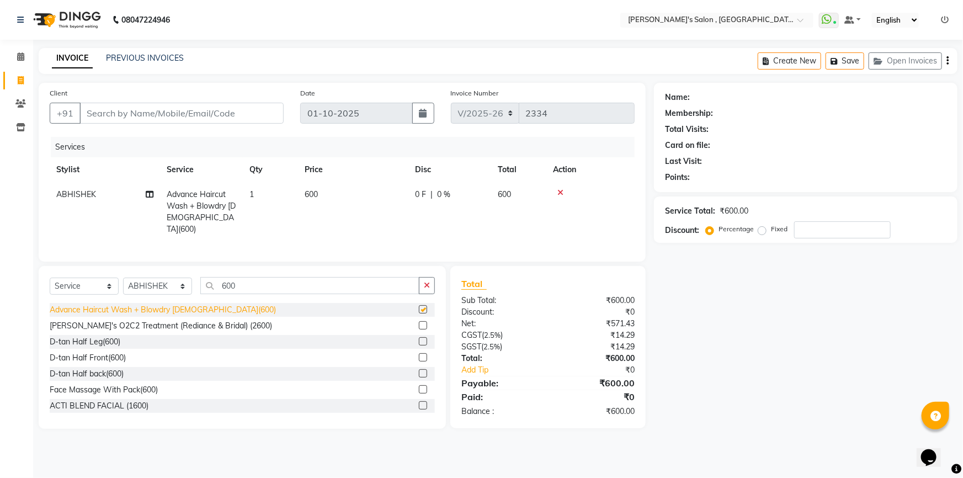
checkbox input "false"
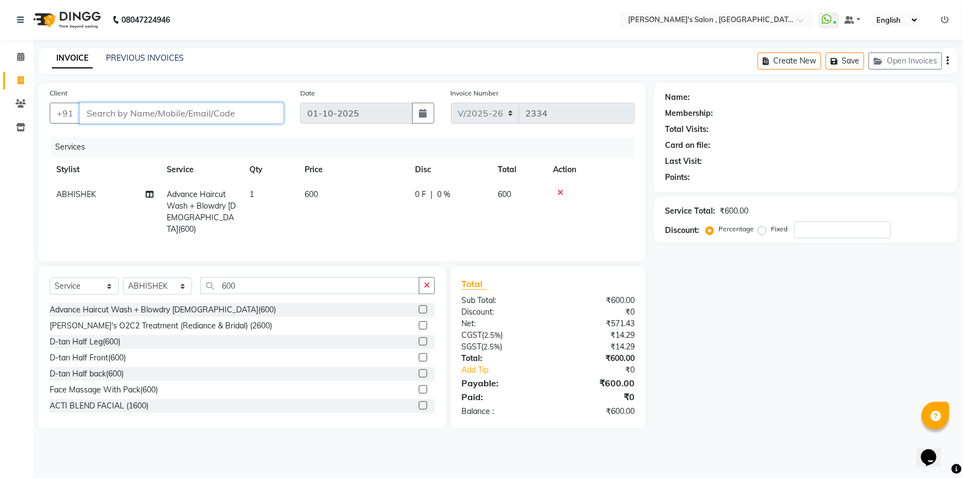
click at [233, 118] on input "Client" at bounding box center [182, 113] width 204 height 21
type input "9"
type input "0"
type input "9923251744"
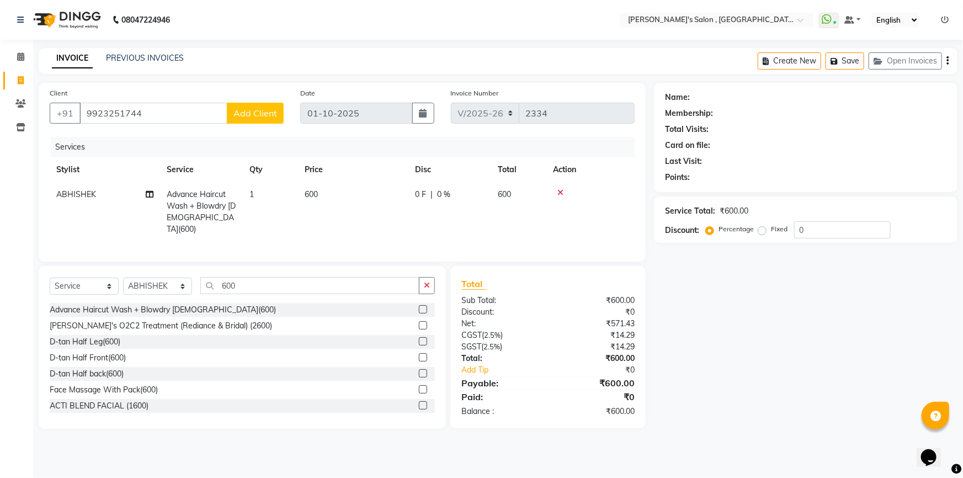
click at [233, 118] on button "Add Client" at bounding box center [255, 113] width 57 height 21
select select "22"
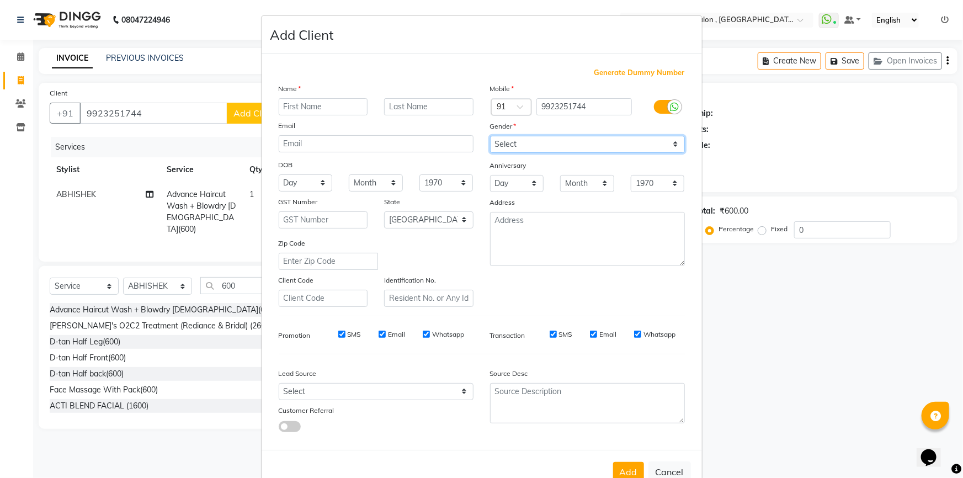
click at [559, 151] on select "Select Male Female Other Prefer Not To Say" at bounding box center [587, 144] width 195 height 17
select select "female"
click at [490, 136] on select "Select Male Female Other Prefer Not To Say" at bounding box center [587, 144] width 195 height 17
click at [315, 97] on div "Name" at bounding box center [376, 90] width 211 height 15
click at [317, 110] on input "text" at bounding box center [323, 106] width 89 height 17
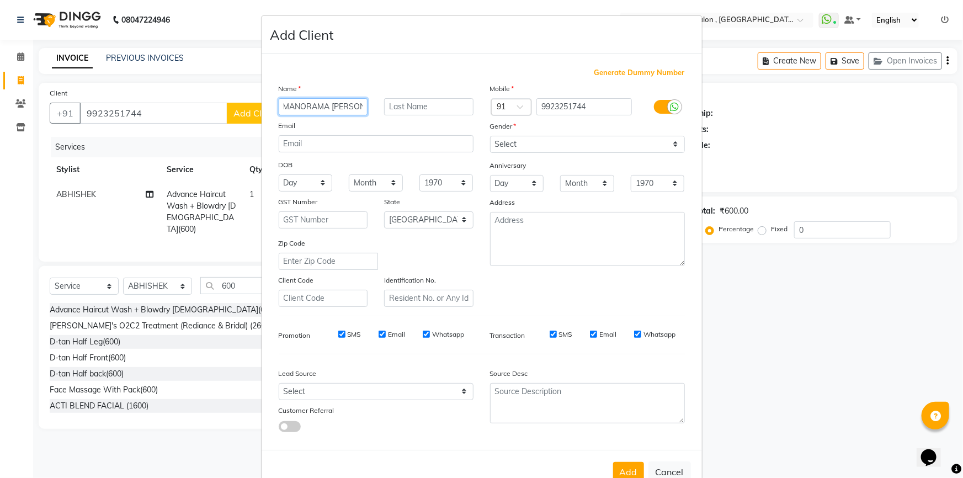
scroll to position [0, 3]
type input "MANORAMA KAMBLE"
click at [394, 102] on input "text" at bounding box center [428, 106] width 89 height 17
type input "07"
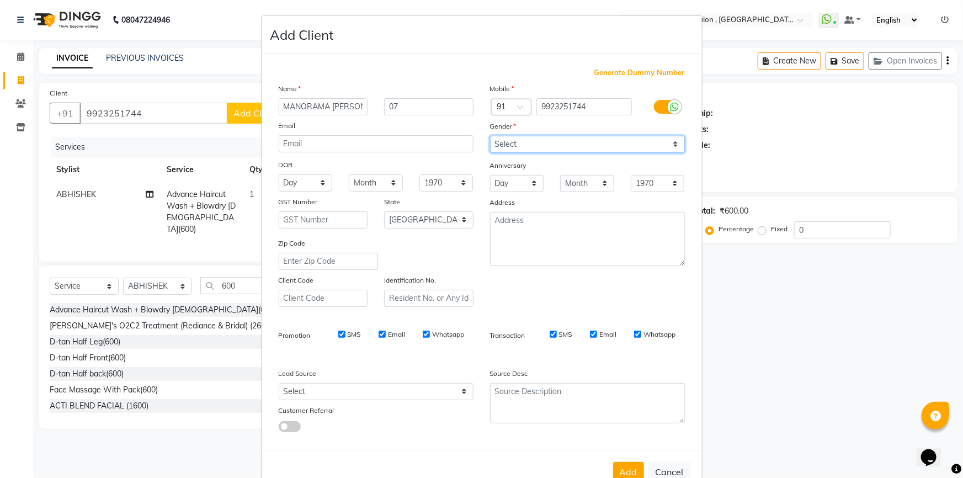
click at [613, 149] on select "Select Male Female Other Prefer Not To Say" at bounding box center [587, 144] width 195 height 17
click at [490, 136] on select "Select Male Female Other Prefer Not To Say" at bounding box center [587, 144] width 195 height 17
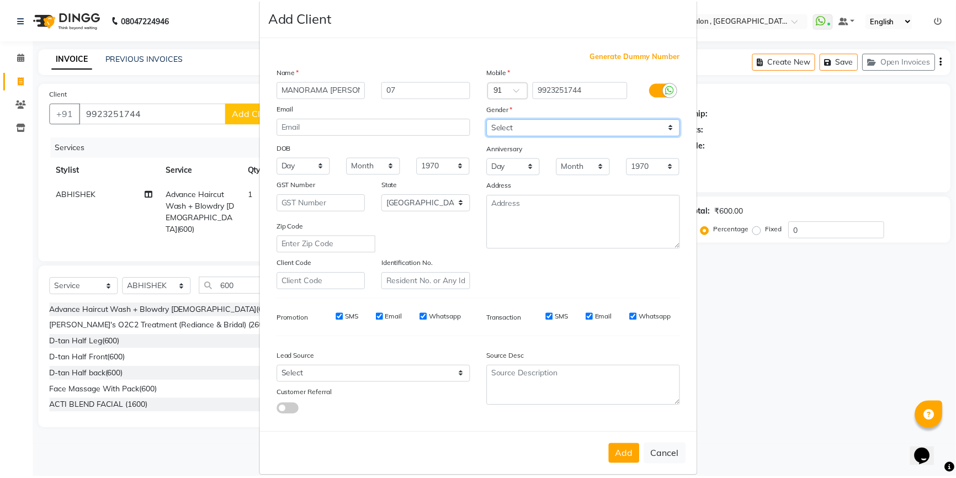
scroll to position [34, 0]
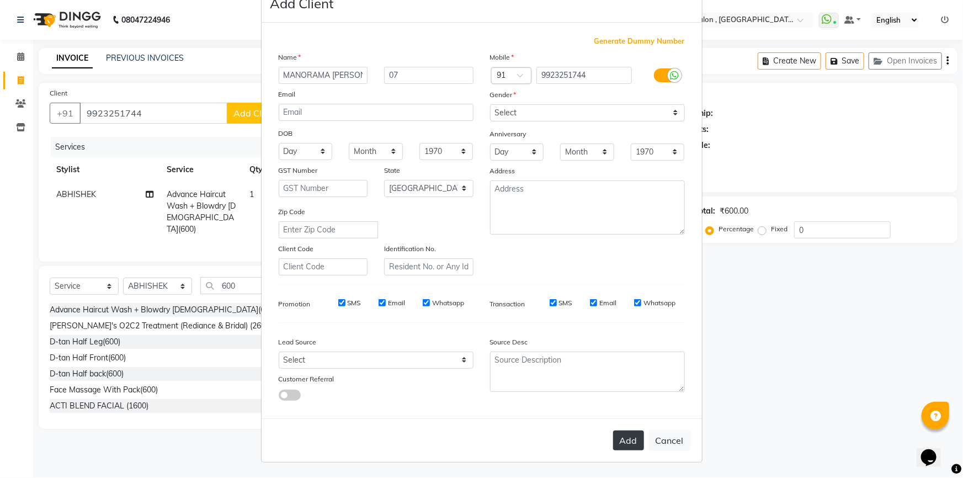
click at [629, 436] on button "Add" at bounding box center [628, 441] width 31 height 20
type input "99******44"
select select
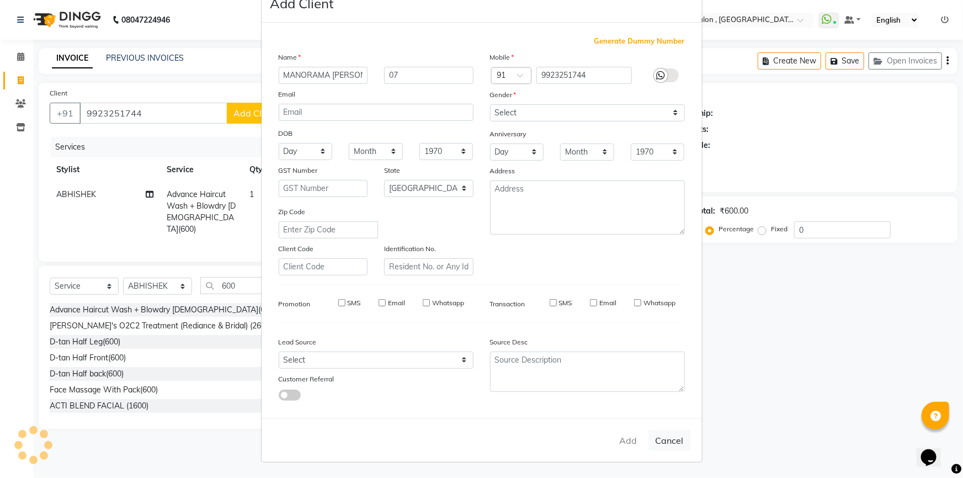
select select "null"
select select
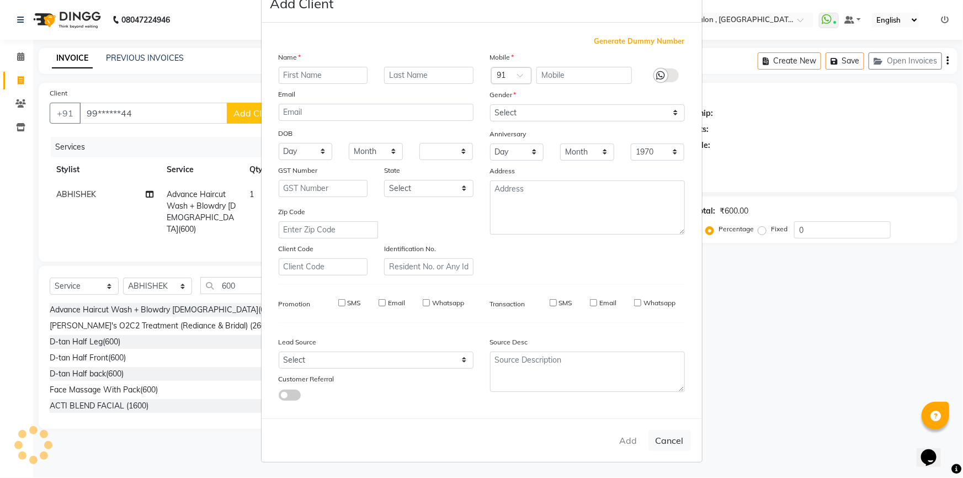
checkbox input "false"
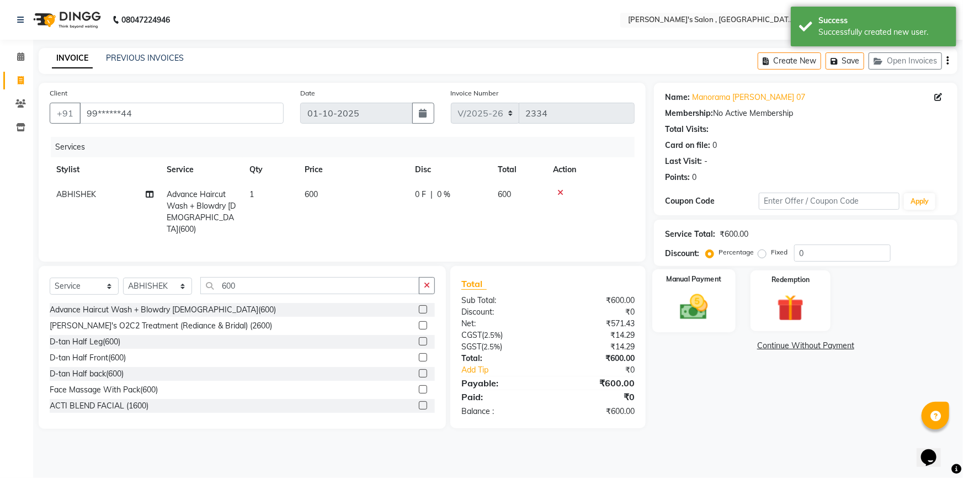
click at [693, 307] on img at bounding box center [694, 307] width 45 height 32
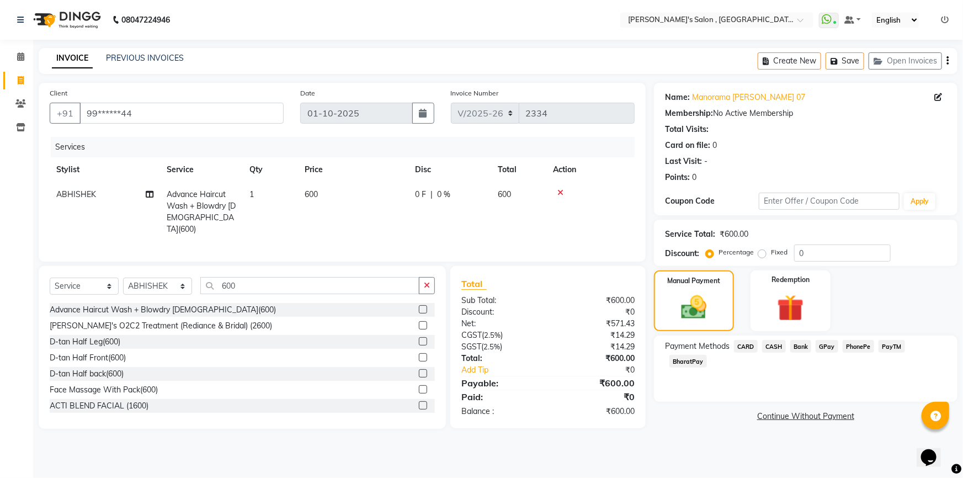
click at [767, 348] on span "CASH" at bounding box center [774, 346] width 24 height 13
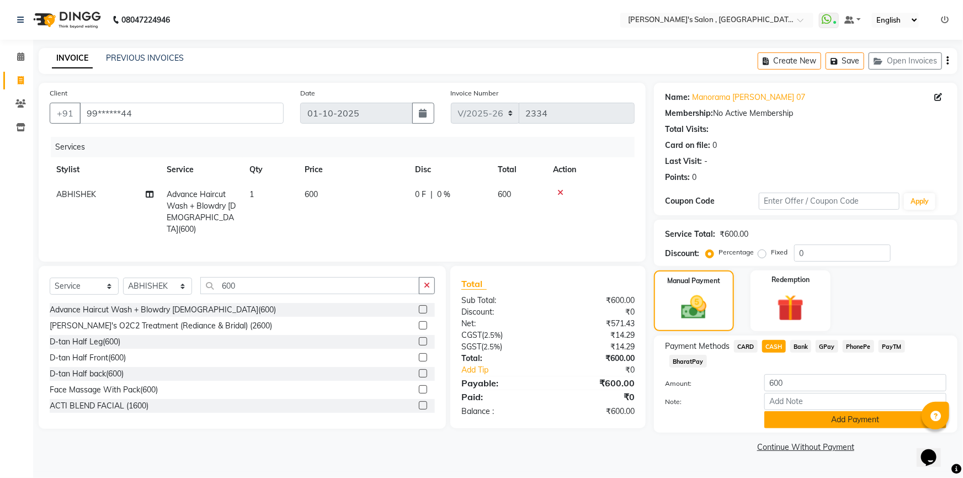
click at [798, 411] on button "Add Payment" at bounding box center [856, 419] width 182 height 17
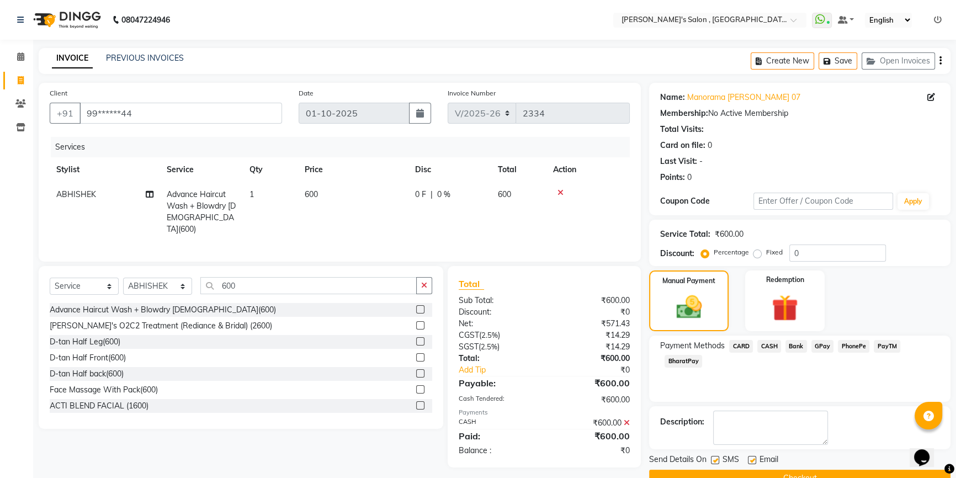
scroll to position [24, 0]
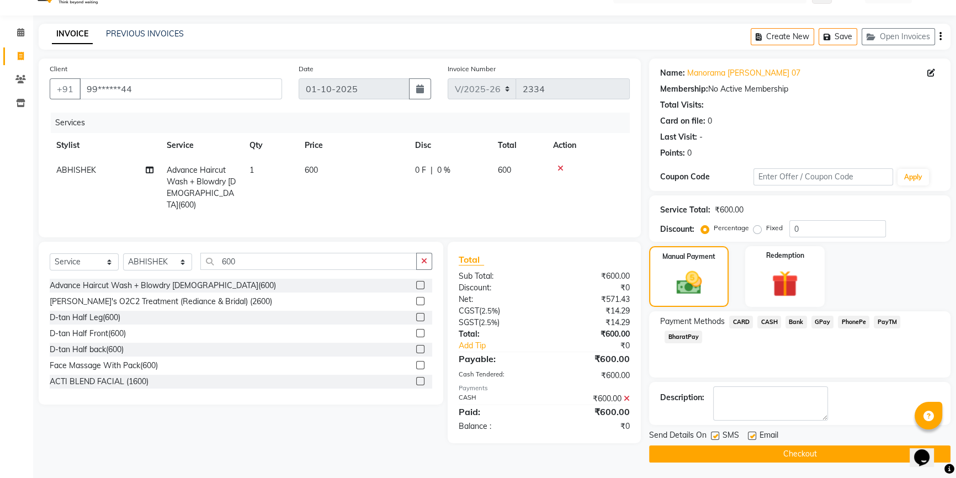
click at [784, 456] on button "Checkout" at bounding box center [799, 454] width 301 height 17
